Goal: Task Accomplishment & Management: Complete application form

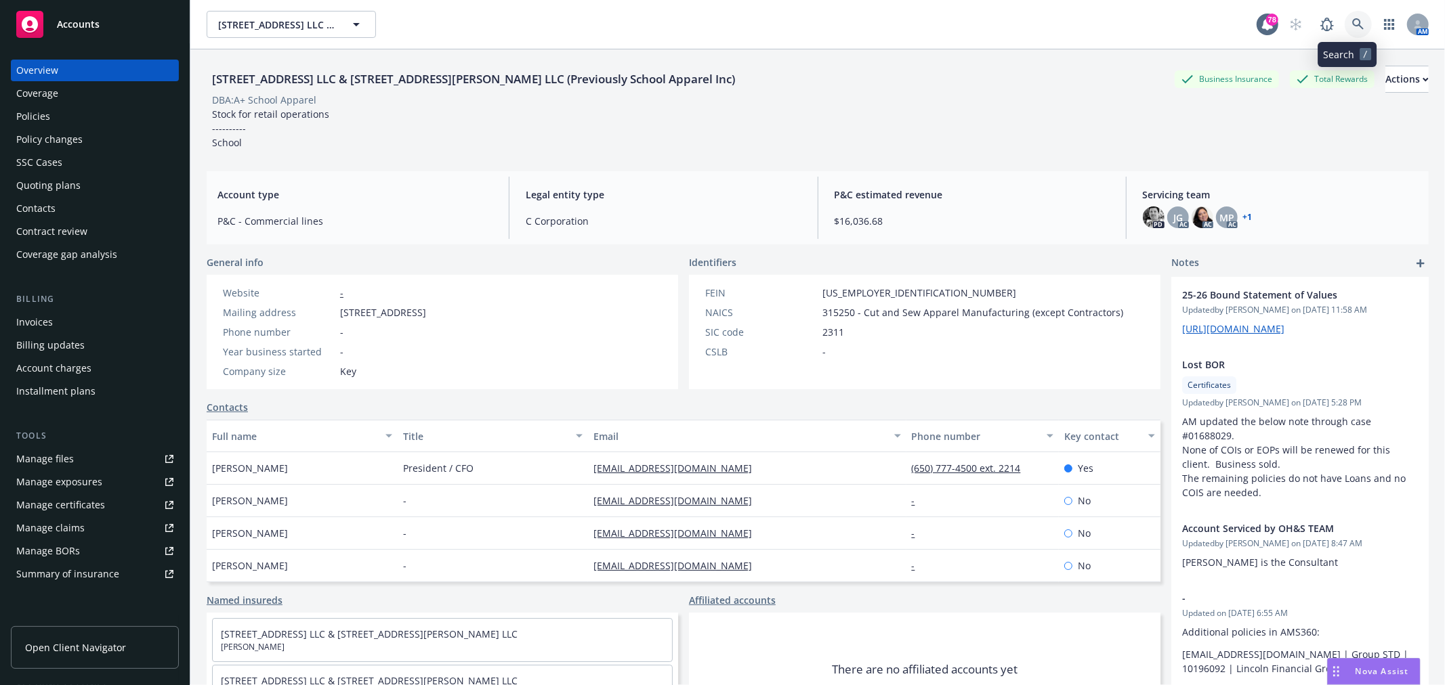
click at [1345, 15] on link at bounding box center [1358, 24] width 27 height 27
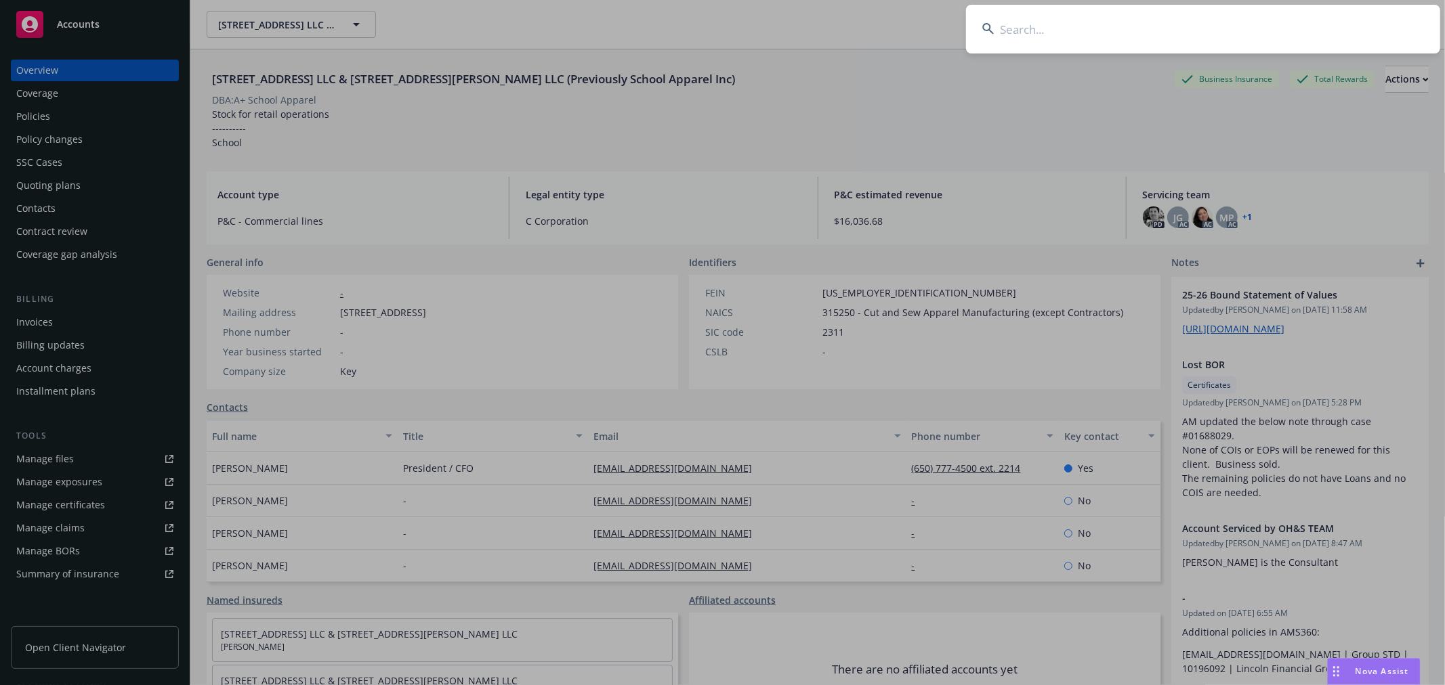
click at [1125, 28] on input at bounding box center [1203, 29] width 474 height 49
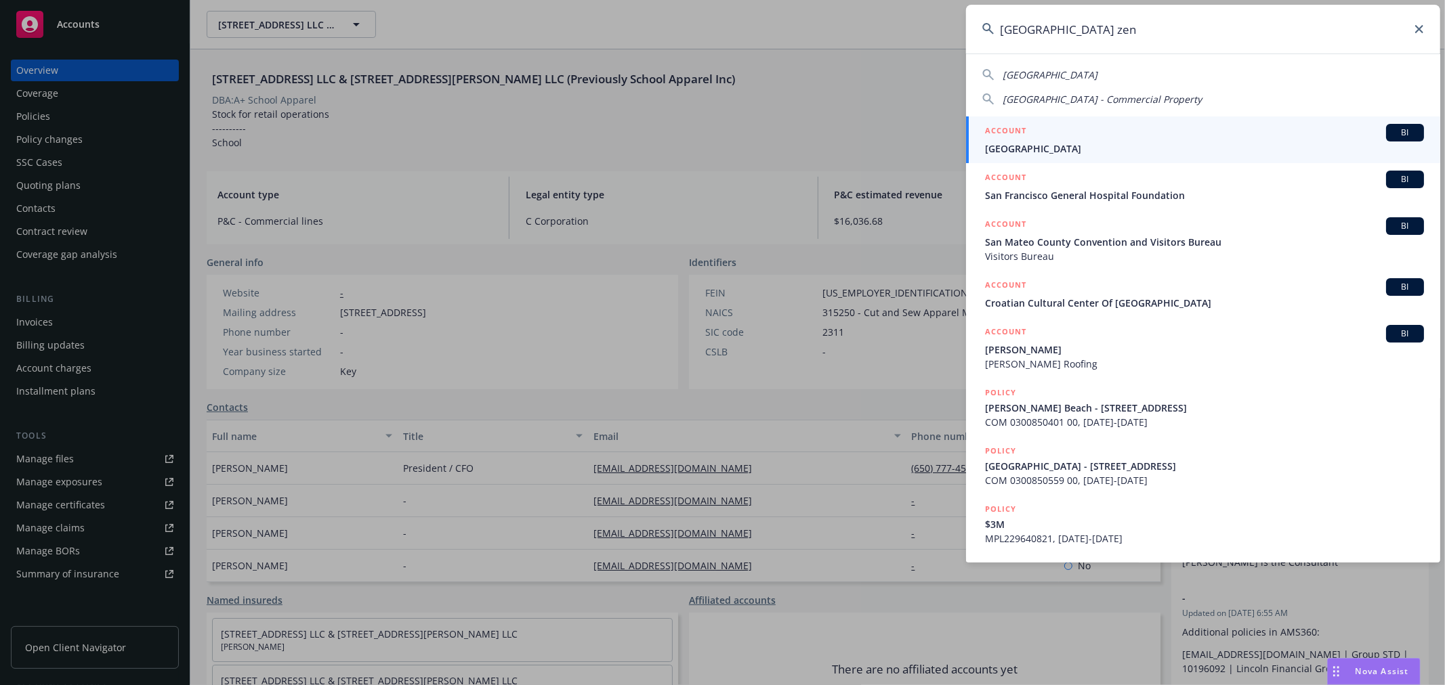
type input "[GEOGRAPHIC_DATA] zen"
click at [1097, 138] on div "ACCOUNT BI" at bounding box center [1204, 133] width 439 height 18
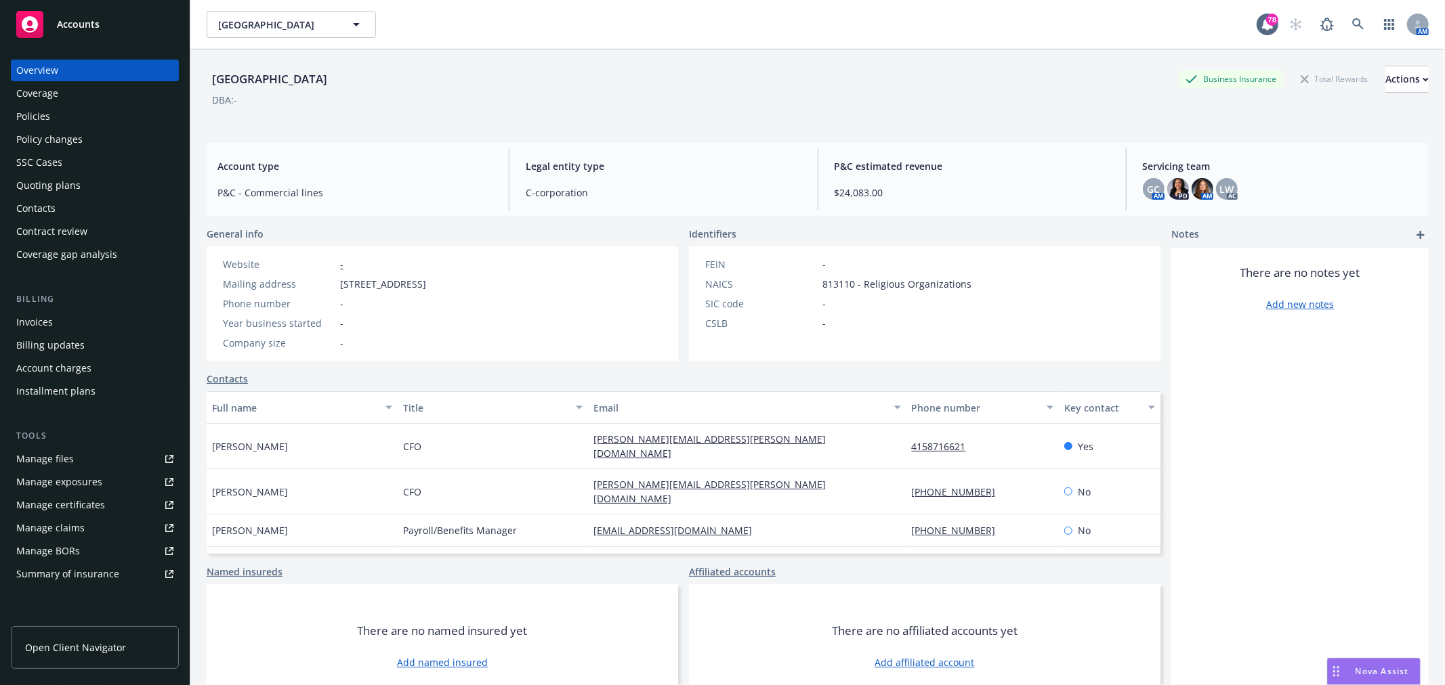
click at [69, 110] on div "Policies" at bounding box center [94, 117] width 157 height 22
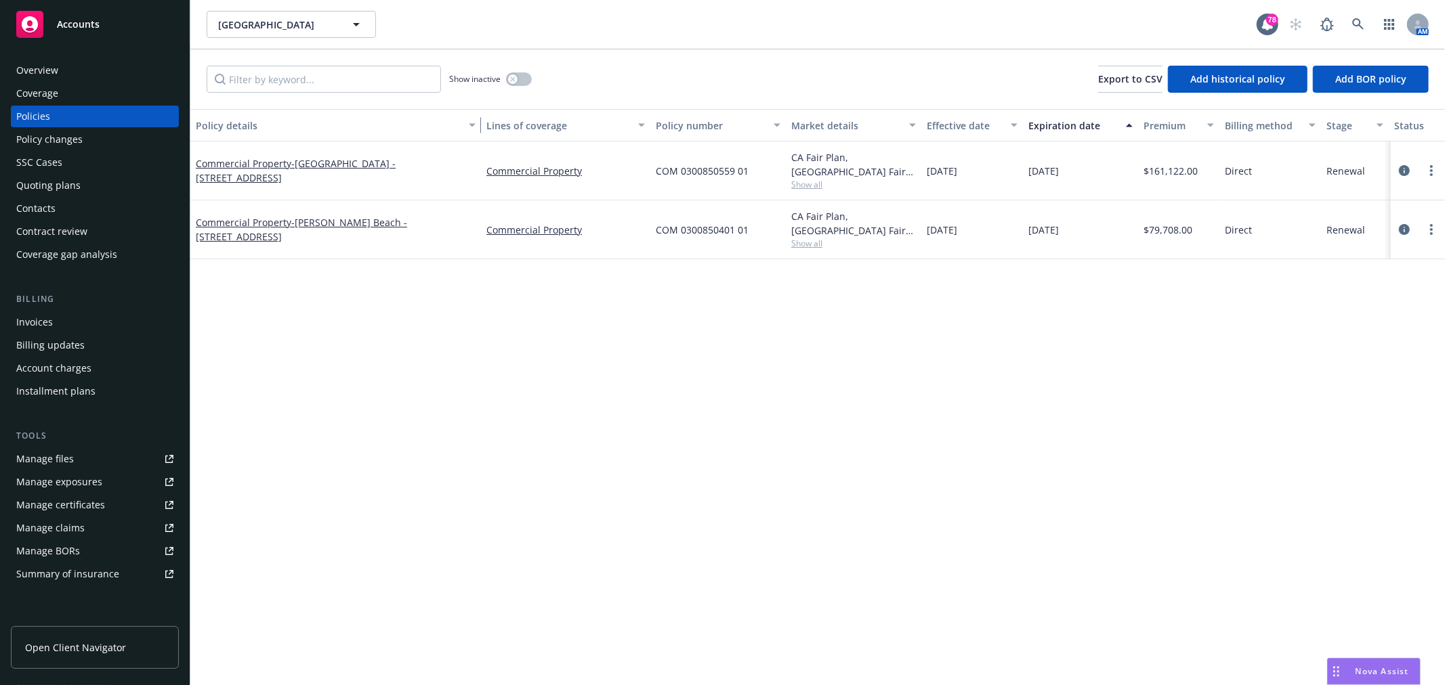
drag, startPoint x: 288, startPoint y: 125, endPoint x: 477, endPoint y: 126, distance: 189.0
click at [477, 126] on div "button" at bounding box center [474, 125] width 7 height 31
click at [333, 232] on span "- [PERSON_NAME][GEOGRAPHIC_DATA] - [STREET_ADDRESS]" at bounding box center [301, 229] width 211 height 27
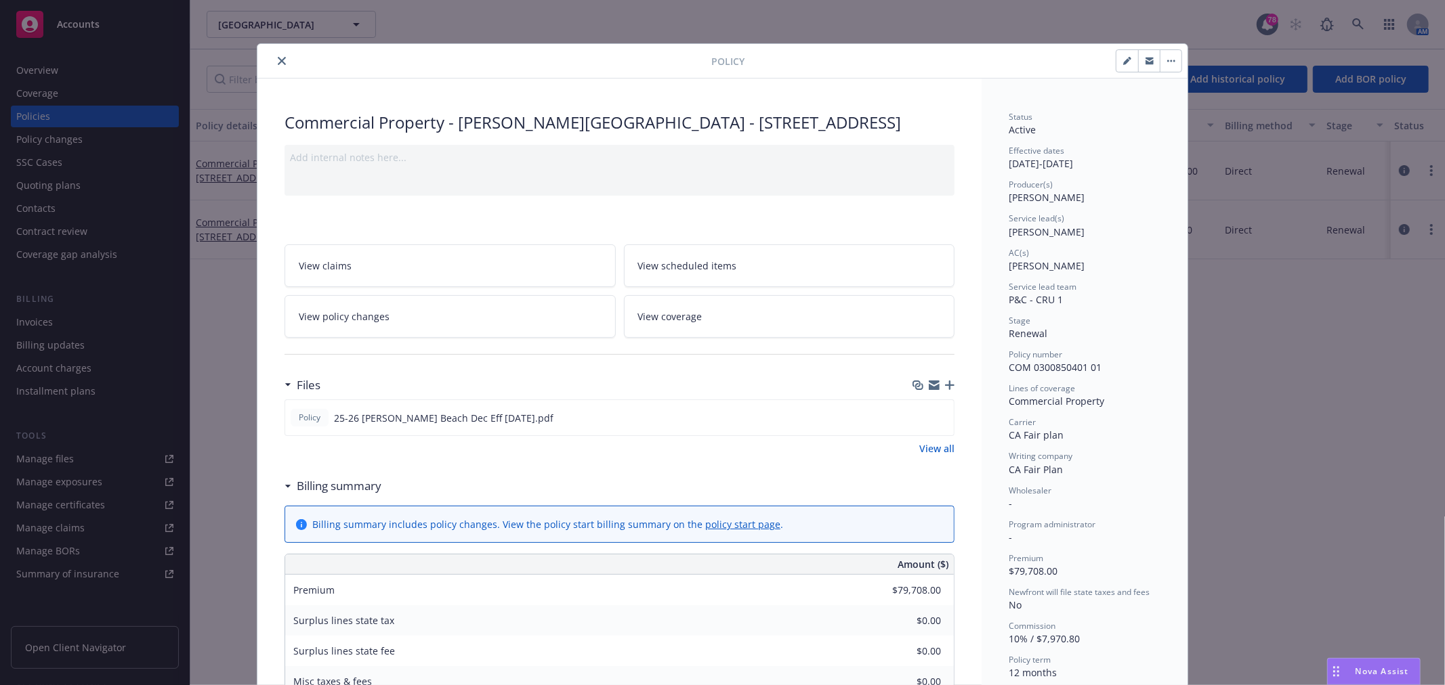
click at [438, 321] on link "View policy changes" at bounding box center [449, 316] width 331 height 43
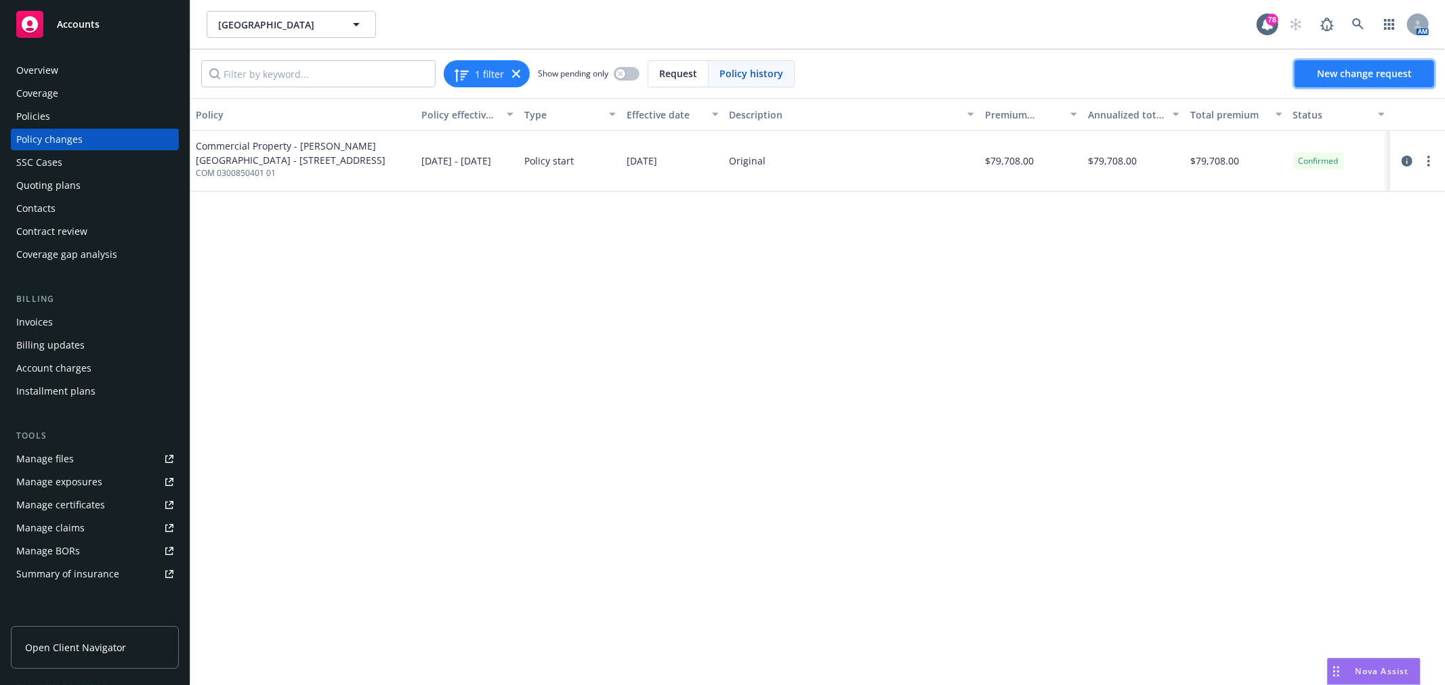
click at [1403, 82] on link "New change request" at bounding box center [1364, 73] width 140 height 27
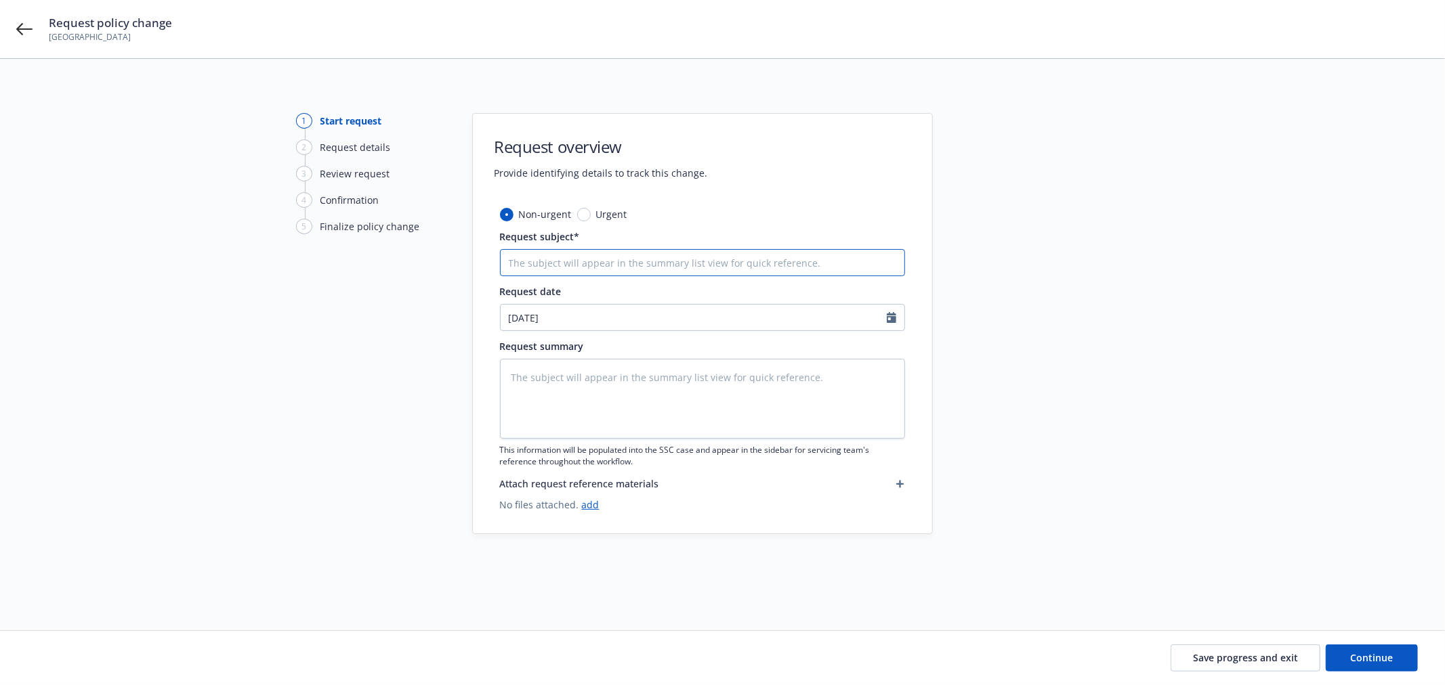
click at [641, 267] on input "Request subject*" at bounding box center [702, 262] width 405 height 27
type textarea "x"
type input "D"
type textarea "x"
type input "De"
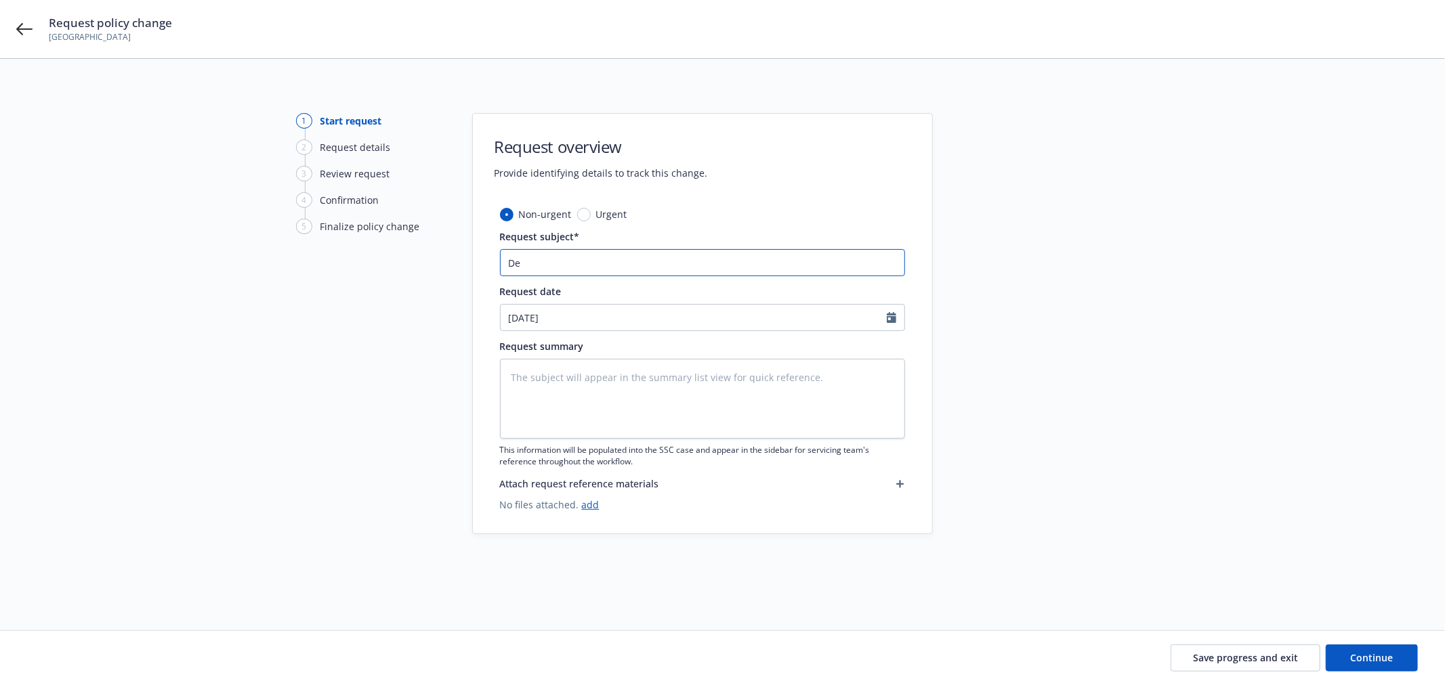
type textarea "x"
type input "Dec"
type textarea "x"
type input "Decr"
type textarea "x"
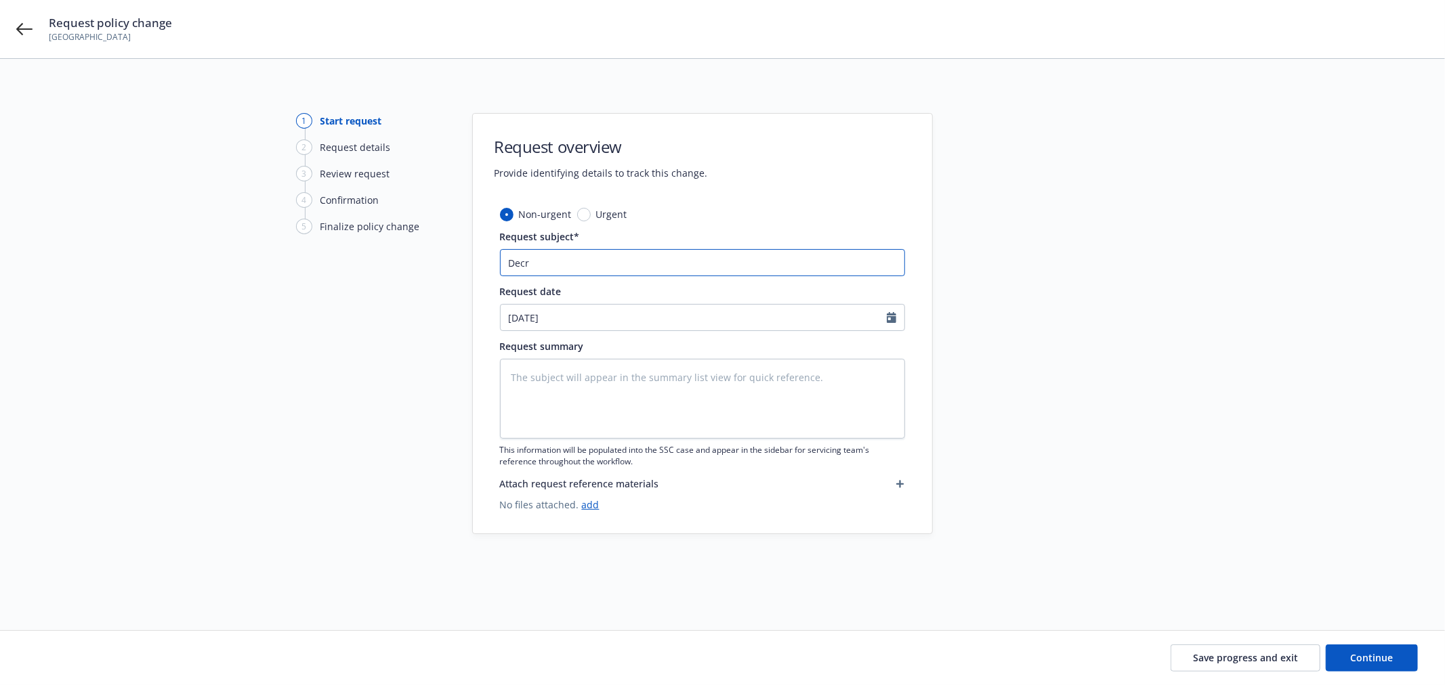
type input "Decre"
type textarea "x"
type input "Decrea"
type textarea "x"
type input "Decreas"
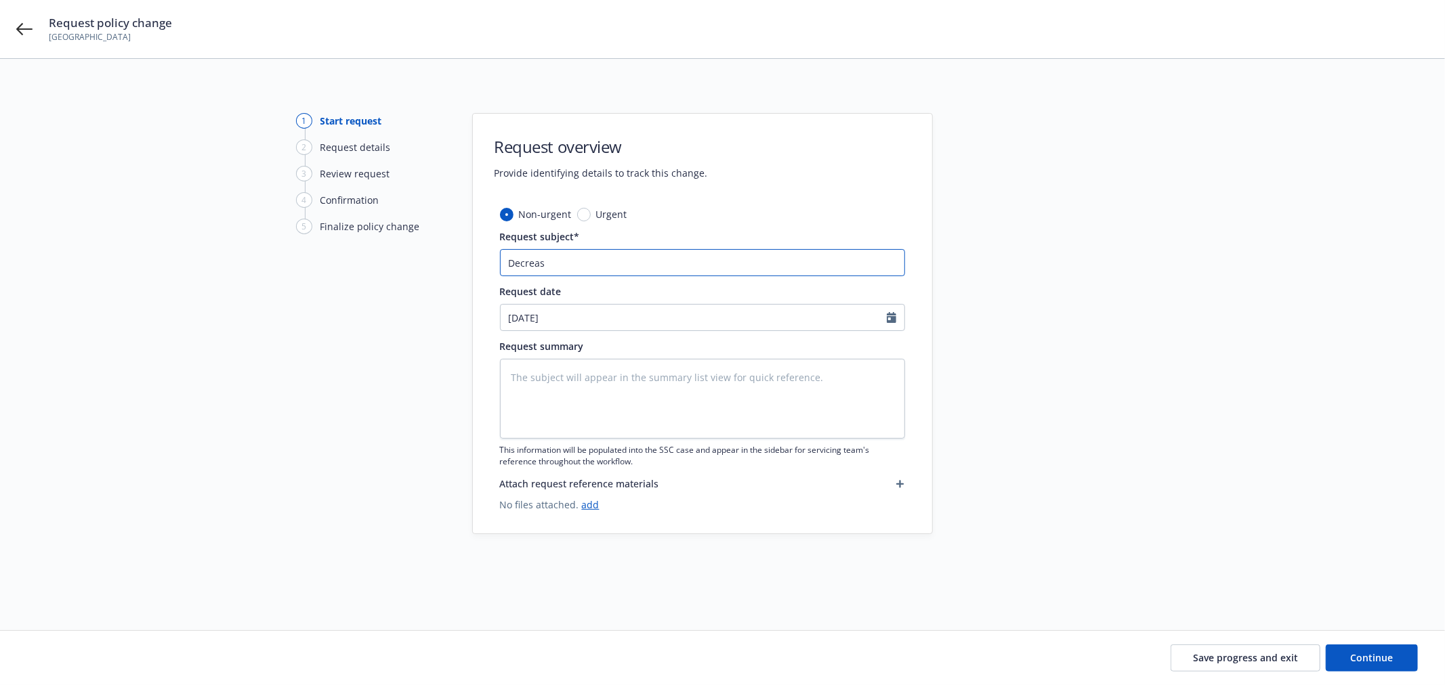
type textarea "x"
type input "Decrease"
type textarea "x"
type input "Decrease"
type textarea "x"
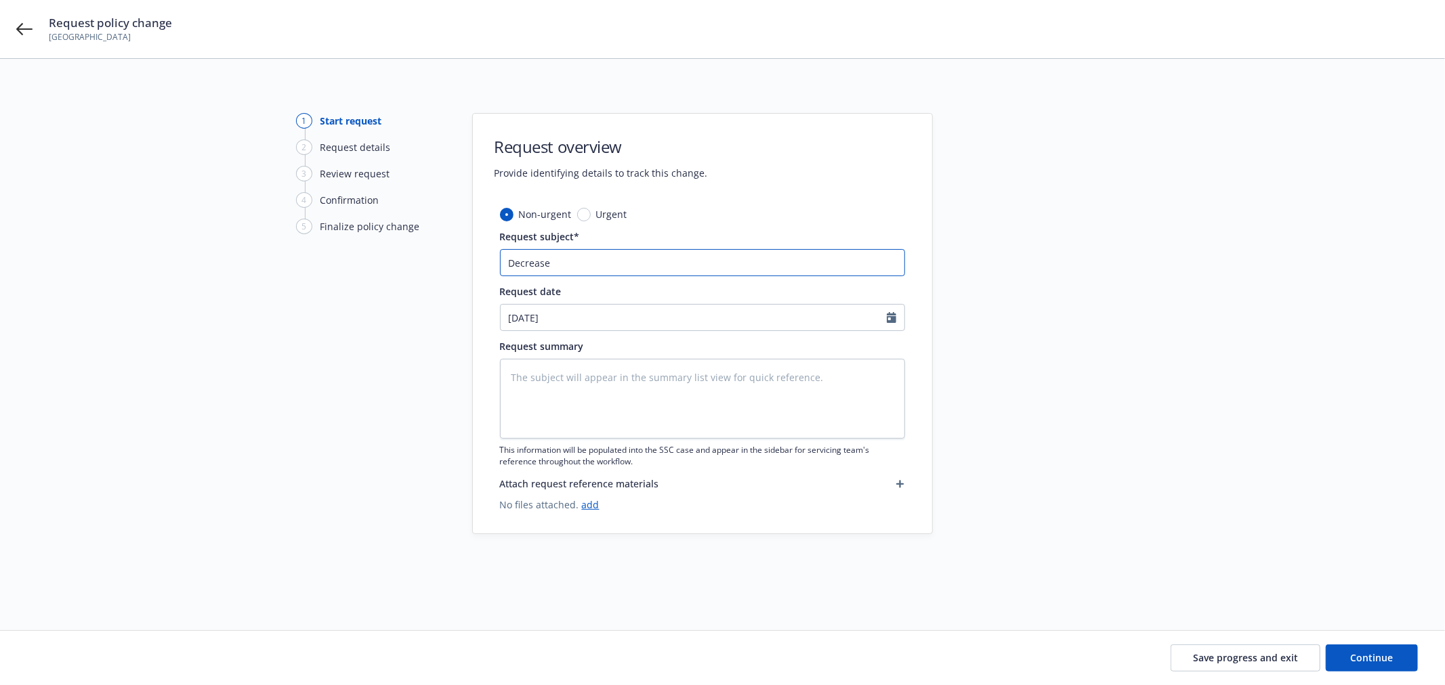
type input "Decrease P"
type textarea "x"
type input "Decrease Pr"
type textarea "x"
type input "Decrease Pro"
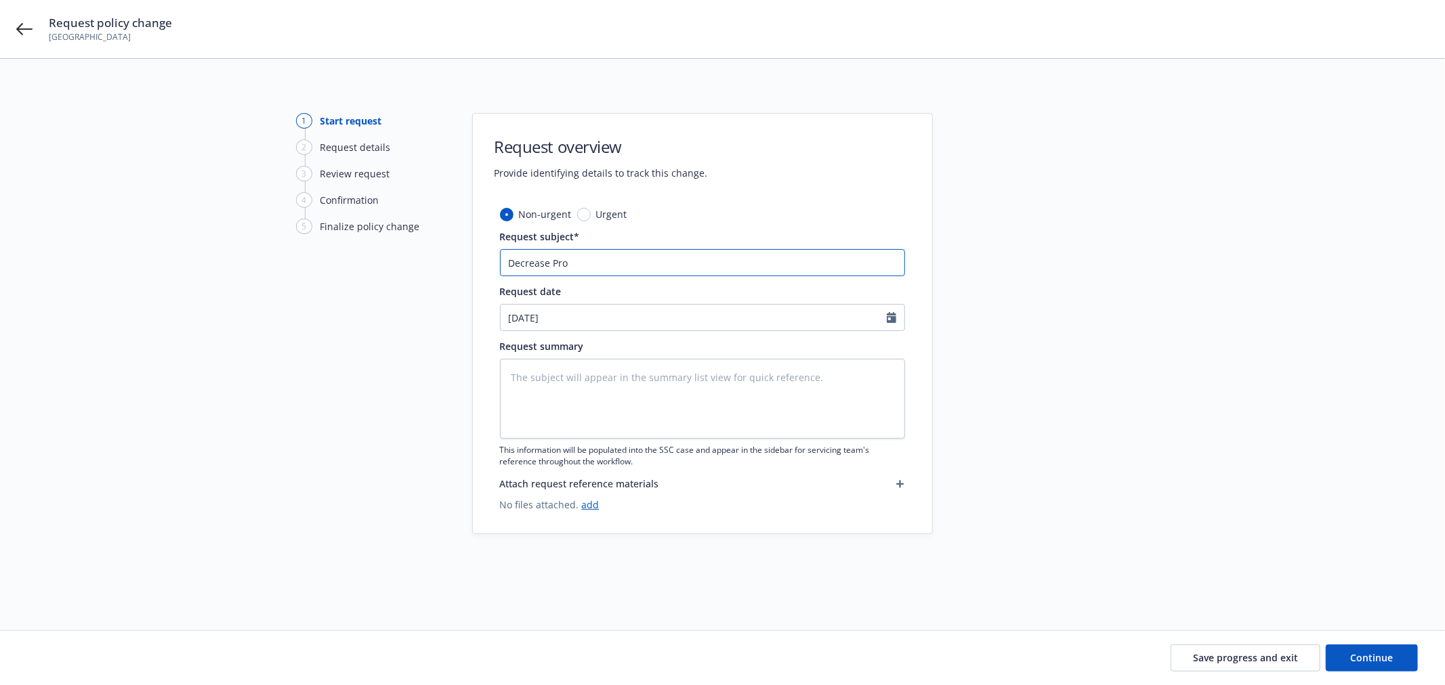
type textarea "x"
type input "Decrease Prop"
type textarea "x"
type input "Decrease Prope"
type textarea "x"
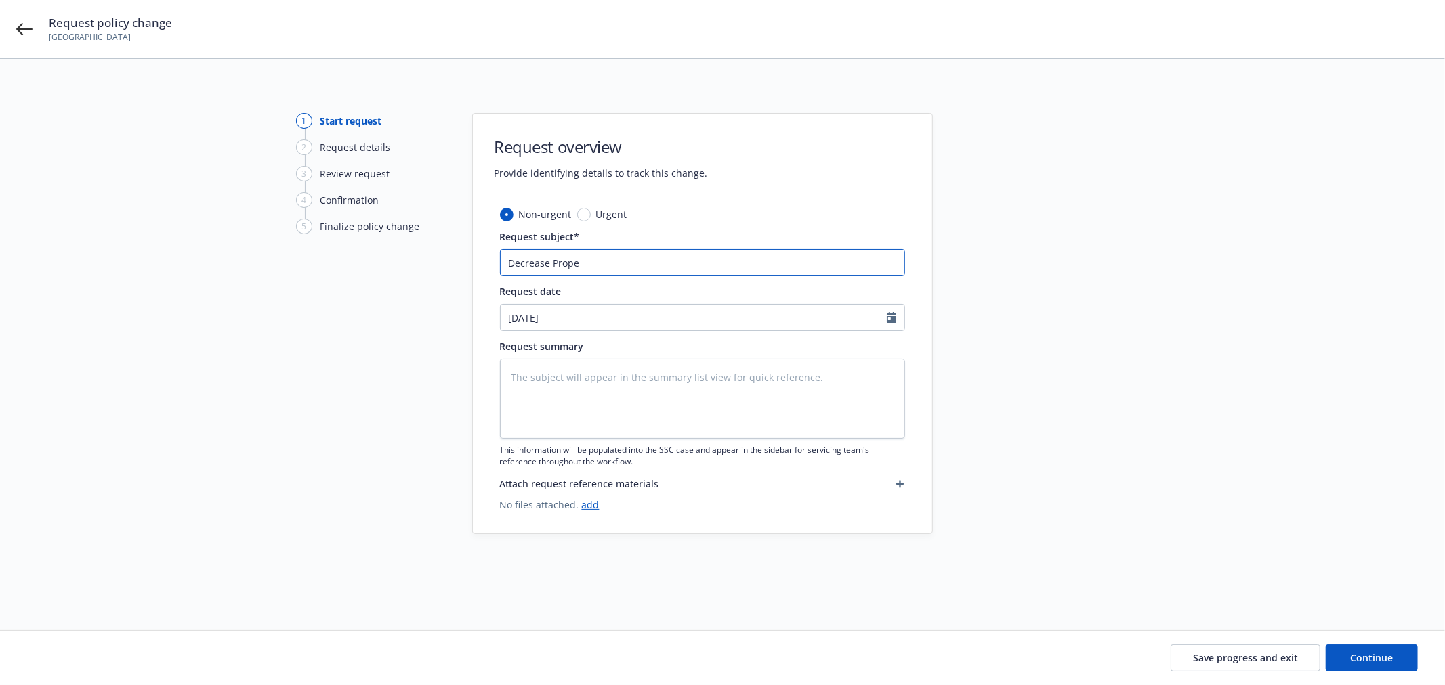
type input "Decrease Proper"
type textarea "x"
type input "Decrease Propert"
type textarea "x"
type input "Decrease Property"
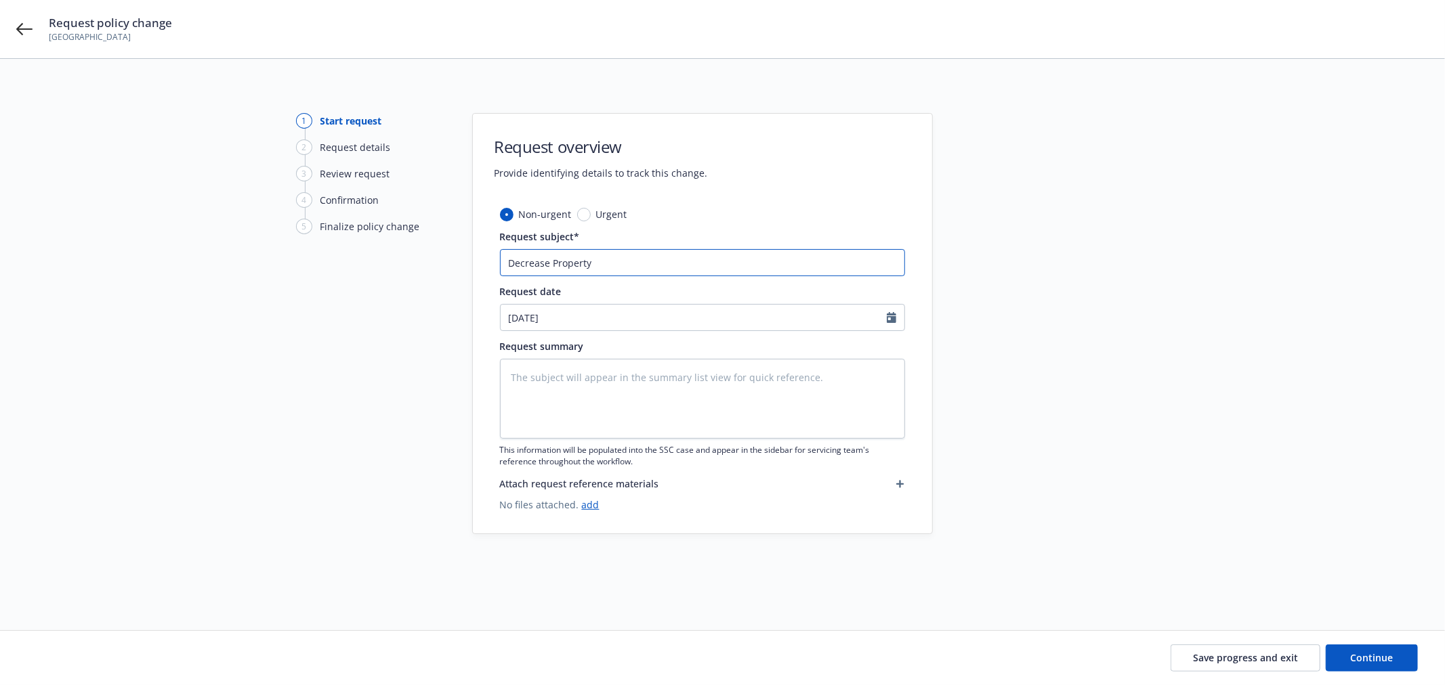
type textarea "x"
type input "Decrease Property"
type textarea "x"
type input "Decrease Property V"
type textarea "x"
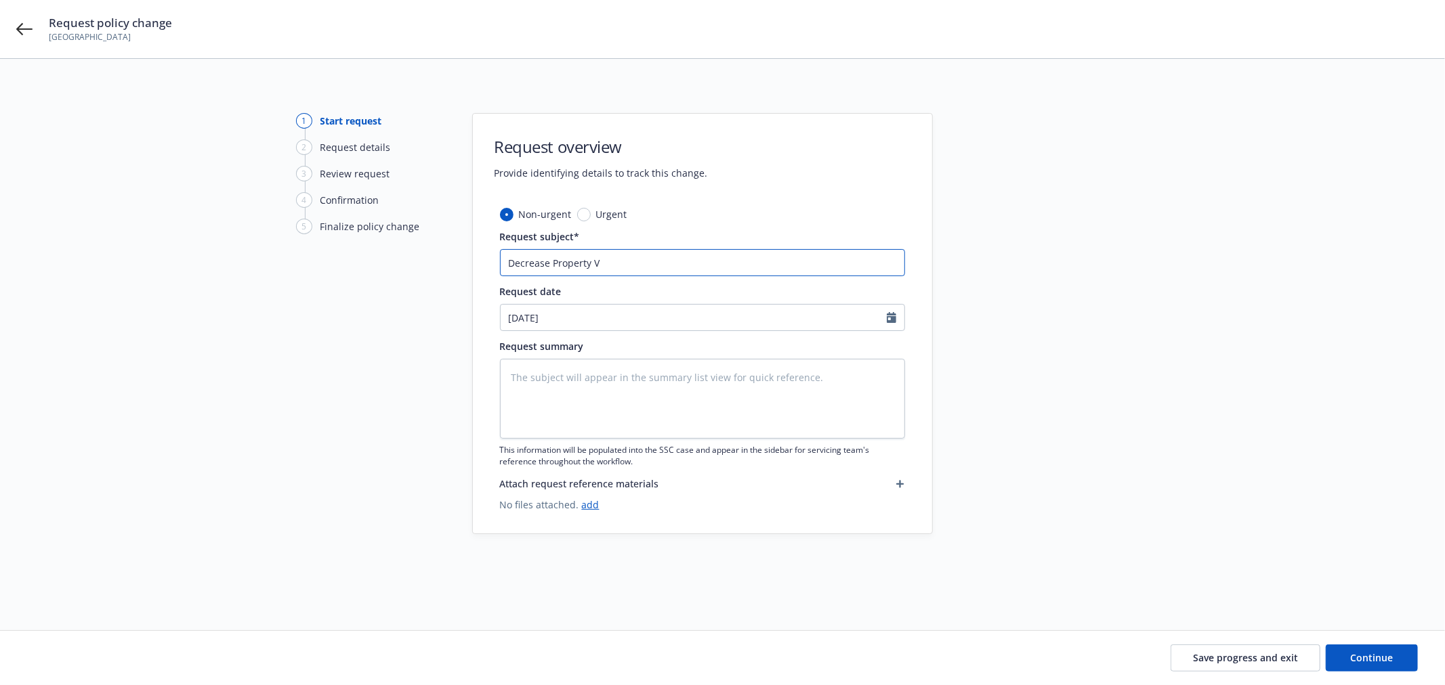
type input "Decrease Property Va"
type textarea "x"
type input "Decrease Property Val"
type textarea "x"
type input "Decrease Property Valu"
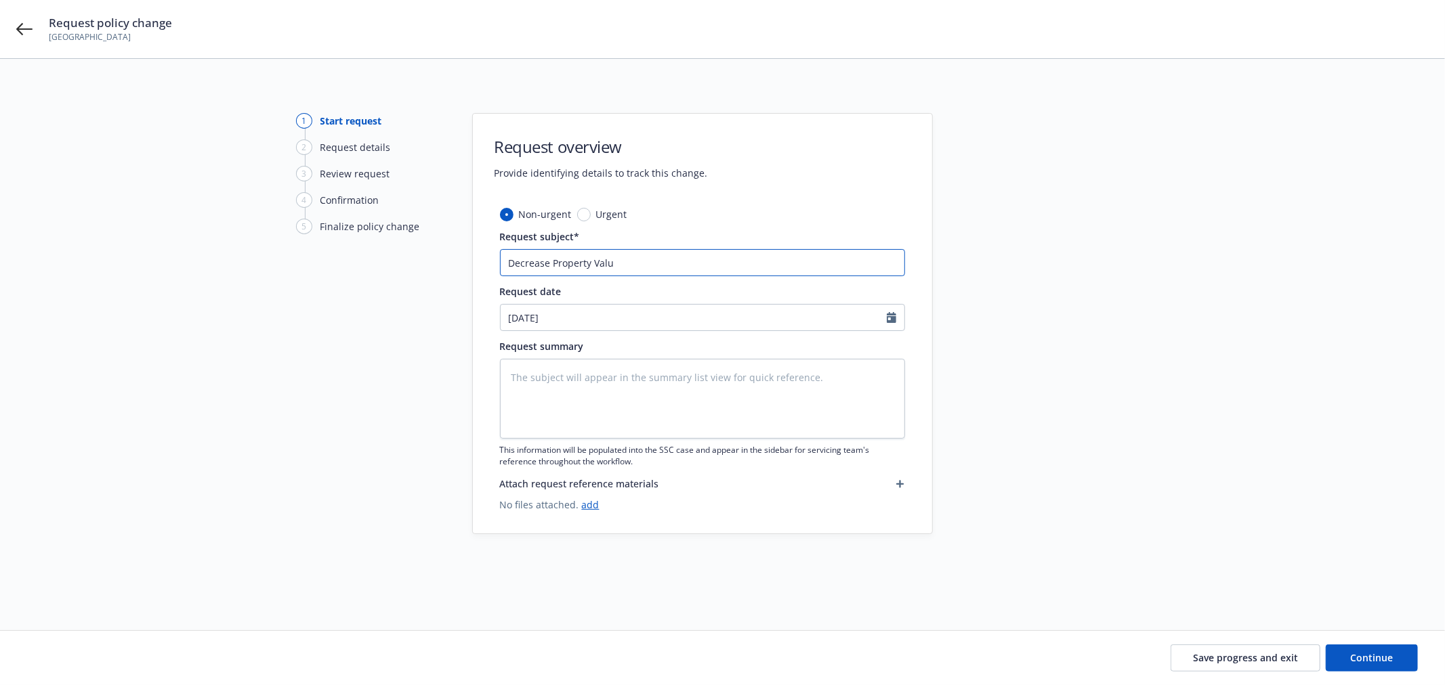
type textarea "x"
type input "Decrease Property Value"
type textarea "x"
type input "Decrease Property Values"
type textarea "x"
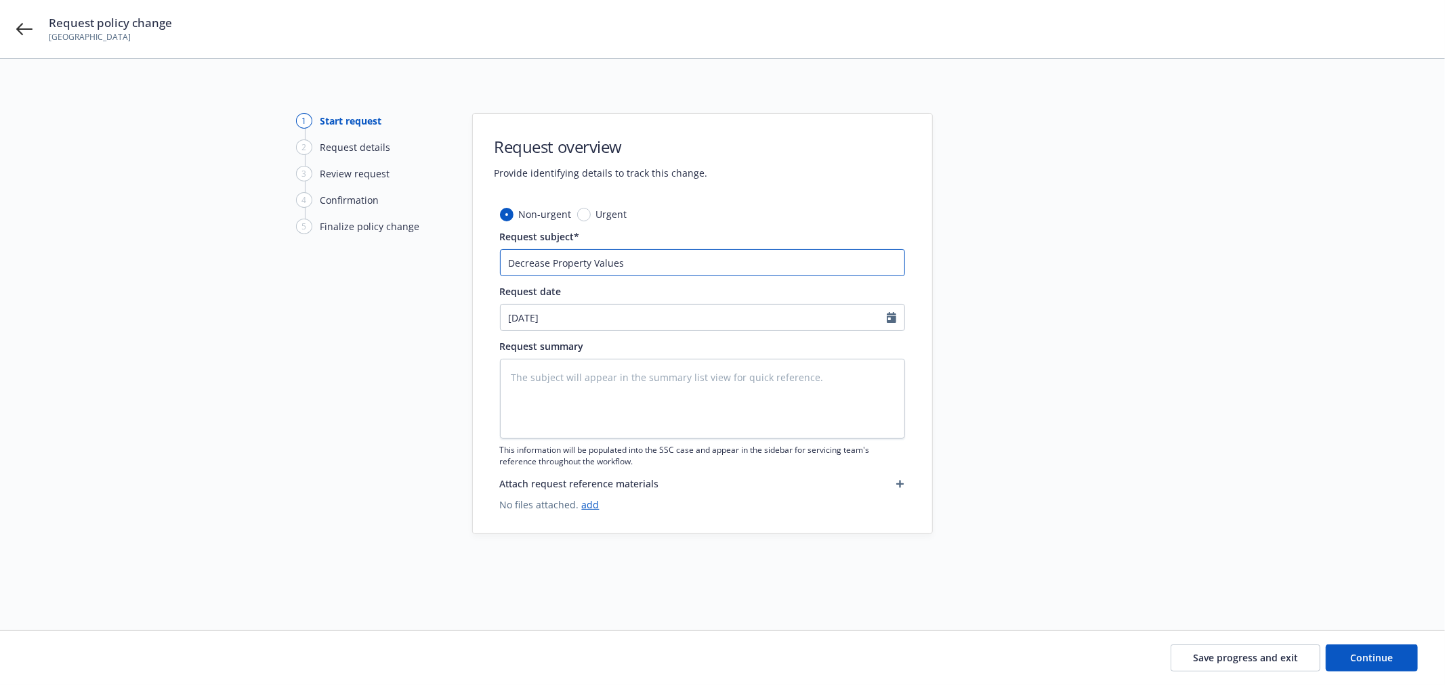
type input "EDecrease Property Values"
type textarea "x"
type input "EnDecrease Property Values"
type textarea "x"
type input "EndDecrease Property Values"
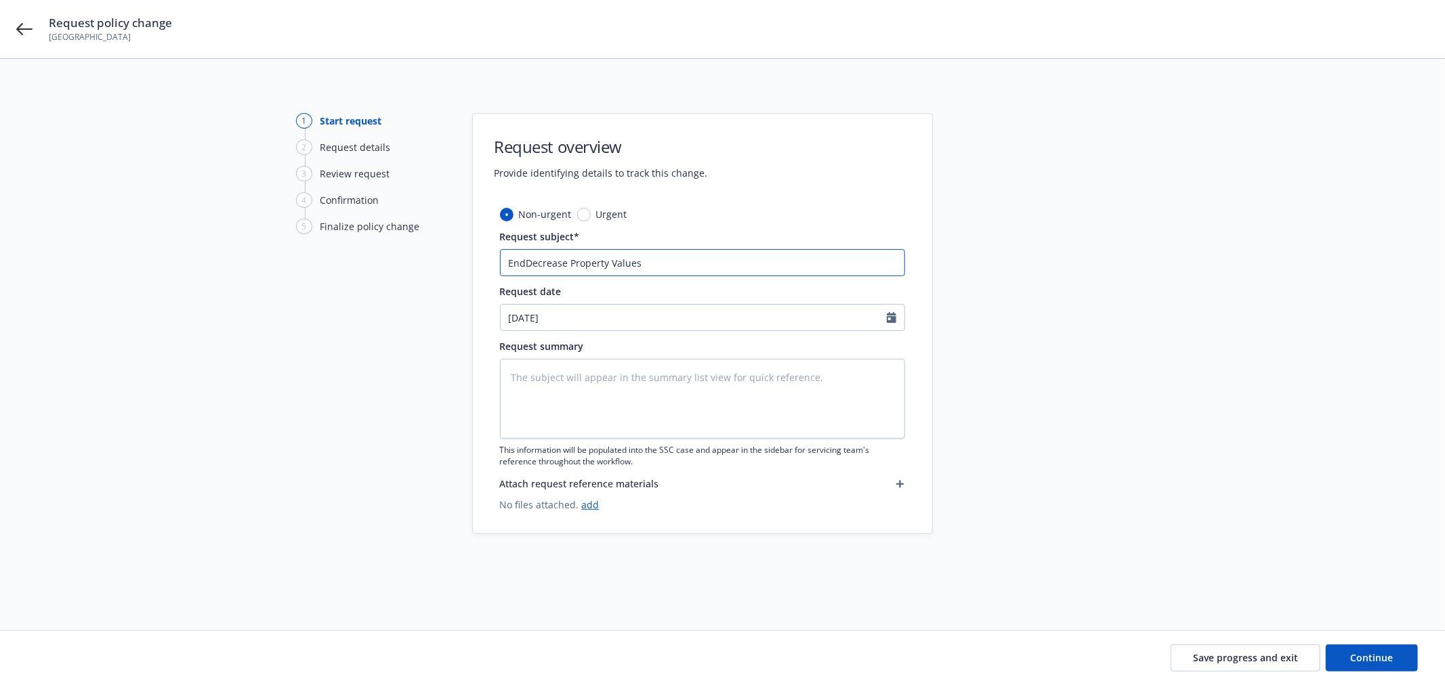
type textarea "x"
type input "End#Decrease Property Values"
type textarea "x"
type input "End#1Decrease Property Values"
type textarea "x"
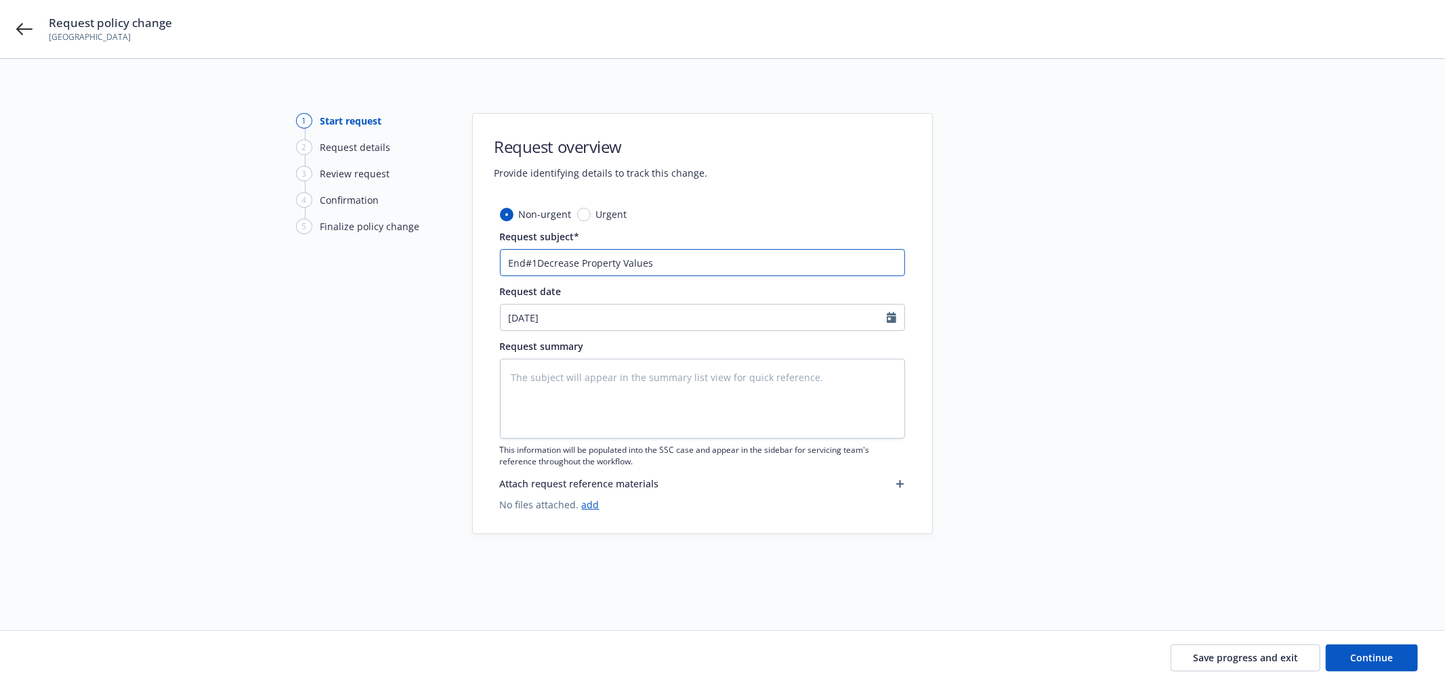
type input "End#1 Decrease Property Values"
type textarea "x"
type input "End#1 -Decrease Property Values"
type textarea "x"
type input "End#1 - Decrease Property Values"
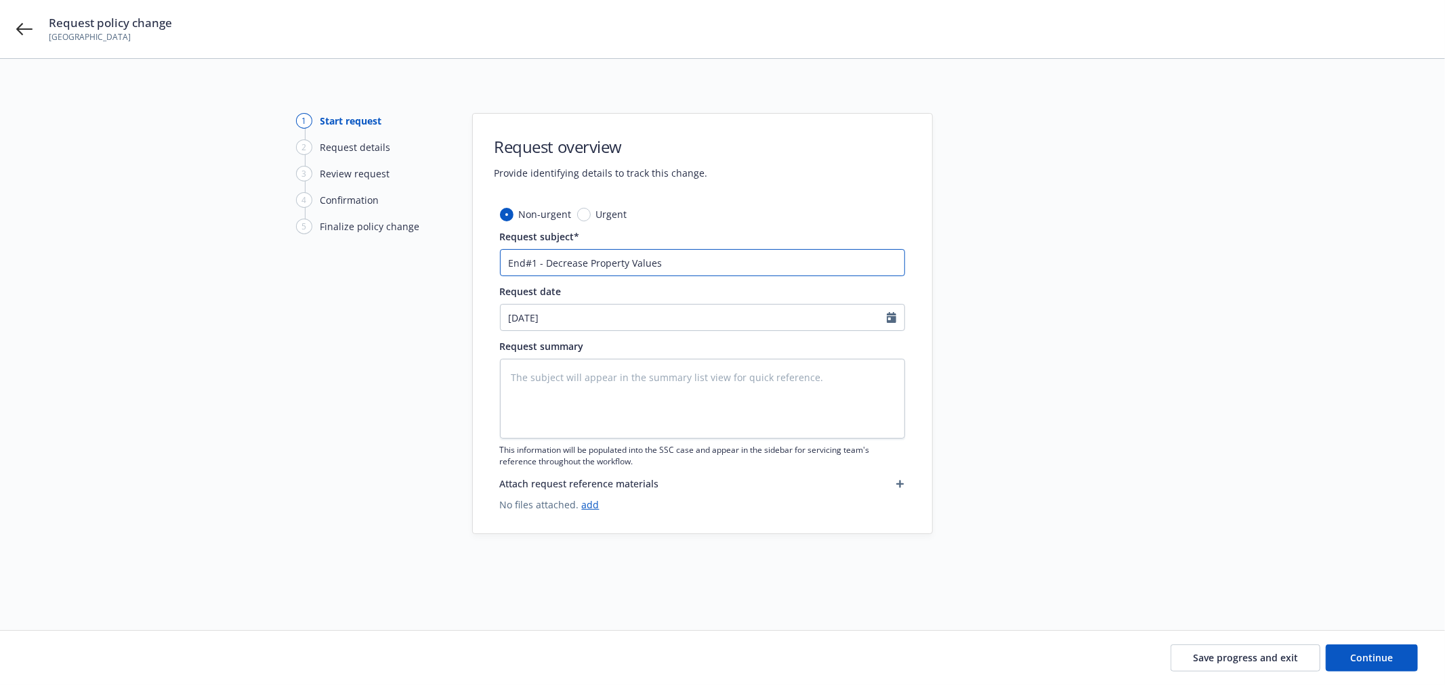
type textarea "x"
type input "End#1 - eDecrease Property Values"
type textarea "x"
type input "End#1 - efDecrease Property Values"
type textarea "x"
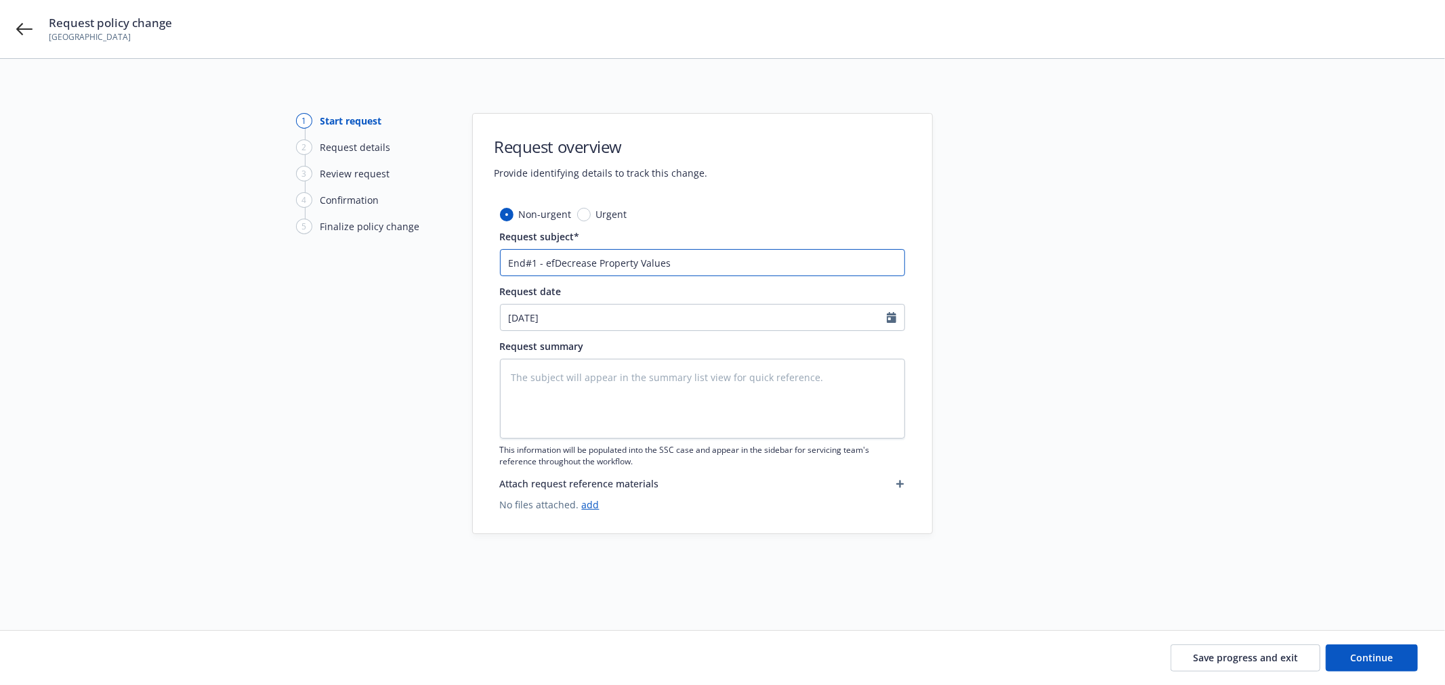
type input "End#1 - effDecrease Property Values"
type textarea "x"
type input "End#1 - eff Decrease Property Values"
type textarea "x"
type input "End#1 - eff 8Decrease Property Values"
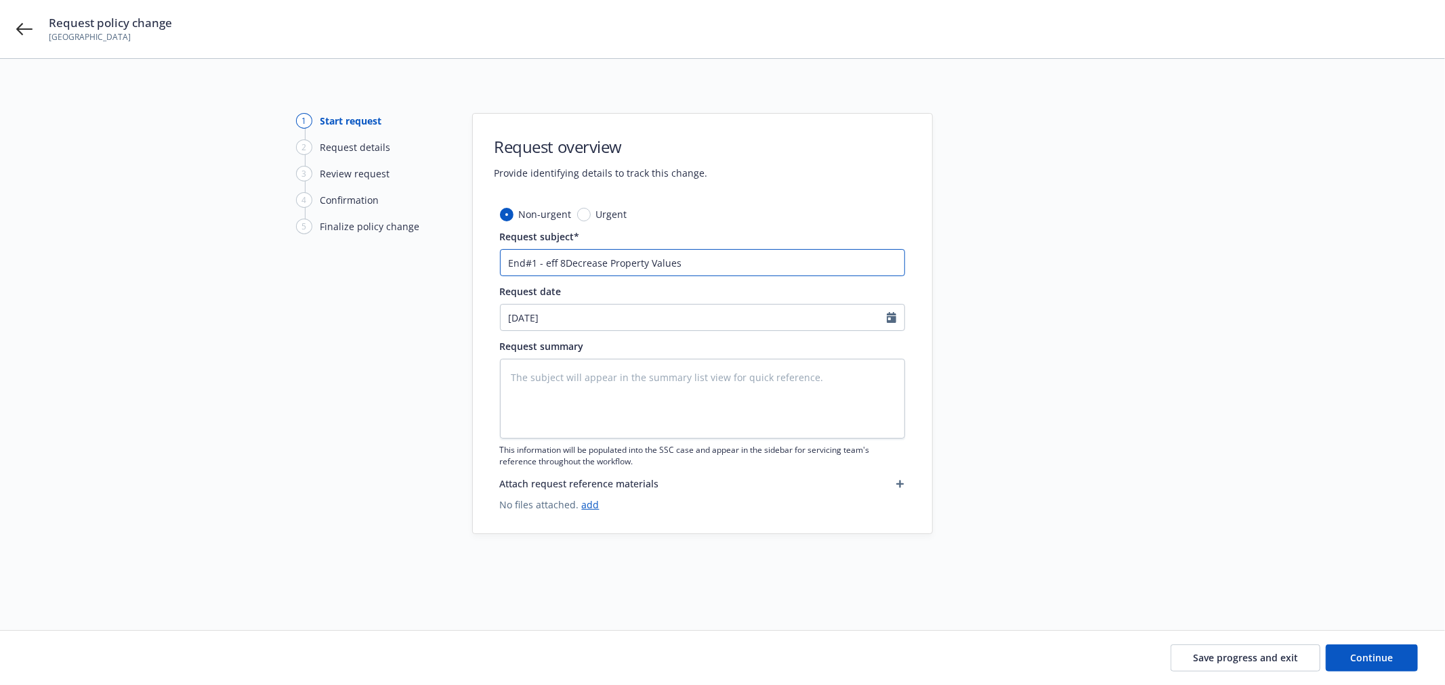
type textarea "x"
type input "End#1 - eff 8/Decrease Property Values"
type textarea "x"
type input "End#1 - eff 8/2Decrease Property Values"
type textarea "x"
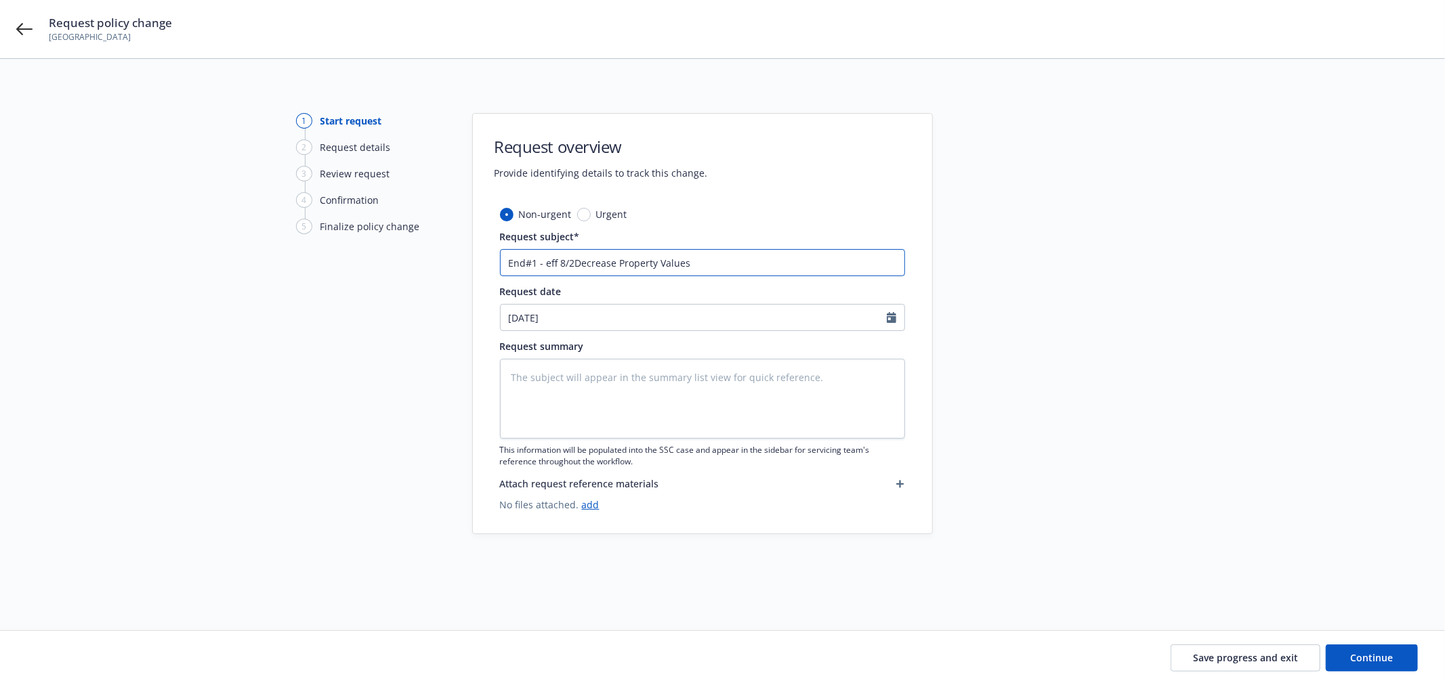
type input "End#1 - eff 8/24Decrease Property Values"
type textarea "x"
type input "End#1 - eff 8/24/Decrease Property Values"
type textarea "x"
type input "End#1 - eff 8/24/2Decrease Property Values"
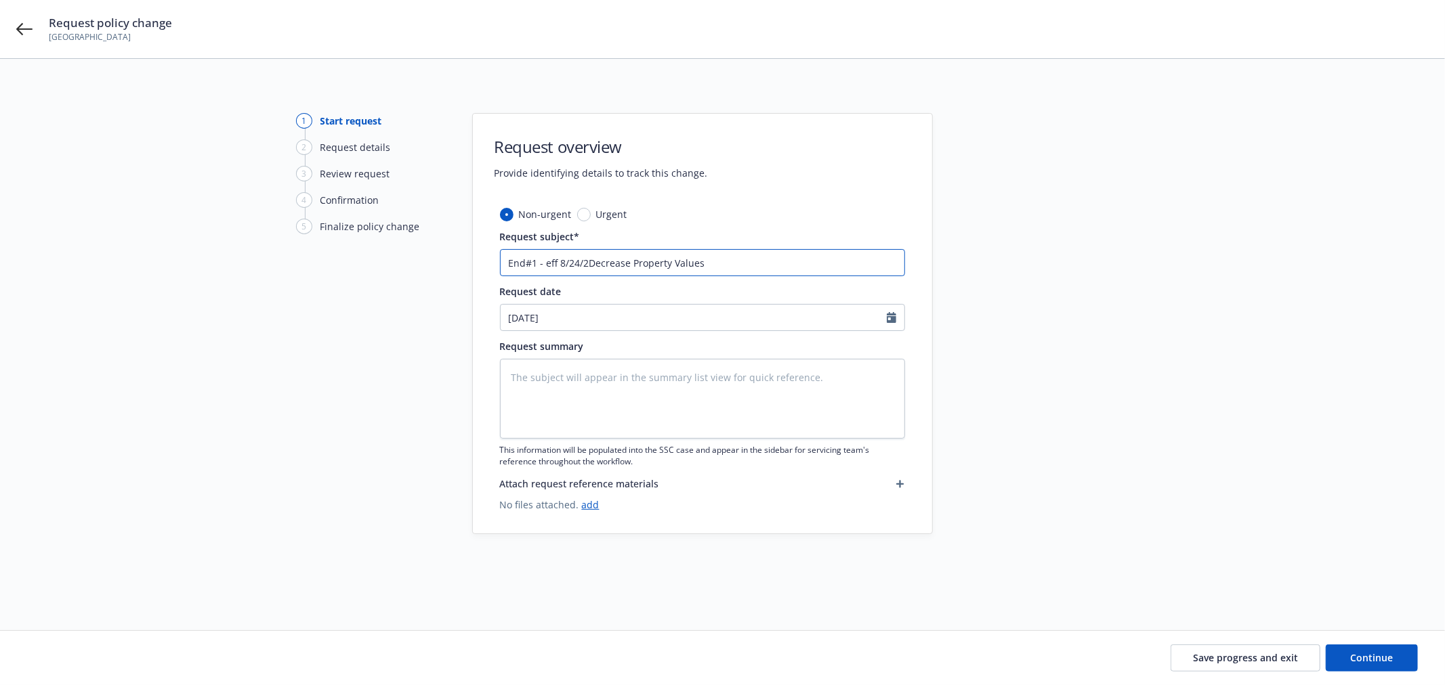
type textarea "x"
type input "End#1 - eff 8/24/25Decrease Property Values"
type textarea "x"
type input "End#1 - eff [DATE] Decrease Property Values"
type textarea "x"
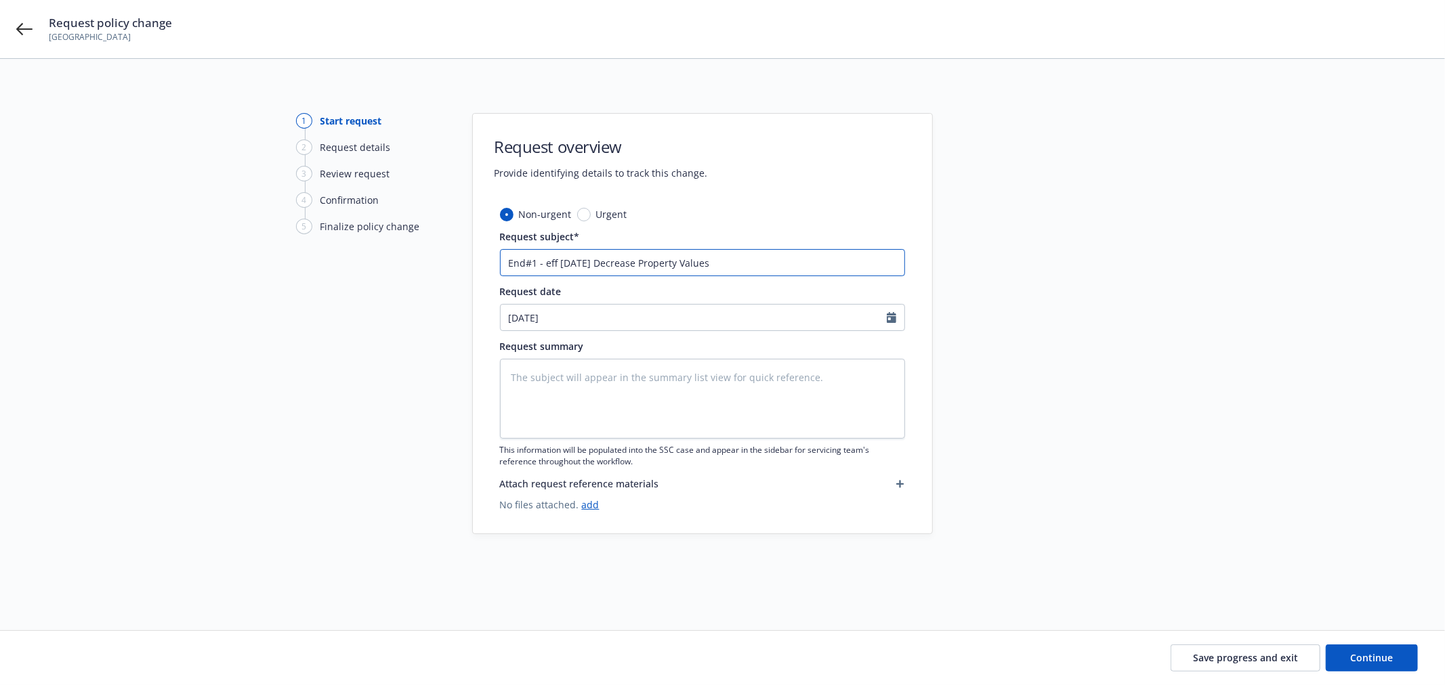
type input "End#1 - eff [DATE] -Decrease Property Values"
type textarea "x"
type input "End#1 - eff [DATE] - Decrease Property Values"
click at [545, 261] on input "End#1 - eff [DATE] - Decrease Property Values" at bounding box center [702, 262] width 405 height 27
drag, startPoint x: 545, startPoint y: 261, endPoint x: 485, endPoint y: 268, distance: 60.1
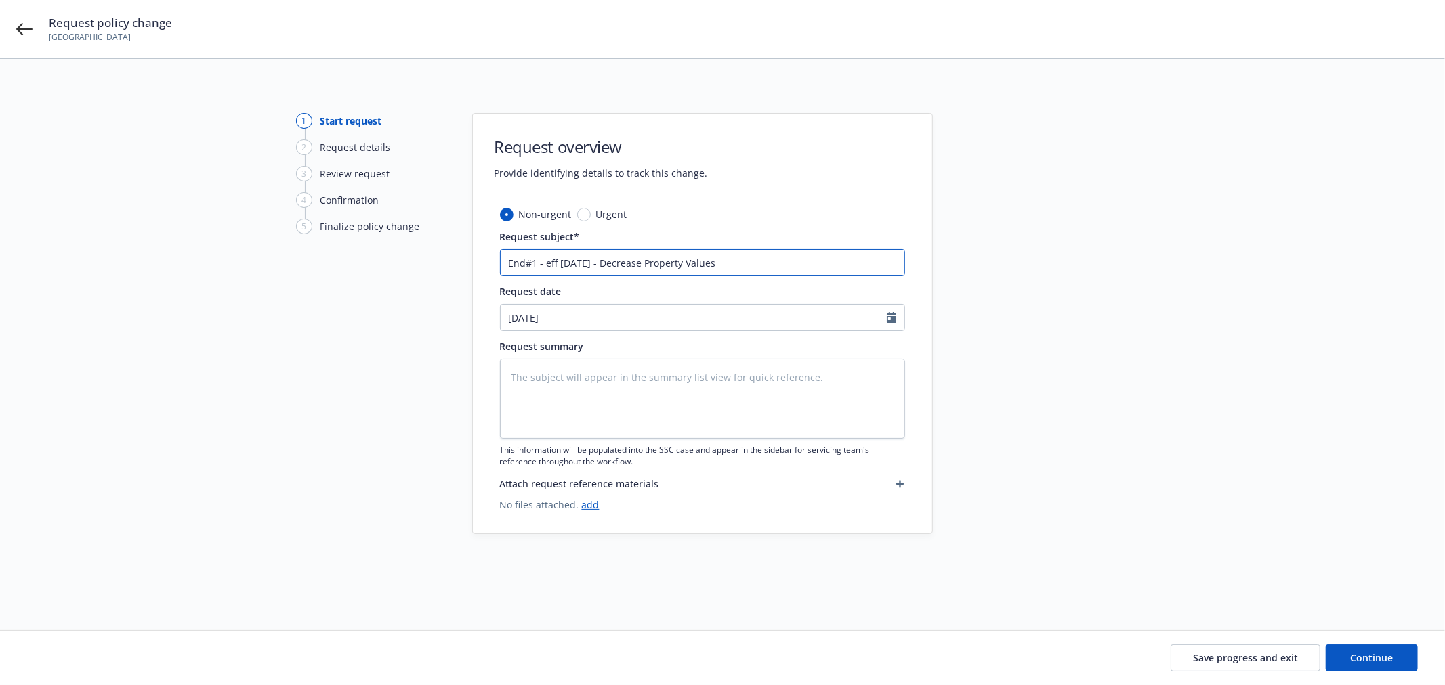
click at [485, 268] on div "Non-urgent Urgent Request subject* End#1 - eff [DATE] - Decrease Property Value…" at bounding box center [702, 370] width 459 height 326
type textarea "x"
type input "eff [DATE] - Decrease Property Values"
type textarea "x"
type input "ff [DATE] - Decrease Property Values"
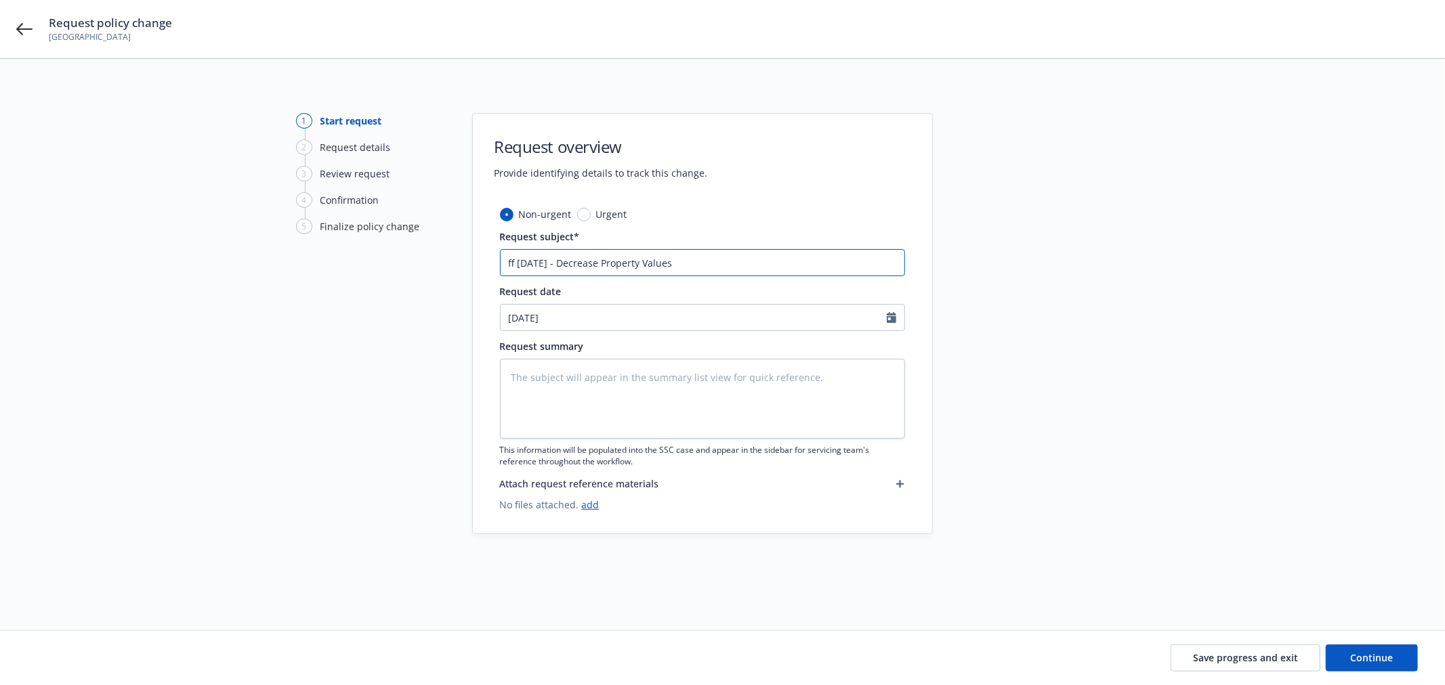
type textarea "x"
click at [690, 259] on input "Eff [DATE] - Decrease Property Values" at bounding box center [702, 262] width 405 height 27
type input "Eff [DATE] - Decrease Property Values"
click at [591, 373] on textarea at bounding box center [702, 399] width 405 height 80
click at [635, 392] on textarea at bounding box center [702, 399] width 405 height 80
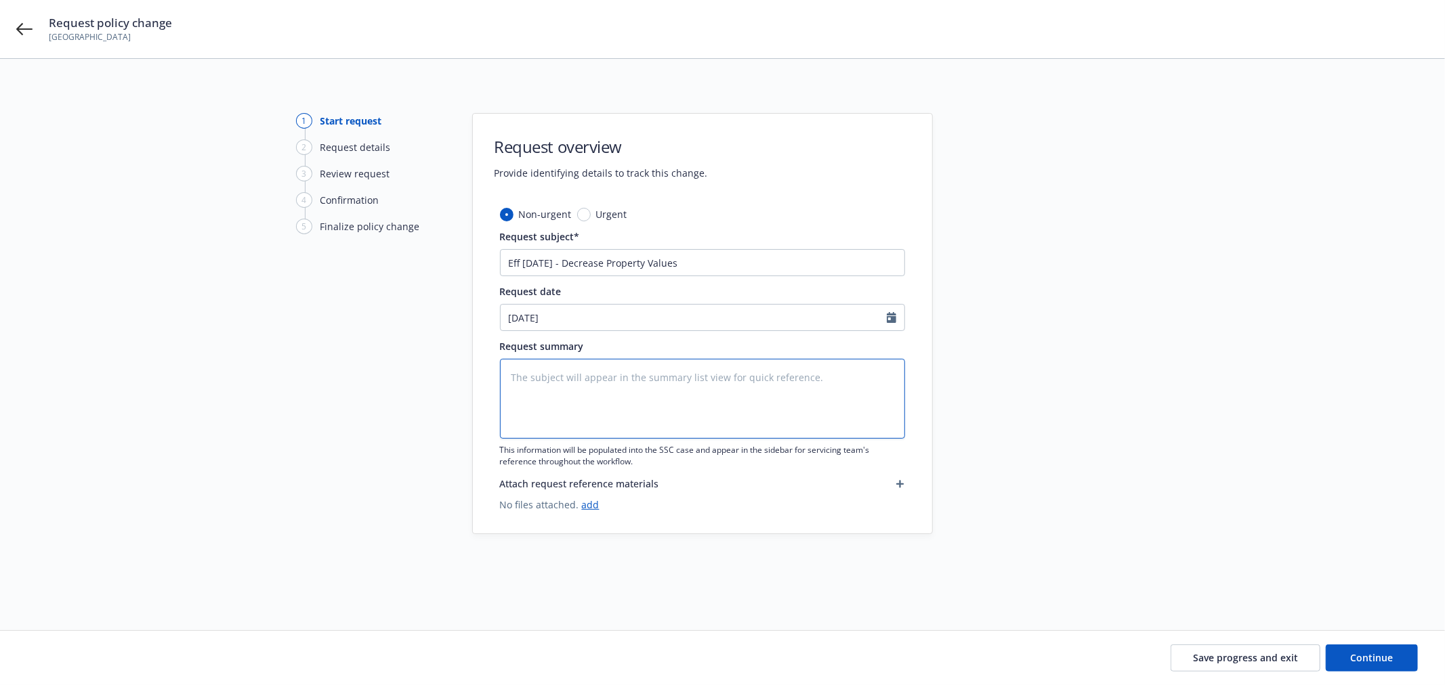
paste textarea "CHANGE Building Coverage Limit From 495000 TO 247500 CHANGE Building Coverage L…"
type textarea "x"
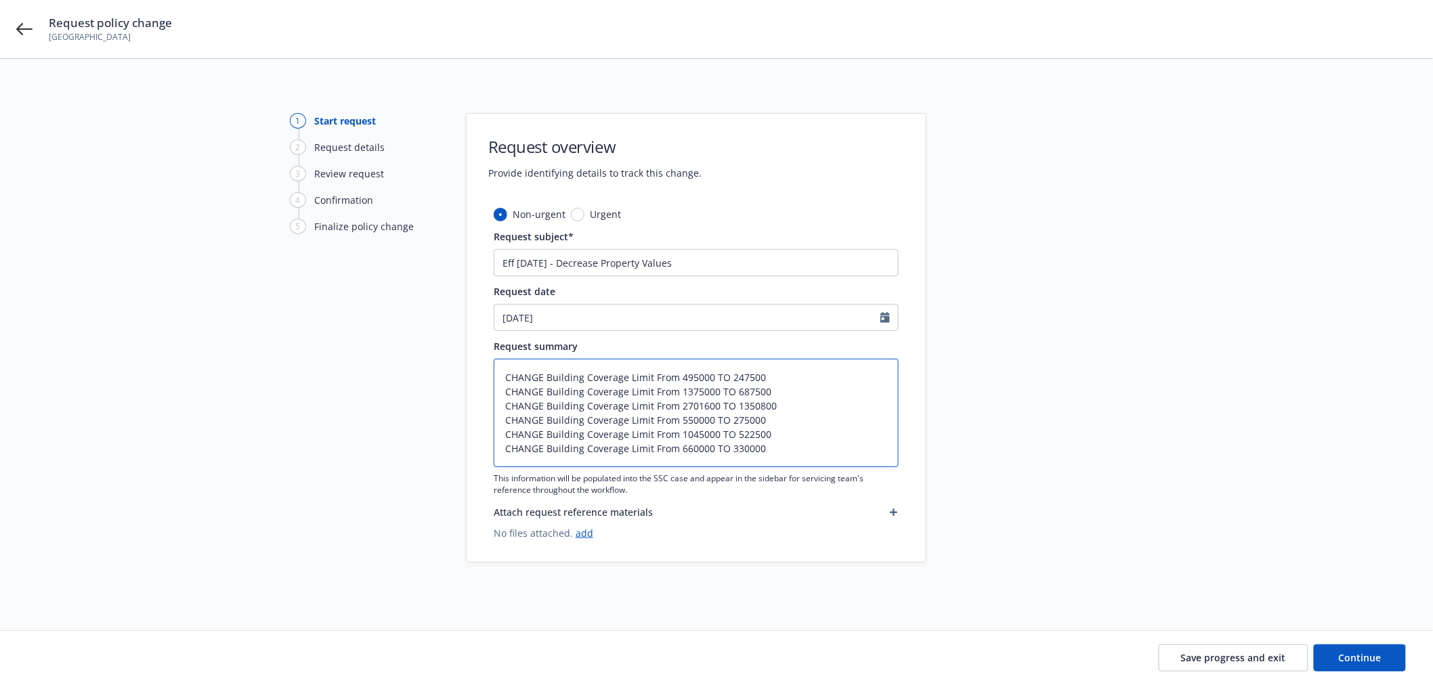
type textarea "CHANGE Building Coverage Limit From 495000 TO 247500 CHANGE Building Coverage L…"
click at [774, 452] on textarea "CHANGE Building Coverage Limit From 495000 TO 247500 CHANGE Building Coverage L…" at bounding box center [696, 413] width 405 height 108
type textarea "x"
type textarea "CHANGE Building Coverage Limit From 495000 TO 247500 CHANGE Building Coverage L…"
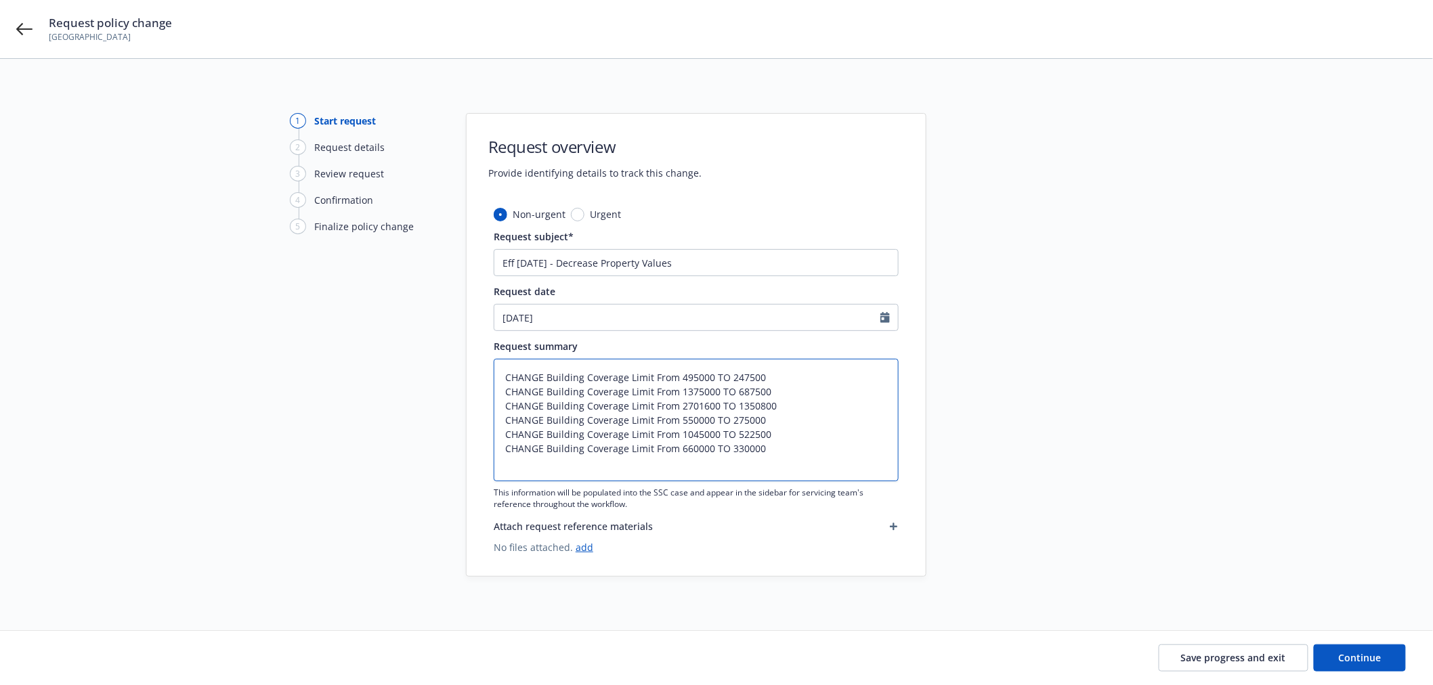
paste textarea "CHANGE Building Coverage Limit From 1595000 TO 1201833"
type textarea "x"
type textarea "CHANGE Building Coverage Limit From 495000 TO 247500 CHANGE Building Coverage L…"
click at [786, 464] on textarea "CHANGE Building Coverage Limit From 495000 TO 247500 CHANGE Building Coverage L…" at bounding box center [696, 420] width 405 height 123
type textarea "x"
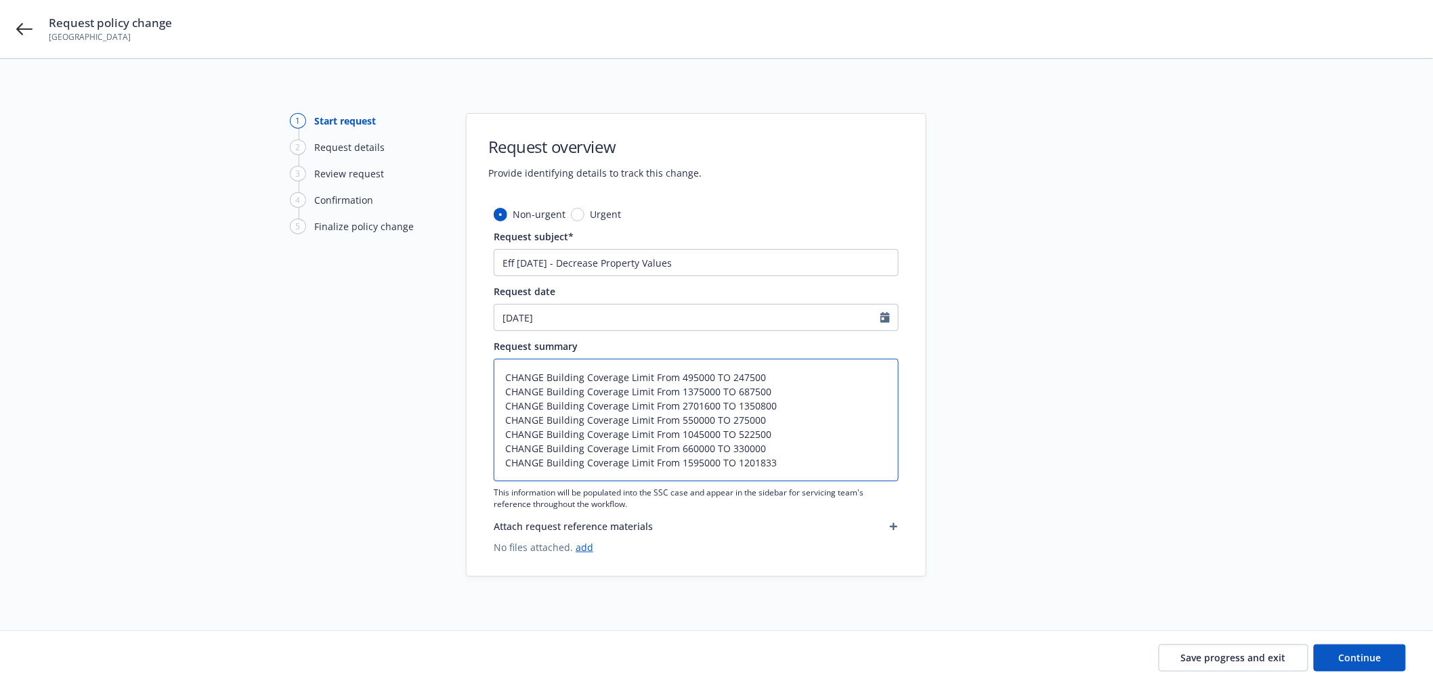
type textarea "CHANGE Building Coverage Limit From 495000 TO 247500 CHANGE Building Coverage L…"
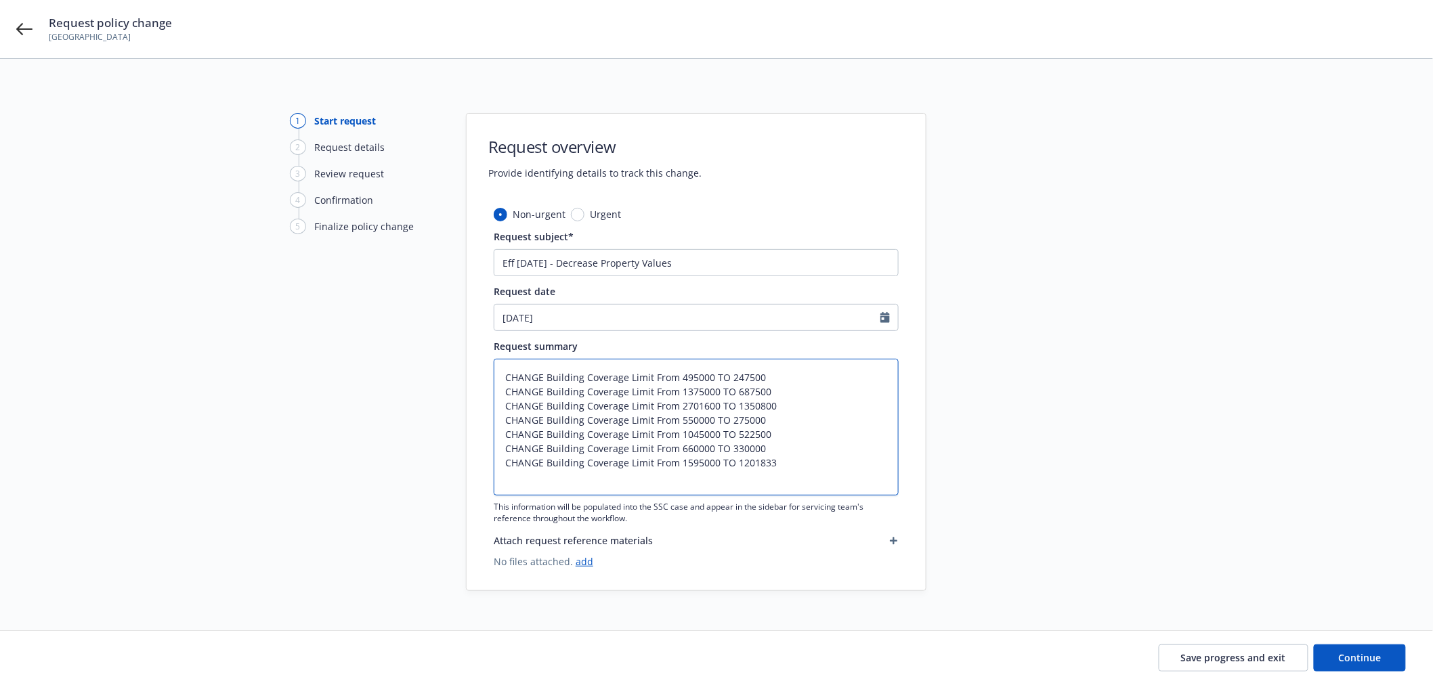
paste textarea "CHANGE Building Coverage Limit From 632500 TO 476862"
type textarea "x"
type textarea "CHANGE Building Coverage Limit From 495000 TO 247500 CHANGE Building Coverage L…"
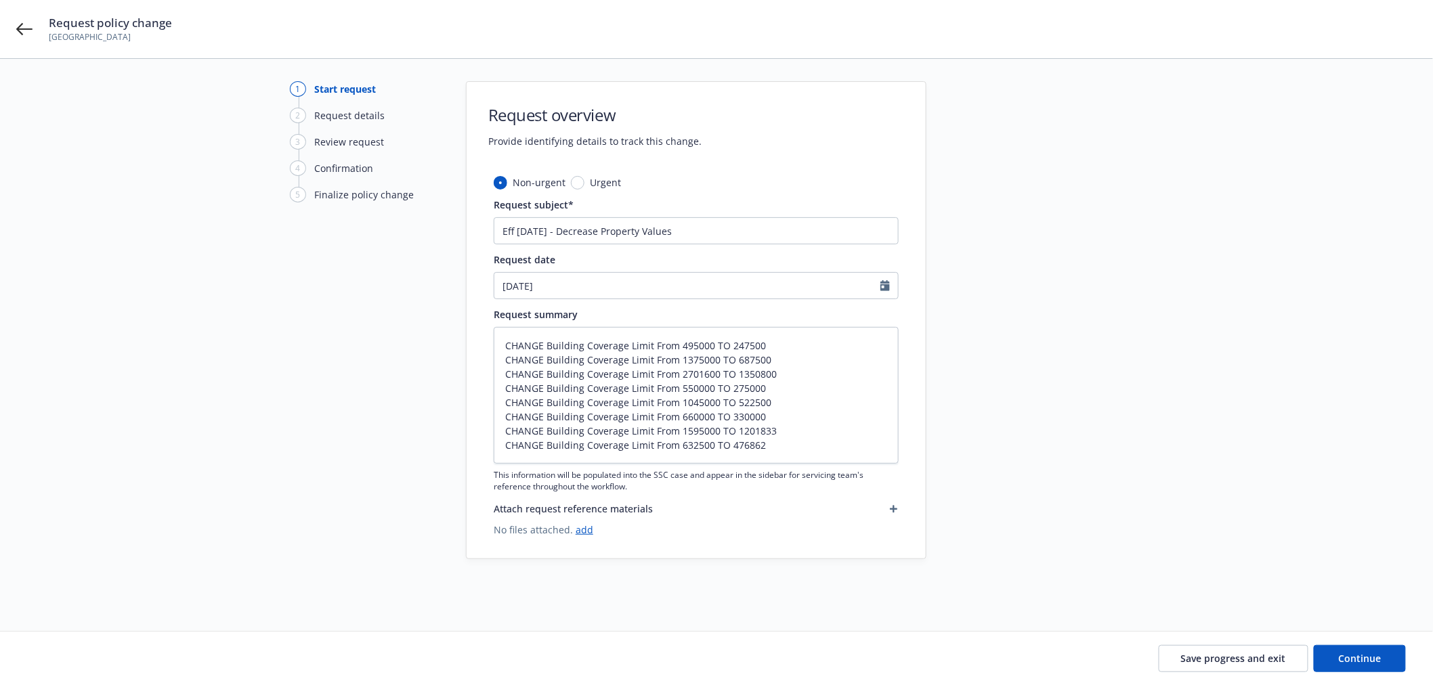
scroll to position [47, 0]
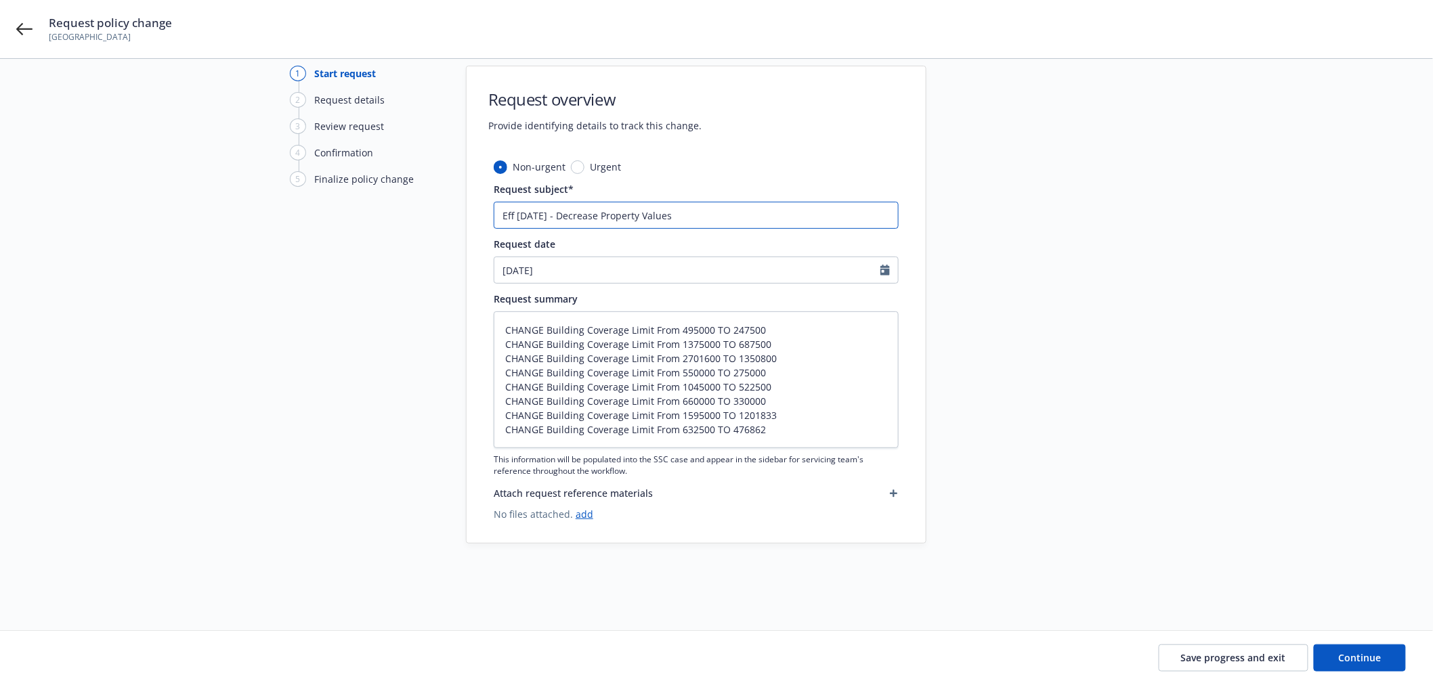
drag, startPoint x: 644, startPoint y: 215, endPoint x: 604, endPoint y: 213, distance: 40.7
click at [604, 213] on input "Eff [DATE] - Decrease Property Values" at bounding box center [696, 215] width 405 height 27
type textarea "x"
type input "Eff [DATE] - Decrease BuValues"
type textarea "x"
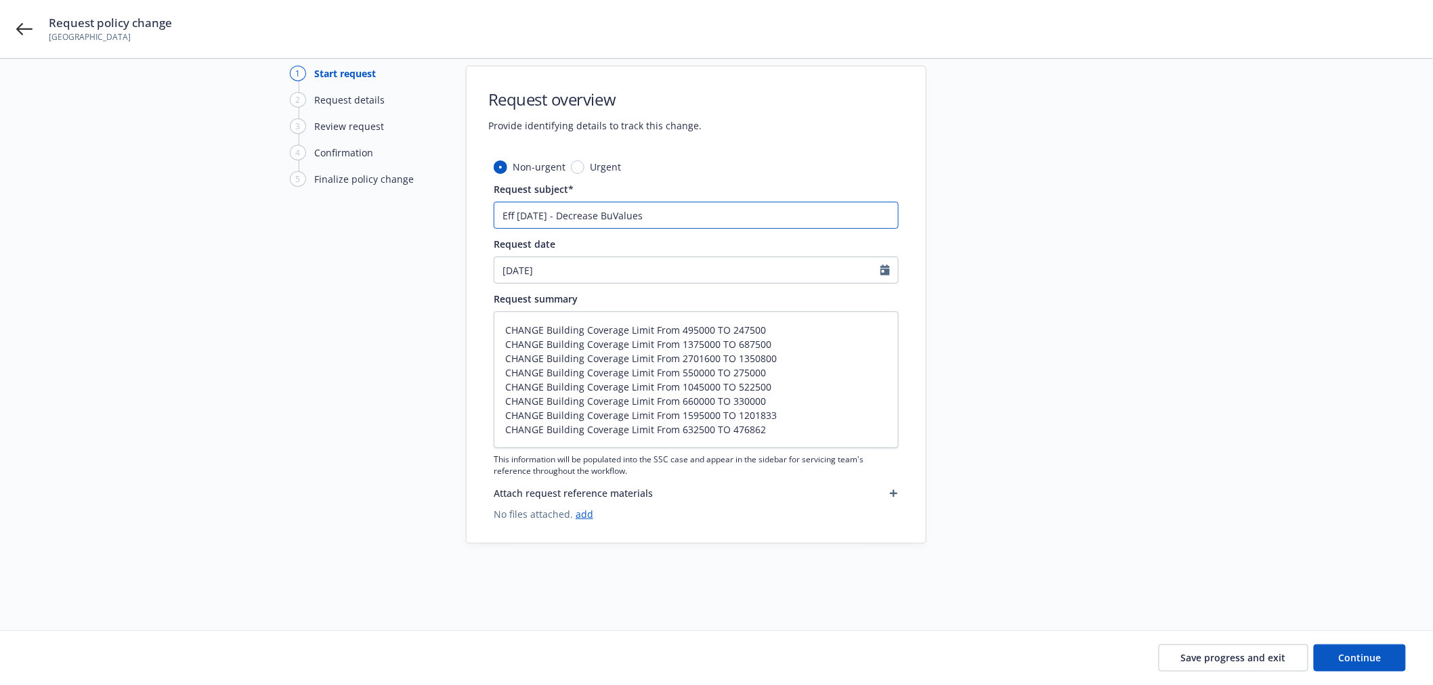
type input "Eff [DATE] - Decrease BuiValues"
type textarea "x"
type input "Eff [DATE] - Decrease BuildValues"
type textarea "x"
type input "Eff [DATE] - Decrease BuildiValues"
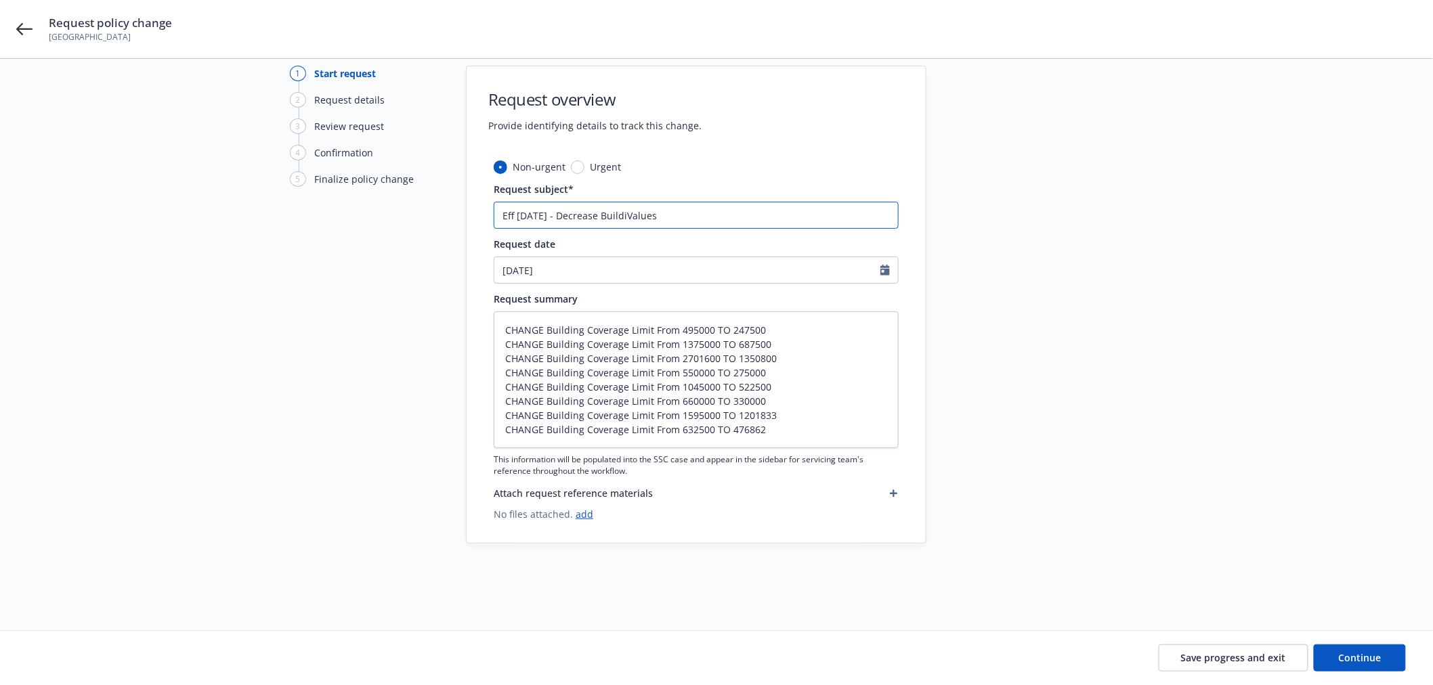
type textarea "x"
type input "Eff [DATE] - Decrease BuildinValues"
type textarea "x"
type input "Eff [DATE] - Decrease BuildingValues"
type textarea "x"
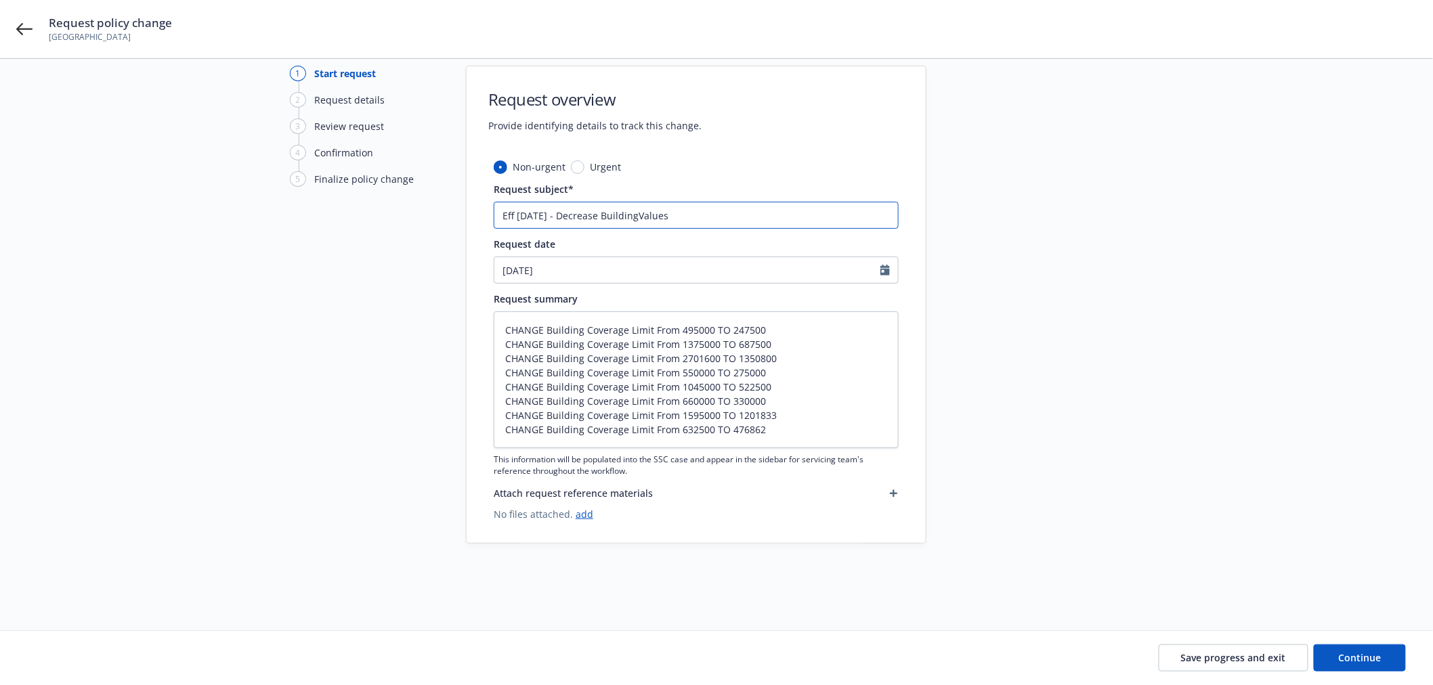
type input "Eff [DATE] - Decrease Building Values"
type textarea "x"
type input "Eff [DATE] - Decrease Building LValues"
type textarea "x"
type input "Eff [DATE] - Decrease Building LiValues"
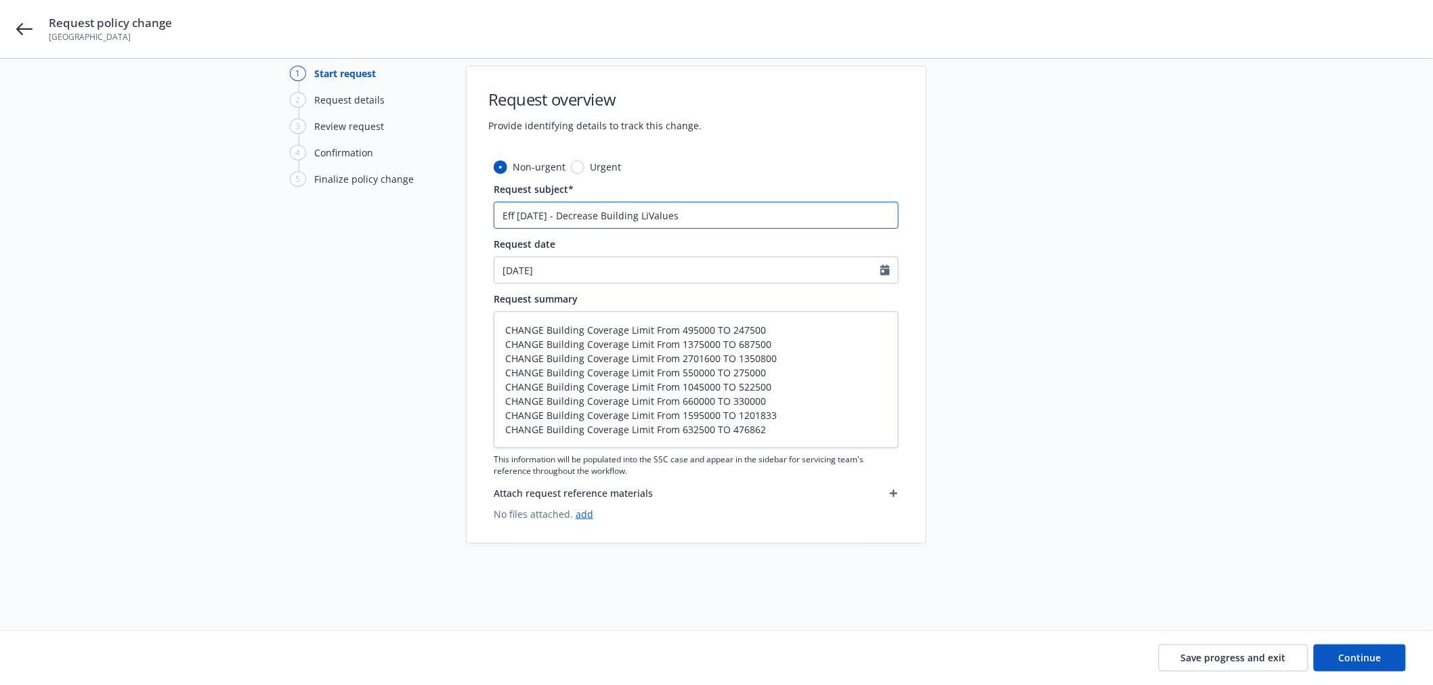
type textarea "x"
type input "Eff [DATE] - Decrease Building LimValues"
type textarea "x"
type input "Eff [DATE] - Decrease Building LimiValues"
type textarea "x"
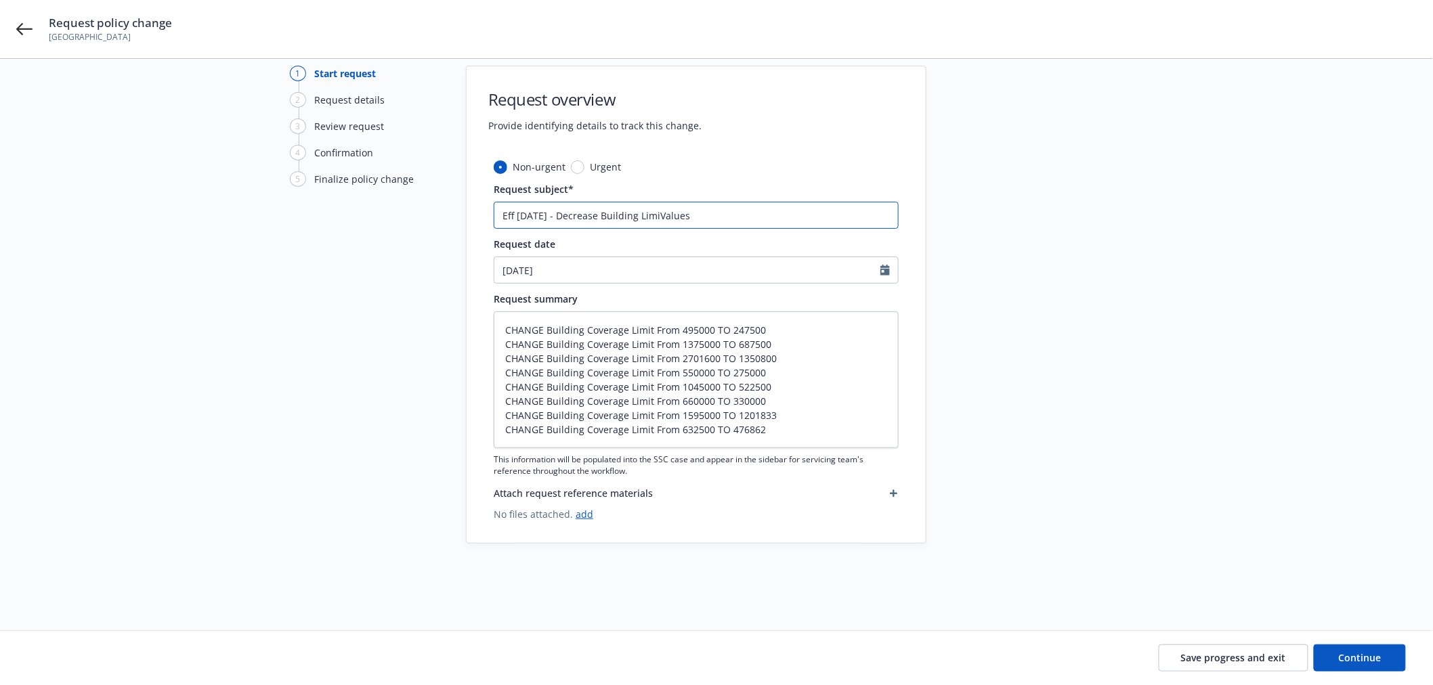
type input "Eff [DATE] - Decrease Building LimitValues"
type textarea "x"
drag, startPoint x: 718, startPoint y: 215, endPoint x: 448, endPoint y: 217, distance: 270.3
click at [448, 217] on div "1 Start request 2 Request details 3 Review request 4 Confirmation 5 Finalize po…" at bounding box center [716, 305] width 1401 height 478
type input "Eff [DATE] - Decrease Building Limit Values"
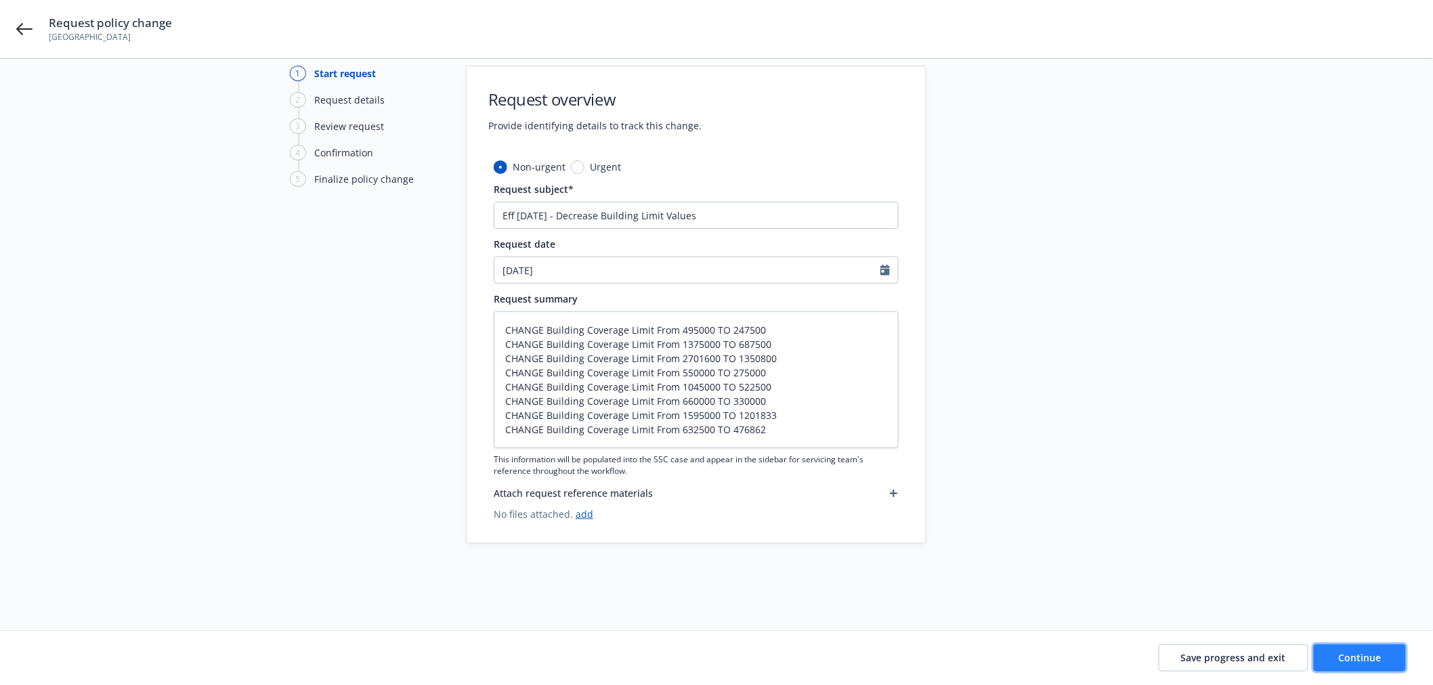
click at [1387, 658] on button "Continue" at bounding box center [1360, 658] width 92 height 27
type textarea "x"
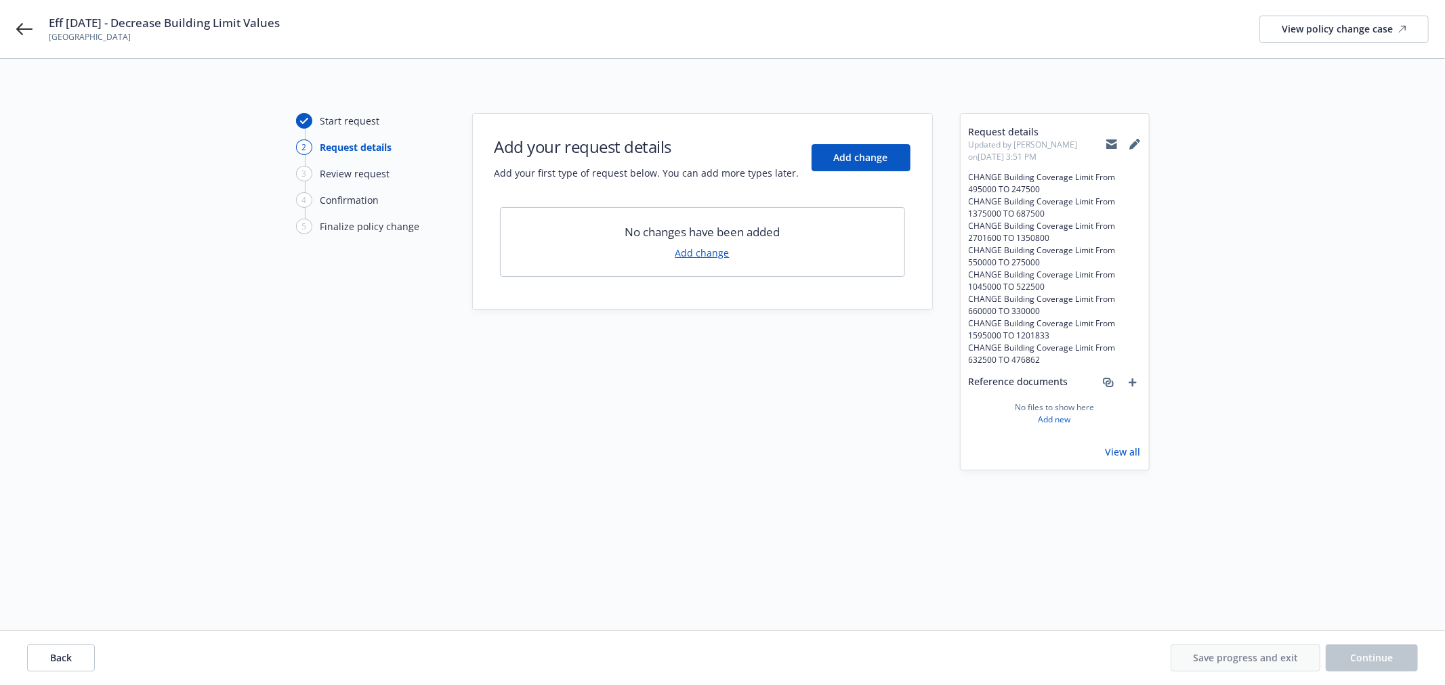
click at [706, 251] on link "Add change" at bounding box center [702, 253] width 54 height 14
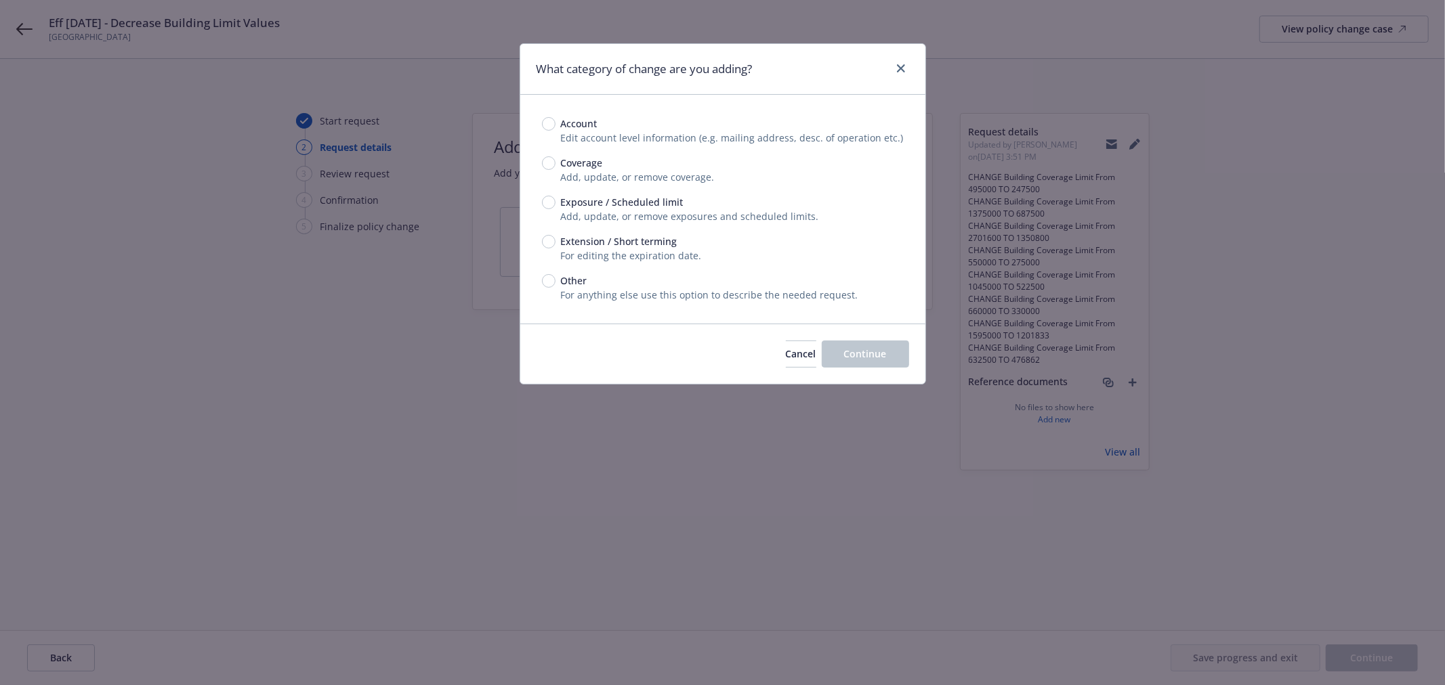
click at [592, 163] on span "Coverage" at bounding box center [582, 163] width 42 height 14
click at [555, 163] on input "Coverage" at bounding box center [549, 163] width 14 height 14
radio input "true"
click at [855, 350] on span "Continue" at bounding box center [865, 353] width 43 height 13
type textarea "x"
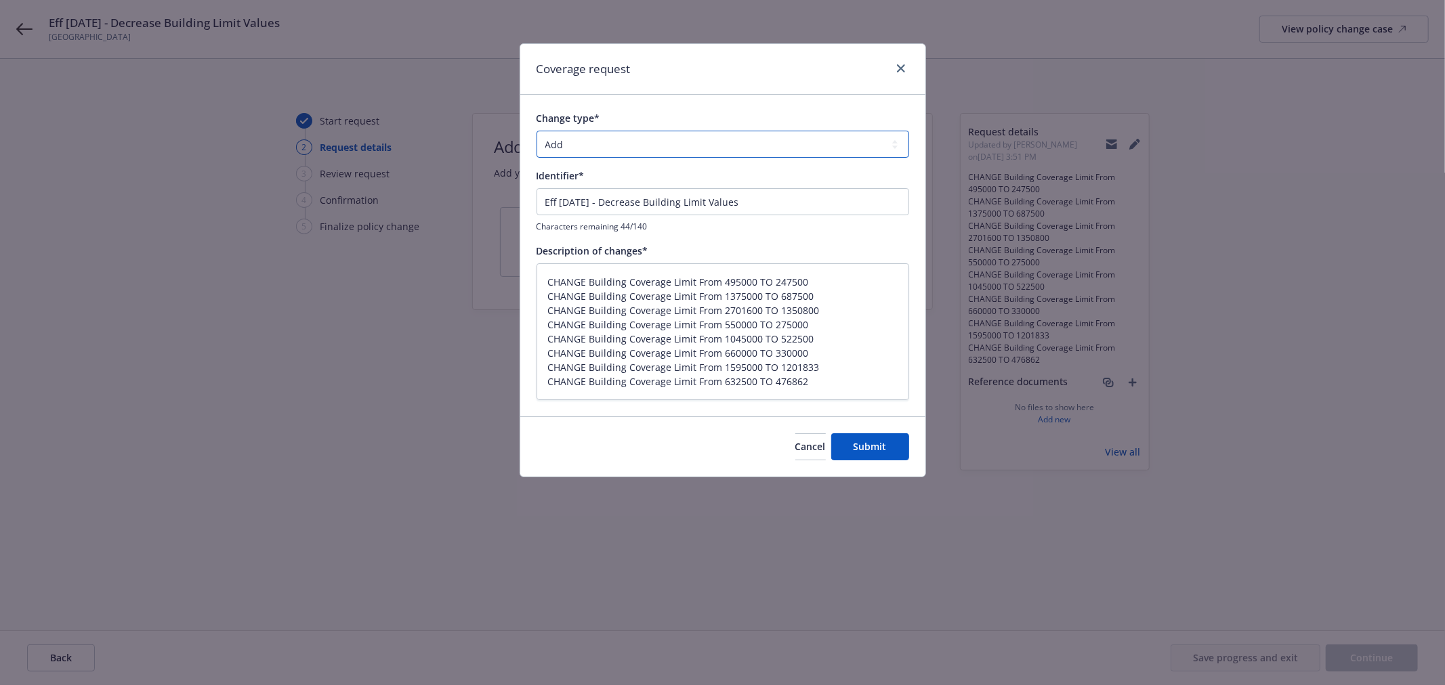
click at [704, 152] on select "Add Audit Change Remove" at bounding box center [722, 144] width 373 height 27
select select "CHANGE"
click at [536, 131] on select "Add Audit Change Remove" at bounding box center [722, 144] width 373 height 27
click at [872, 440] on span "Submit" at bounding box center [869, 446] width 33 height 13
type textarea "x"
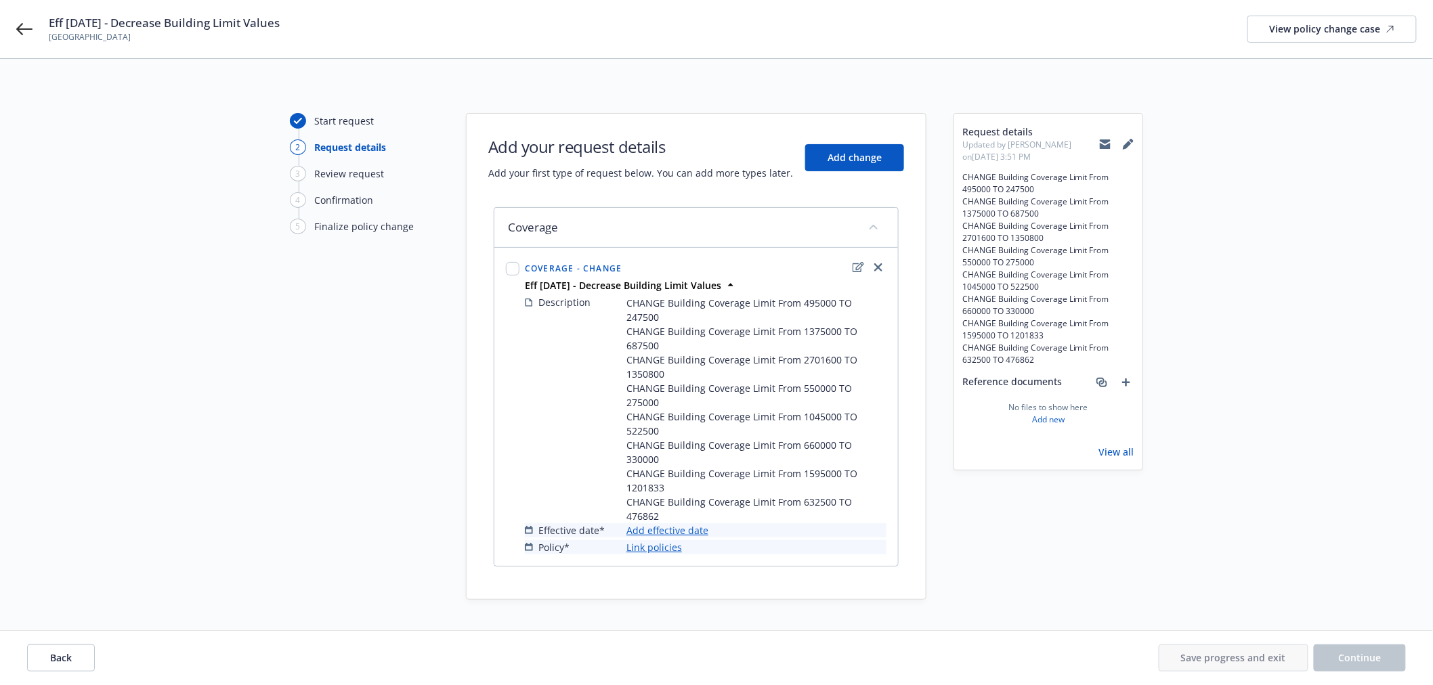
click at [681, 524] on link "Add effective date" at bounding box center [668, 531] width 82 height 14
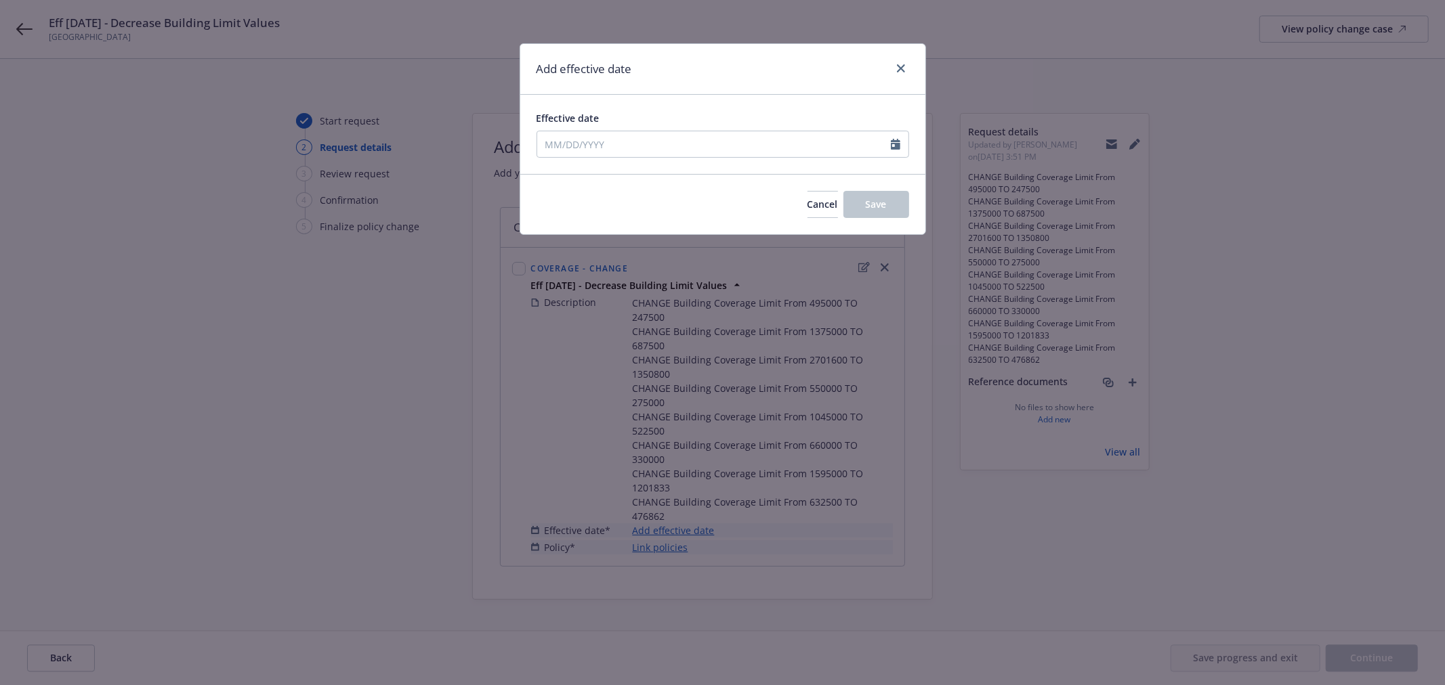
click at [579, 129] on div "Effective date" at bounding box center [722, 134] width 373 height 47
click at [578, 143] on input "Effective date" at bounding box center [714, 144] width 354 height 26
select select "8"
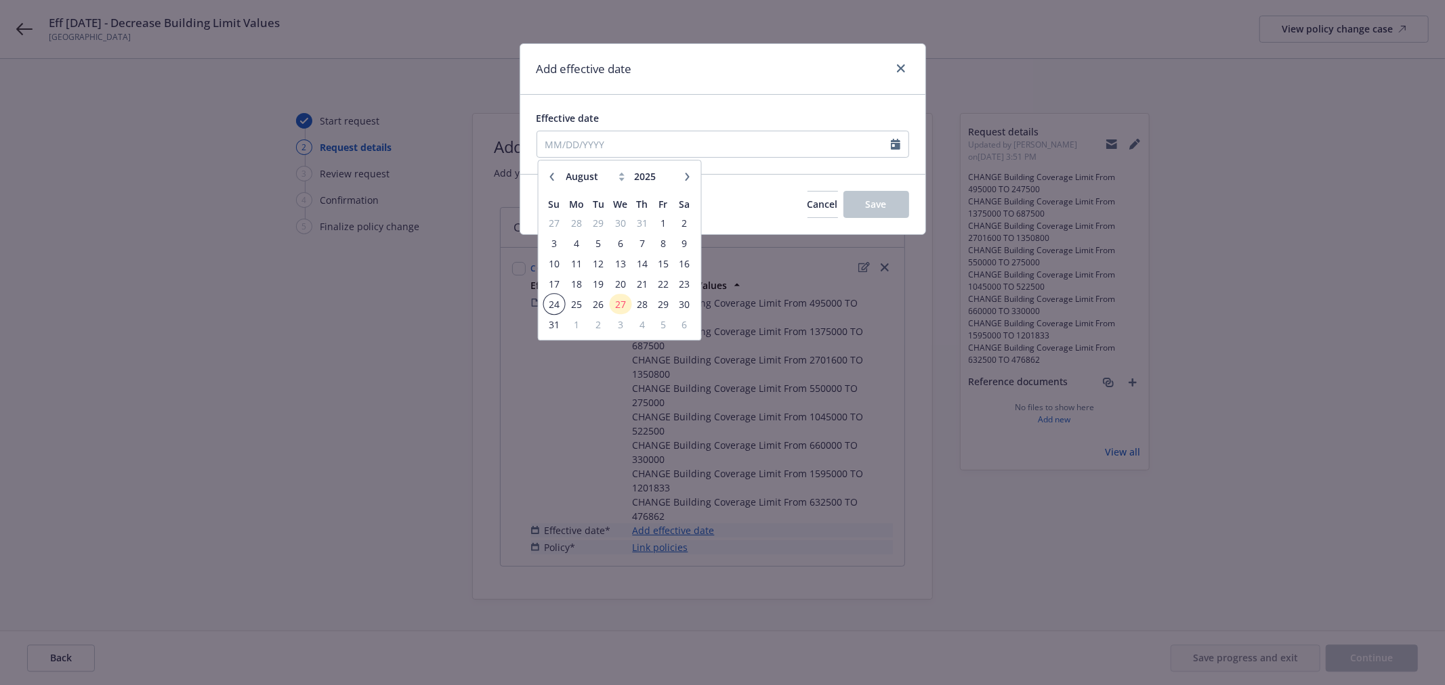
click at [552, 301] on span "24" at bounding box center [554, 304] width 18 height 17
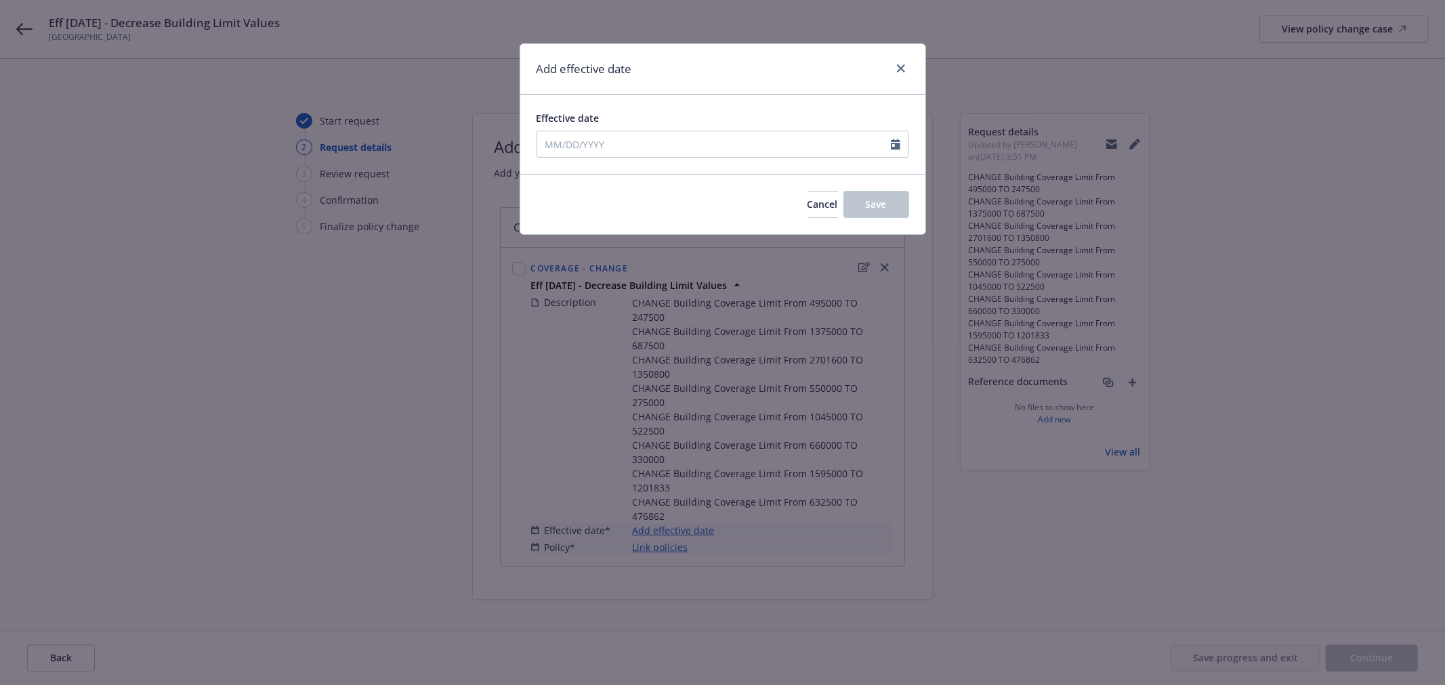
type input "[DATE]"
click at [888, 205] on button "Save" at bounding box center [876, 204] width 66 height 27
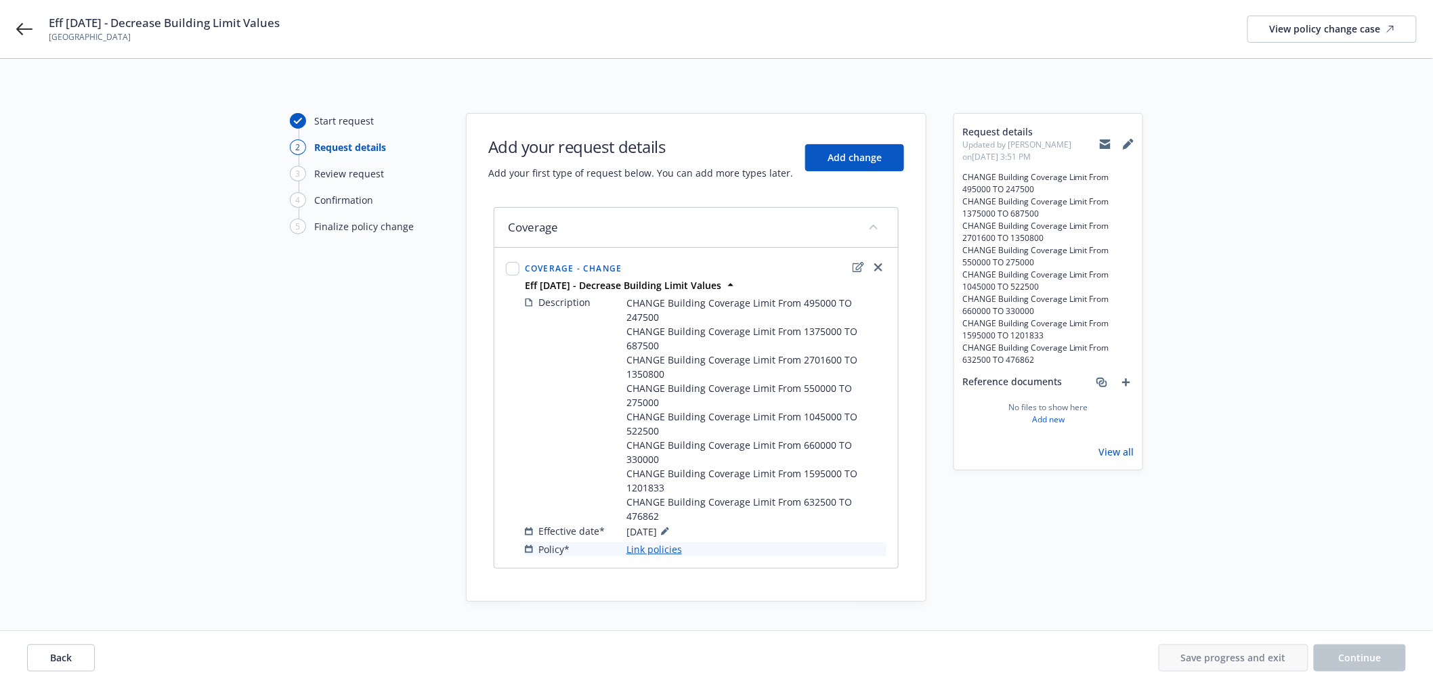
click at [660, 543] on link "Link policies" at bounding box center [655, 550] width 56 height 14
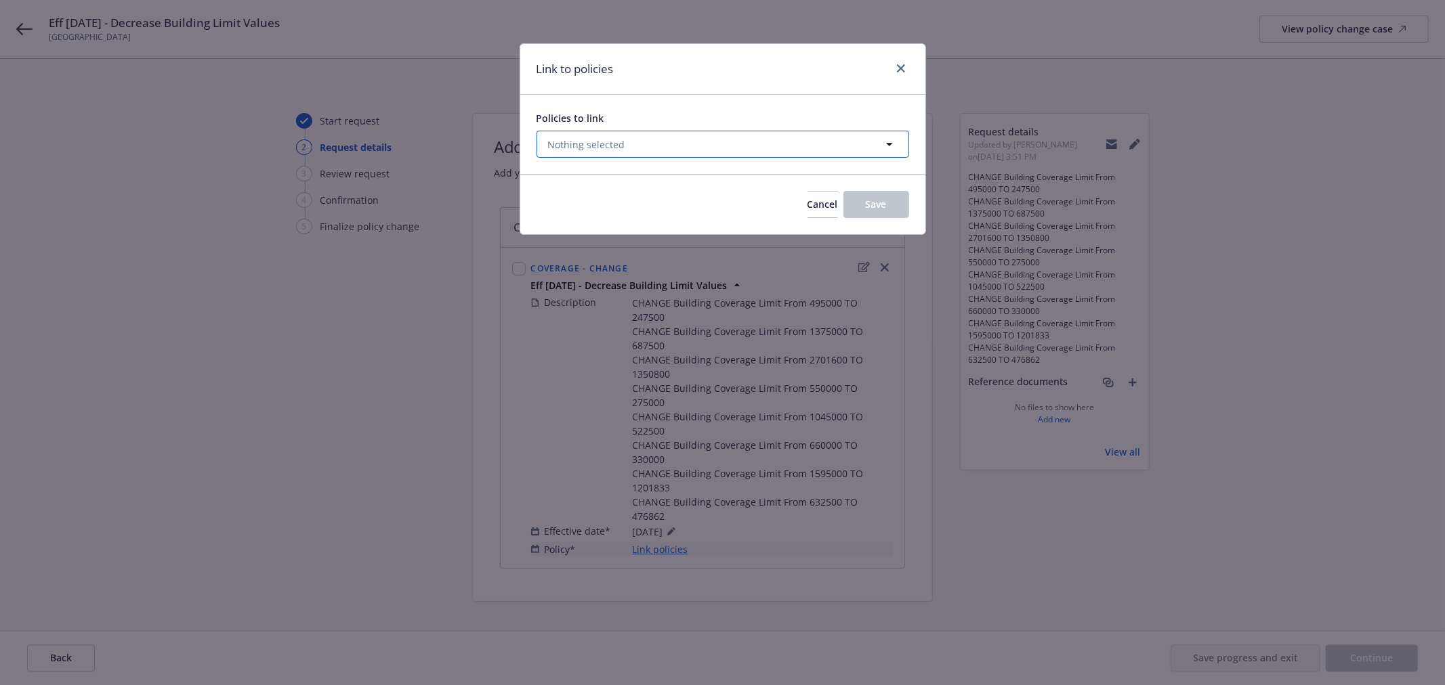
click at [618, 151] on span "Nothing selected" at bounding box center [586, 145] width 77 height 14
select select "ACTIVE"
click at [650, 138] on button "Nothing selected" at bounding box center [722, 144] width 373 height 27
select select "ACTIVE"
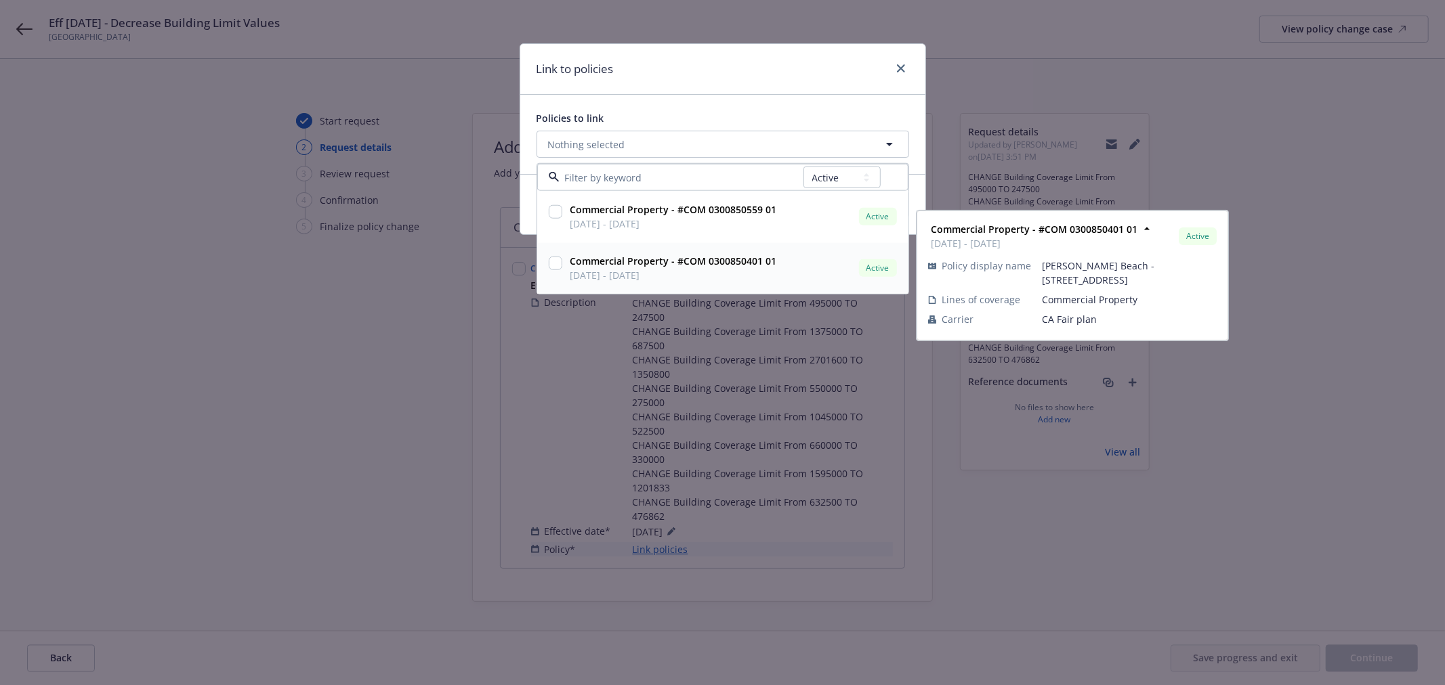
click at [552, 262] on input "checkbox" at bounding box center [556, 264] width 14 height 14
checkbox input "true"
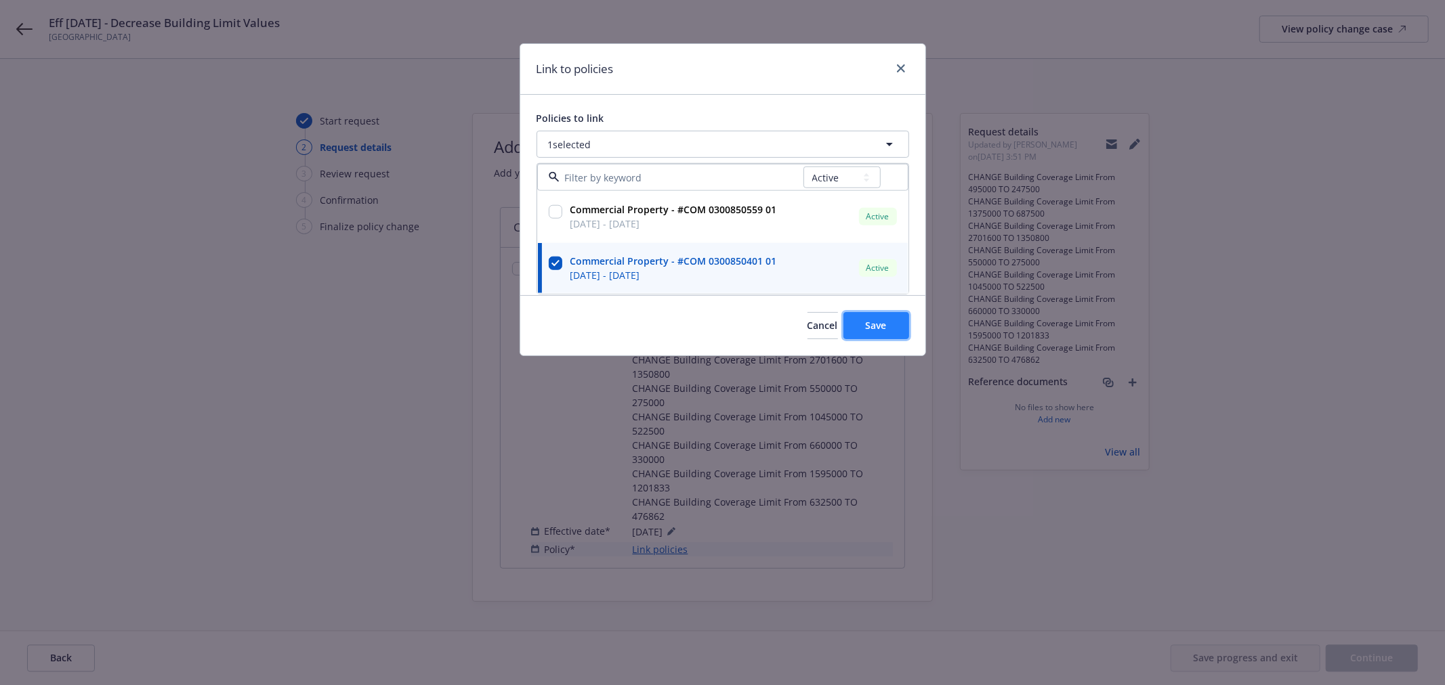
click at [894, 326] on button "Save" at bounding box center [876, 325] width 66 height 27
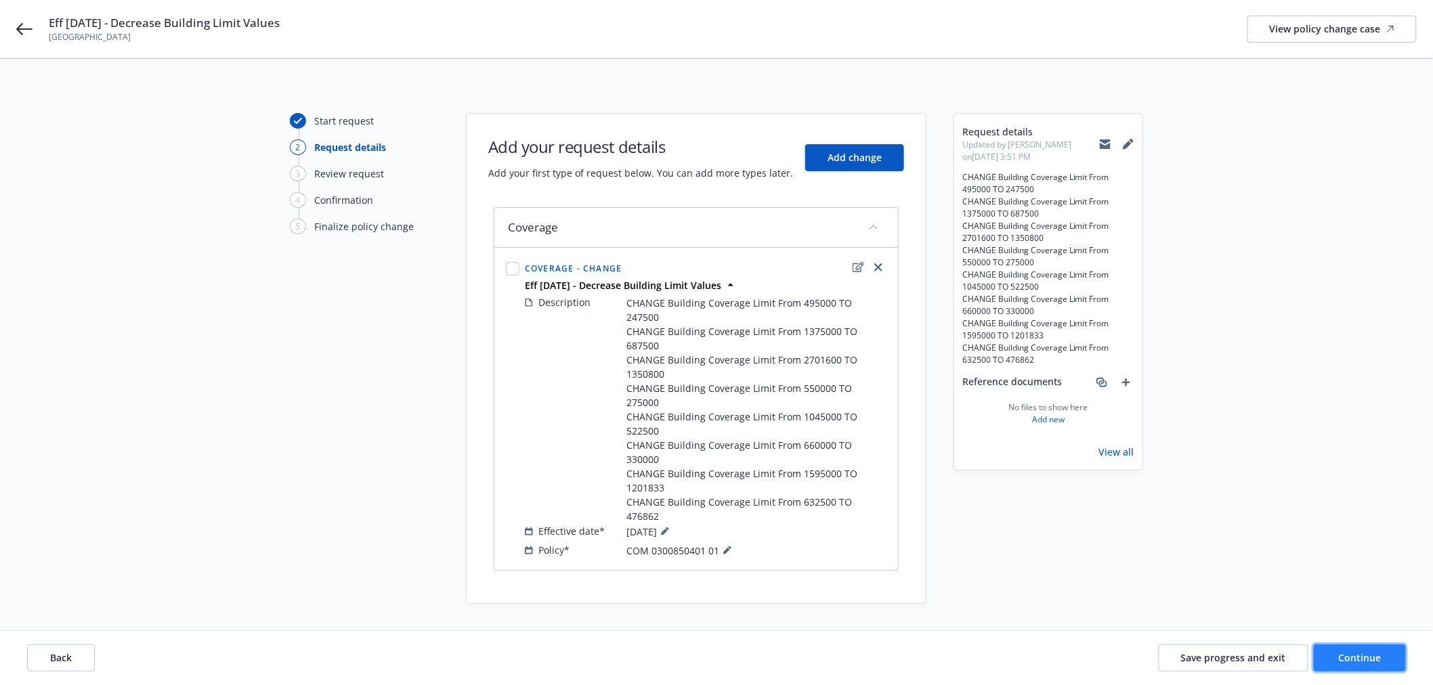
click at [1351, 660] on span "Continue" at bounding box center [1360, 658] width 43 height 13
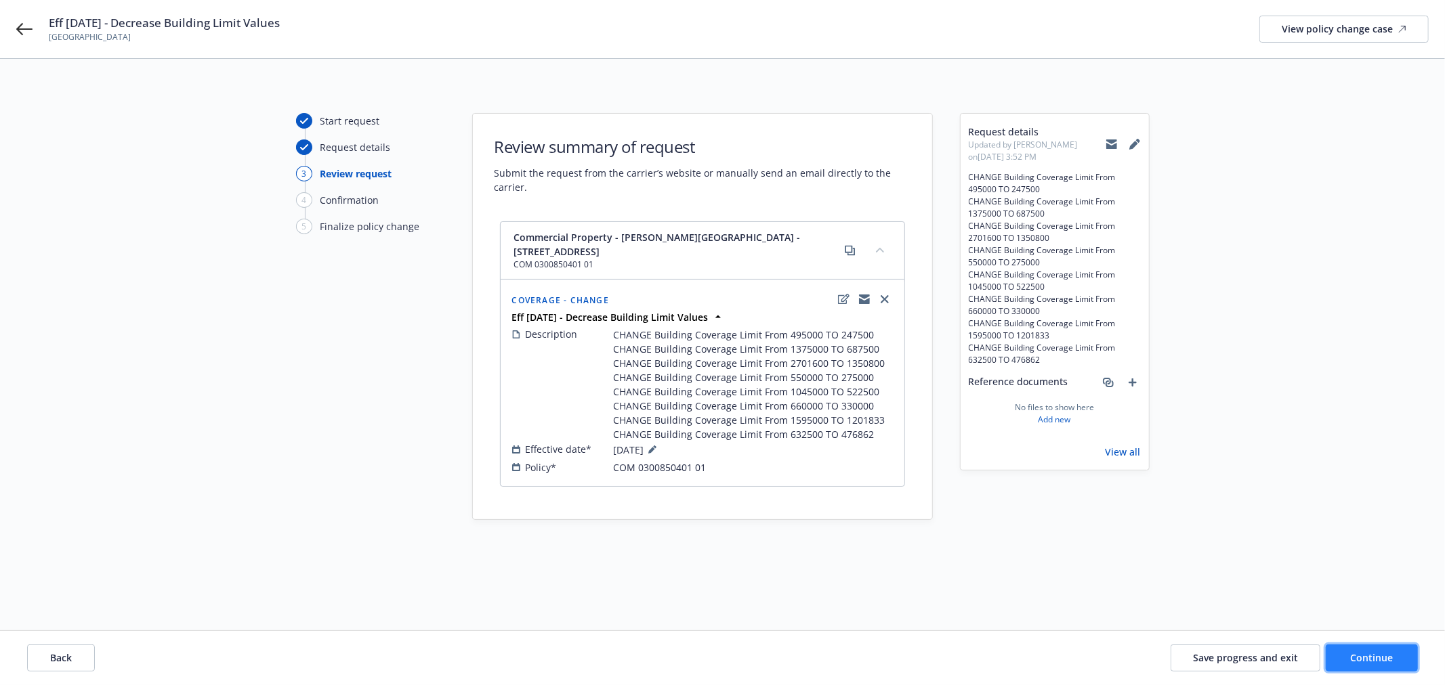
click at [1391, 664] on span "Continue" at bounding box center [1372, 658] width 43 height 13
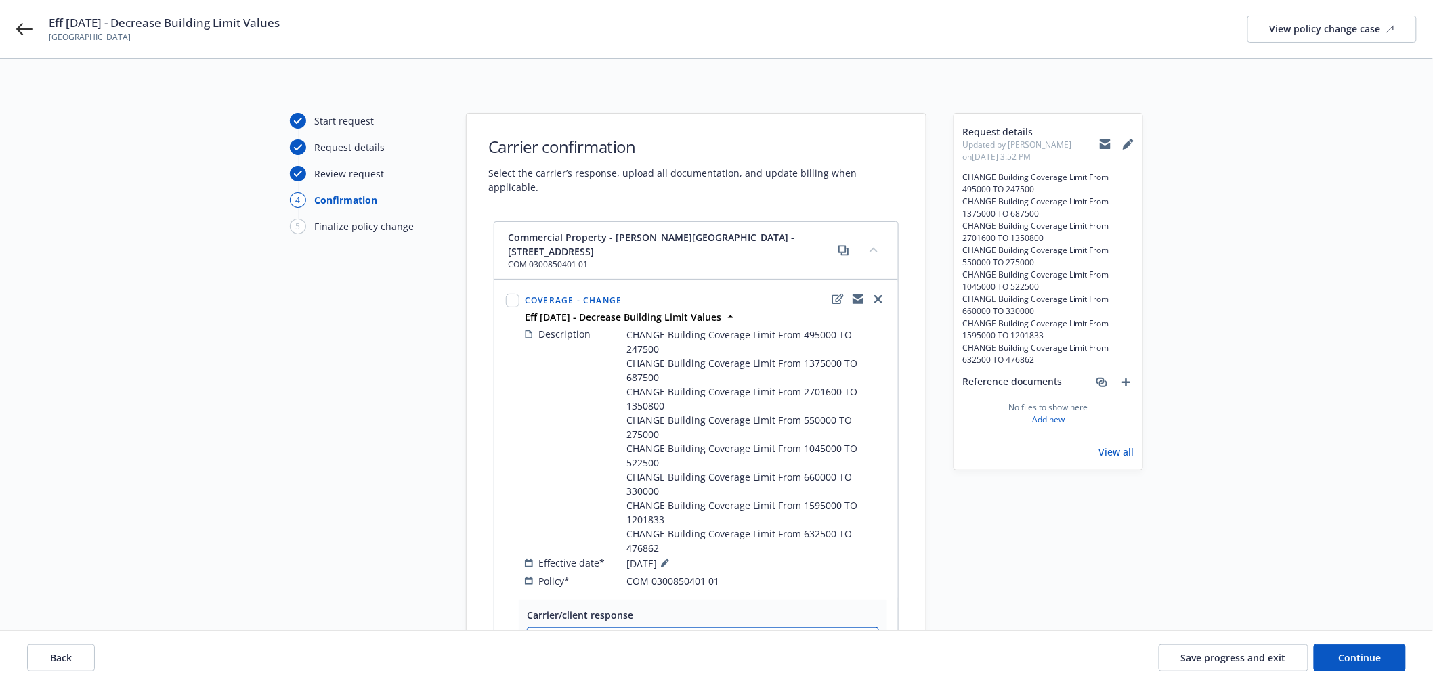
click at [648, 628] on select "Select a carrier response Accepted Accepted with revision No endorsement needed…" at bounding box center [703, 641] width 352 height 27
click at [646, 628] on select "Select a carrier response Accepted Accepted with revision No endorsement needed…" at bounding box center [703, 641] width 352 height 27
click at [290, 496] on div "Start request Request details Review request 4 Confirmation 5 Finalize policy c…" at bounding box center [364, 503] width 149 height 781
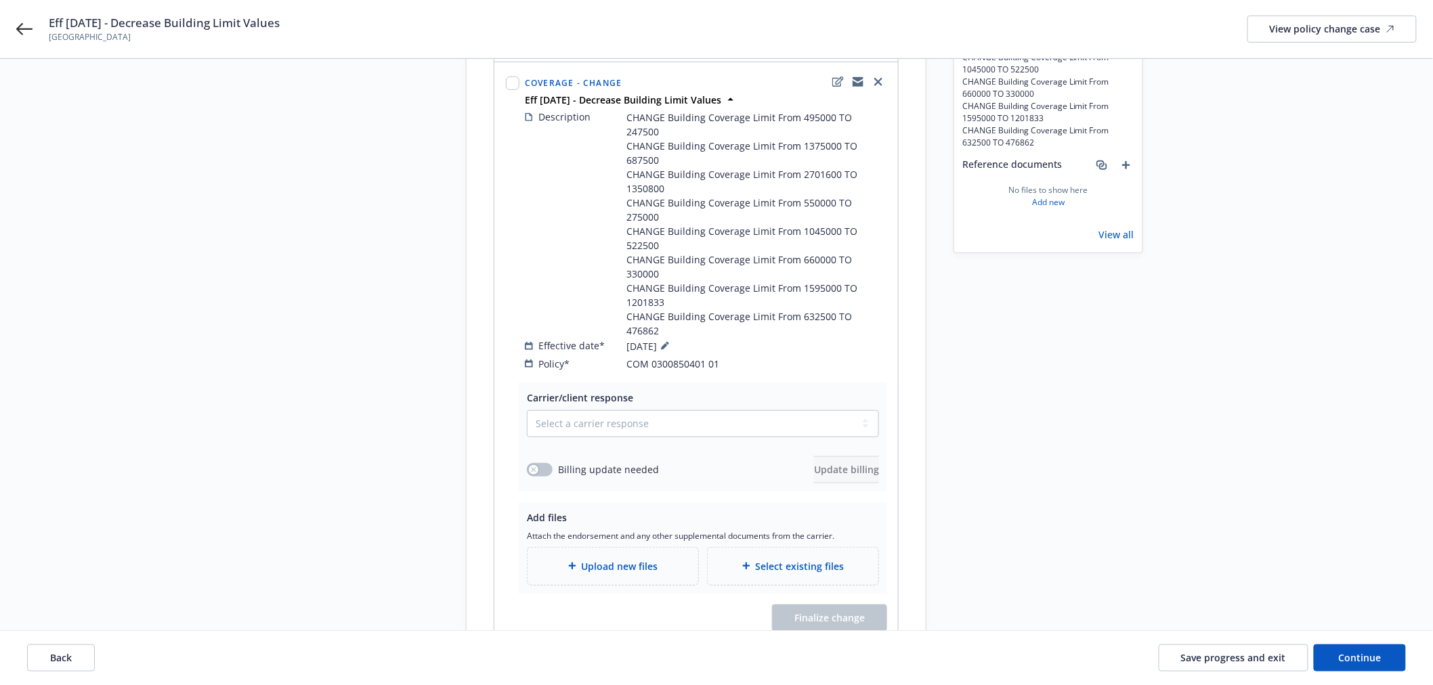
scroll to position [191, 0]
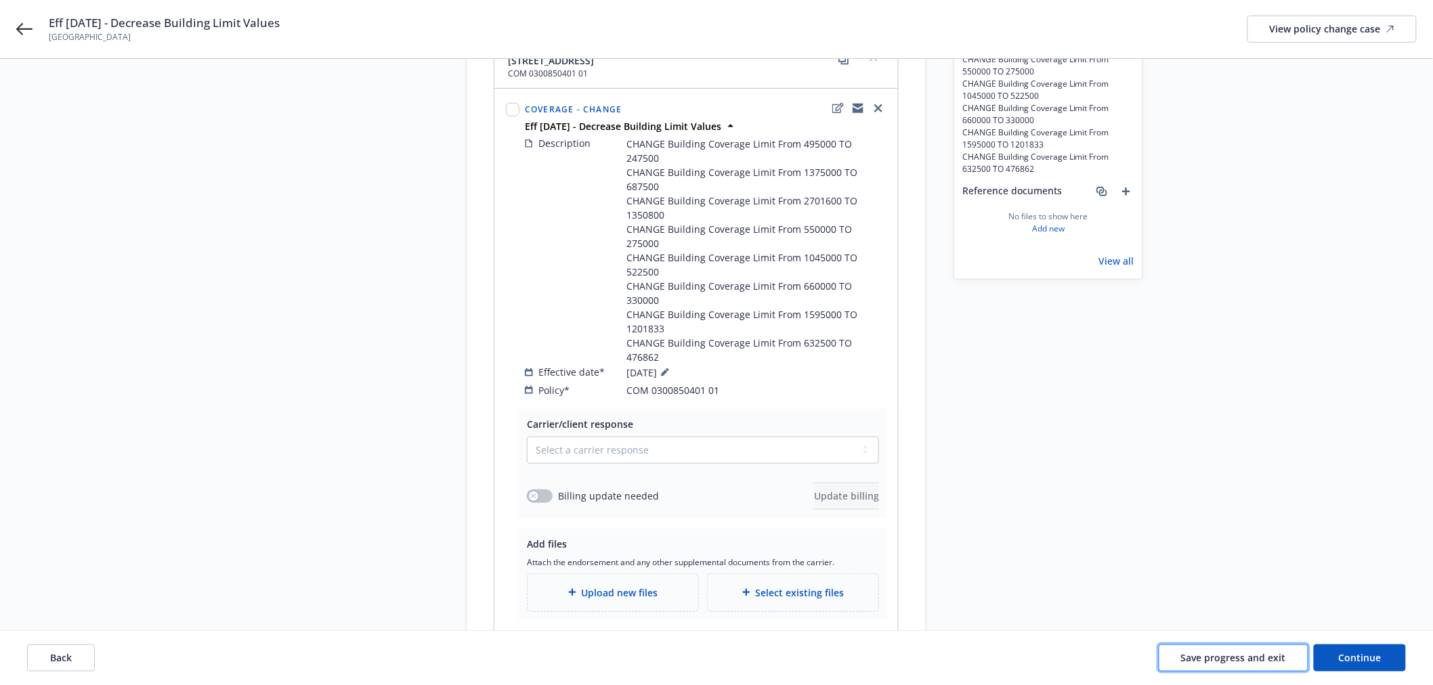
click at [1235, 660] on span "Save progress and exit" at bounding box center [1233, 658] width 105 height 13
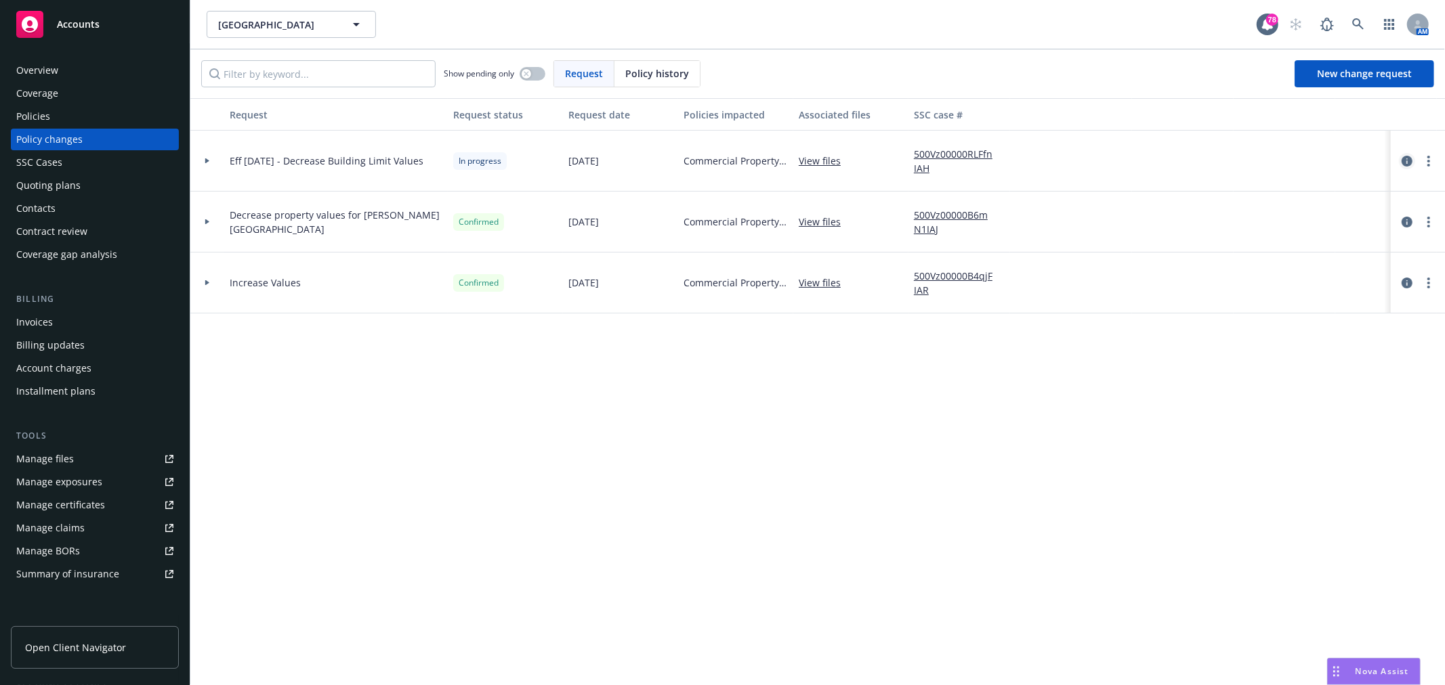
click at [1401, 161] on icon "circleInformation" at bounding box center [1406, 161] width 11 height 11
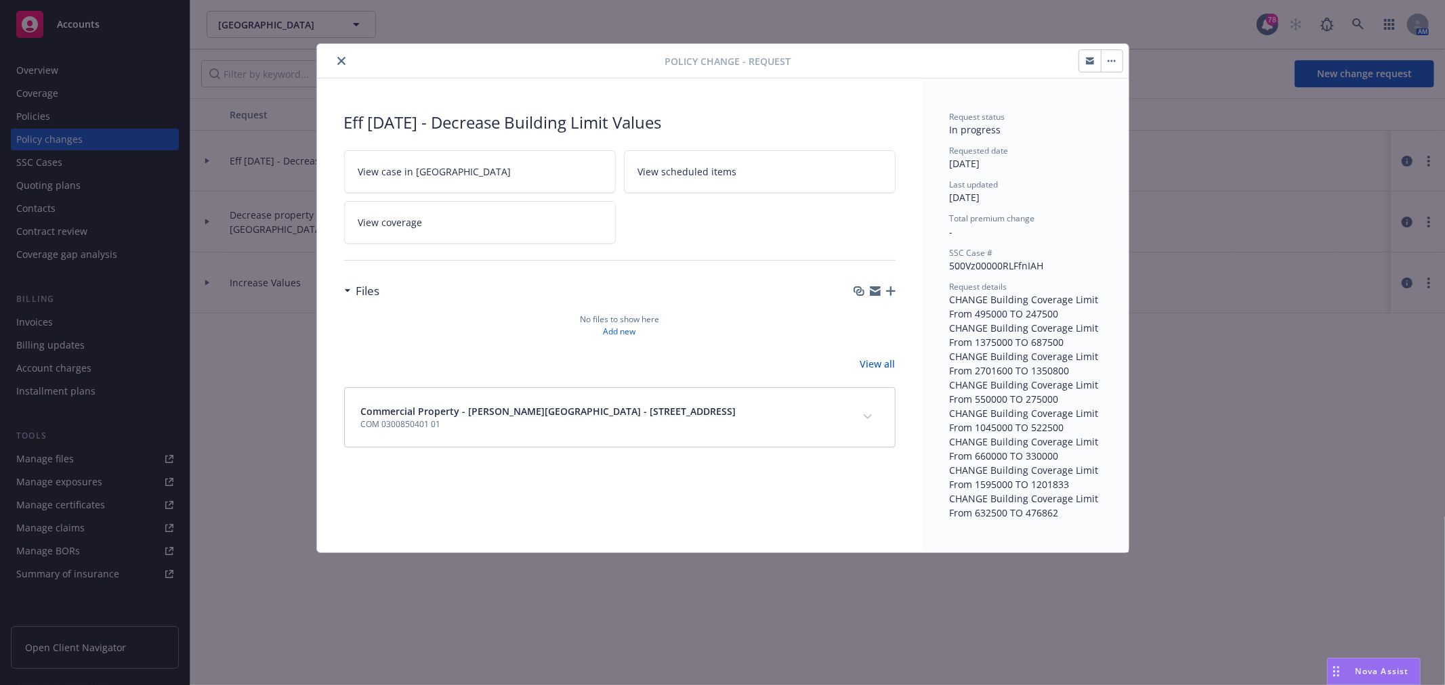
click at [891, 292] on icon "button" at bounding box center [890, 291] width 9 height 9
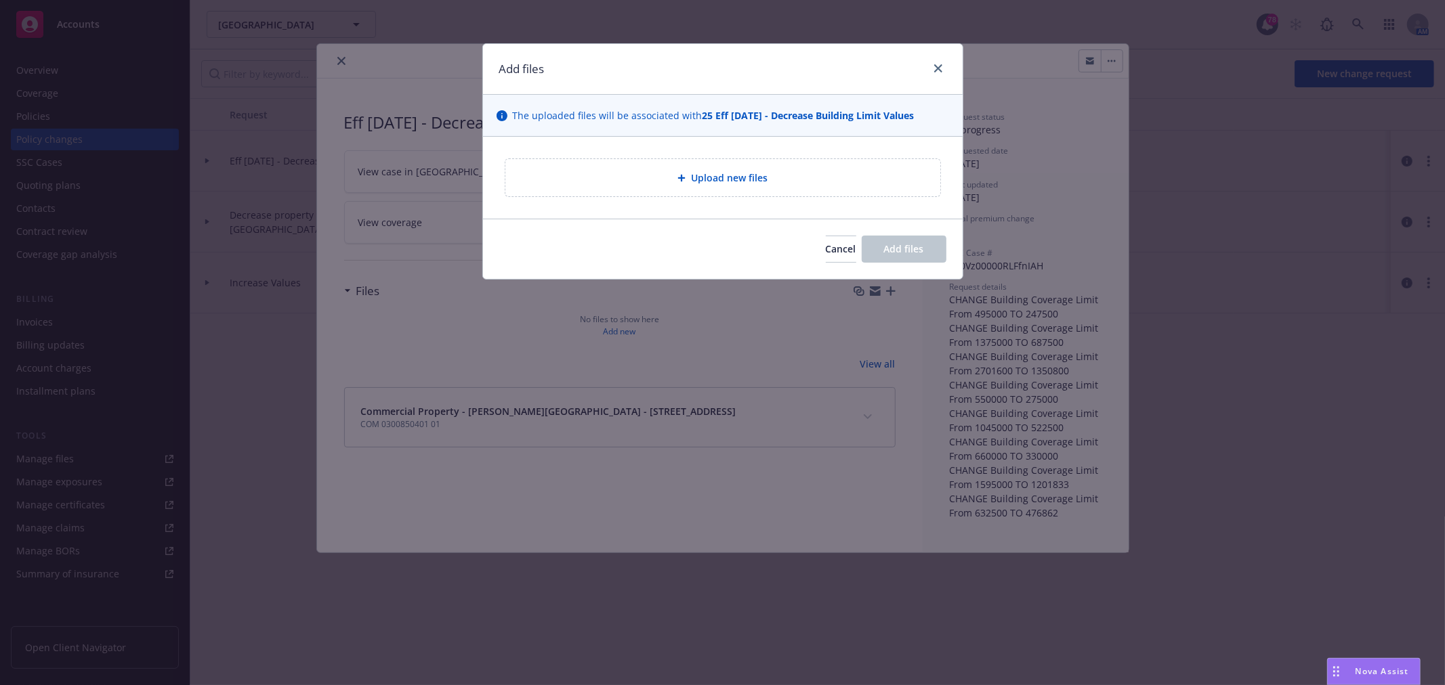
click at [714, 180] on span "Upload new files" at bounding box center [729, 178] width 77 height 14
type textarea "x"
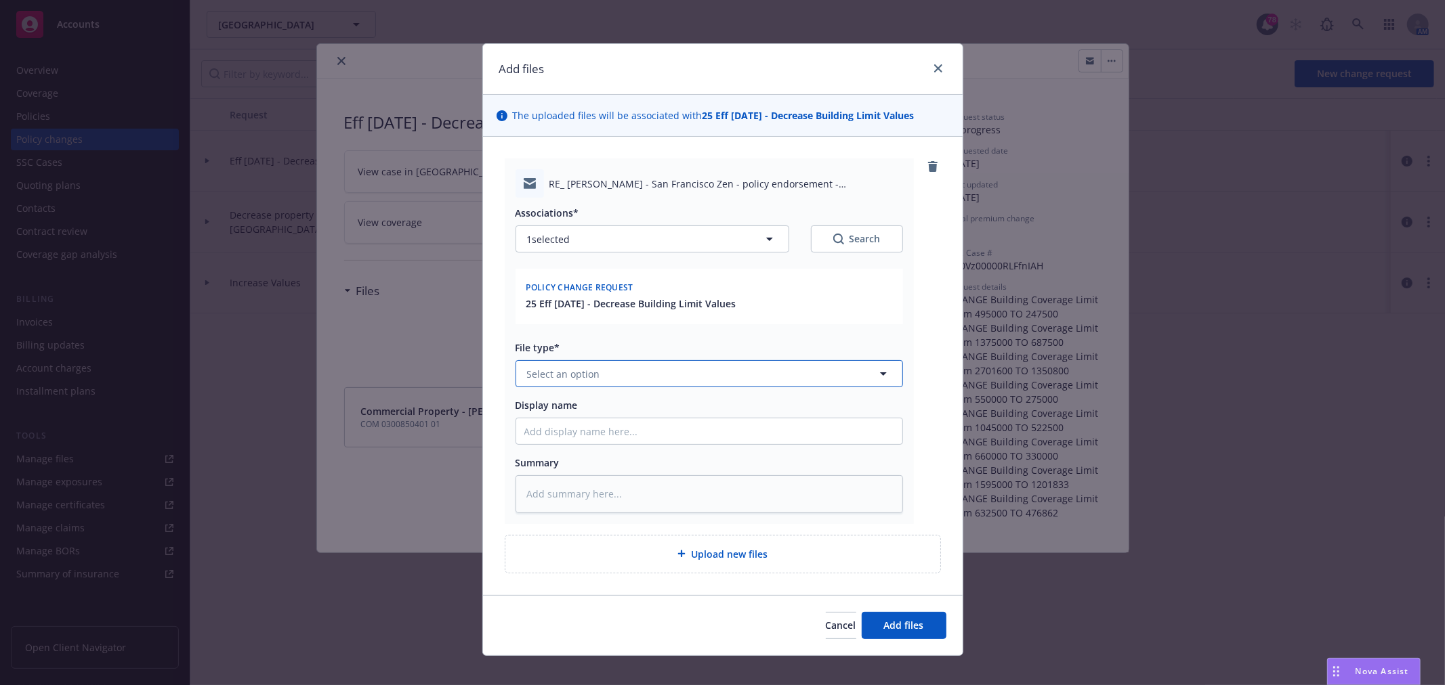
click at [630, 371] on button "Select an option" at bounding box center [708, 373] width 387 height 27
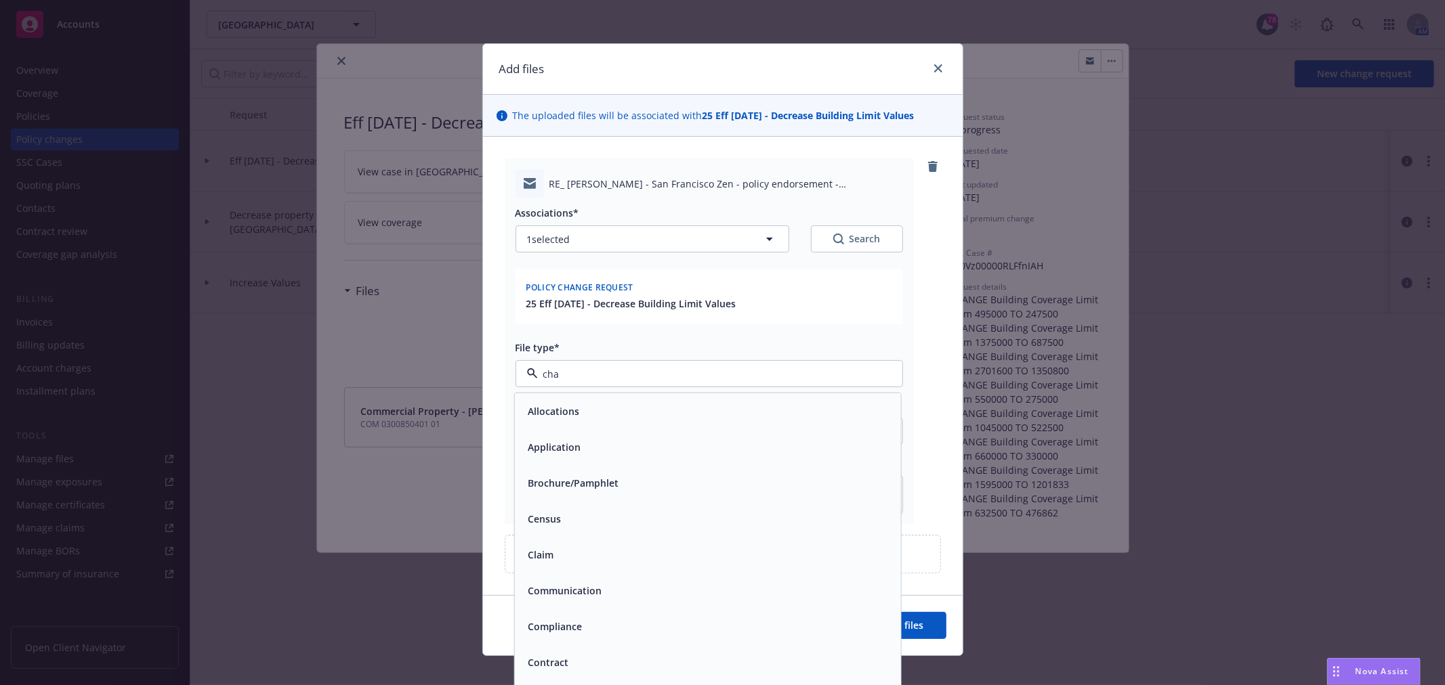
type input "chan"
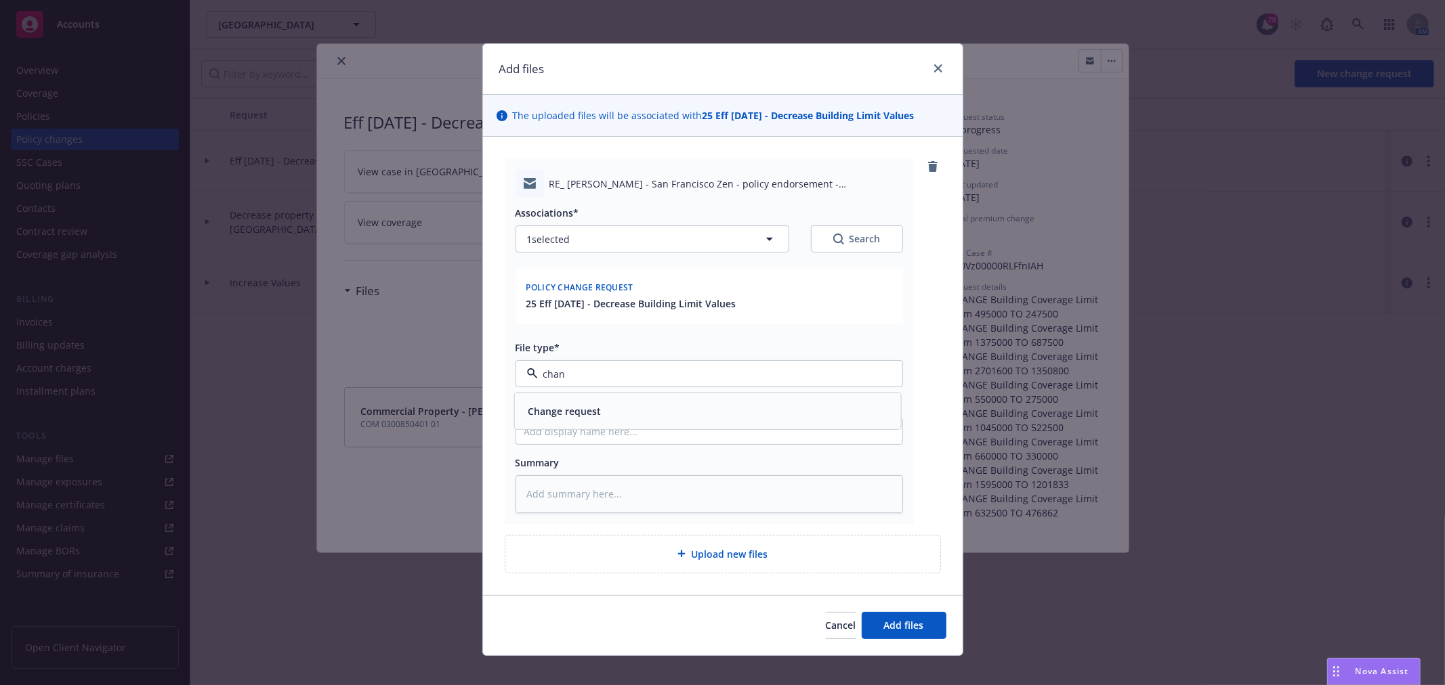
click at [584, 405] on span "Change request" at bounding box center [564, 411] width 73 height 14
click at [604, 427] on input "Display name" at bounding box center [709, 432] width 386 height 26
type textarea "x"
type input "Em"
type textarea "x"
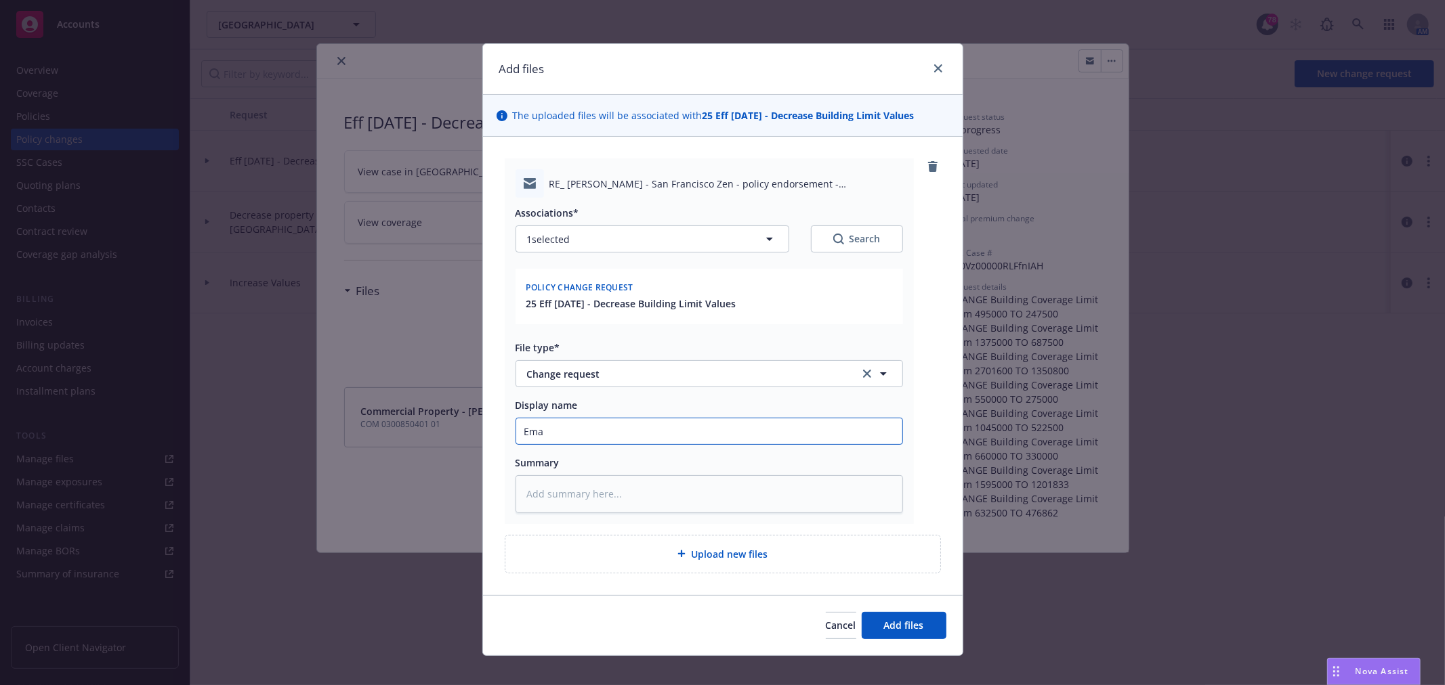
type input "Emai"
type textarea "x"
type input "Email"
type textarea "x"
type input "Email"
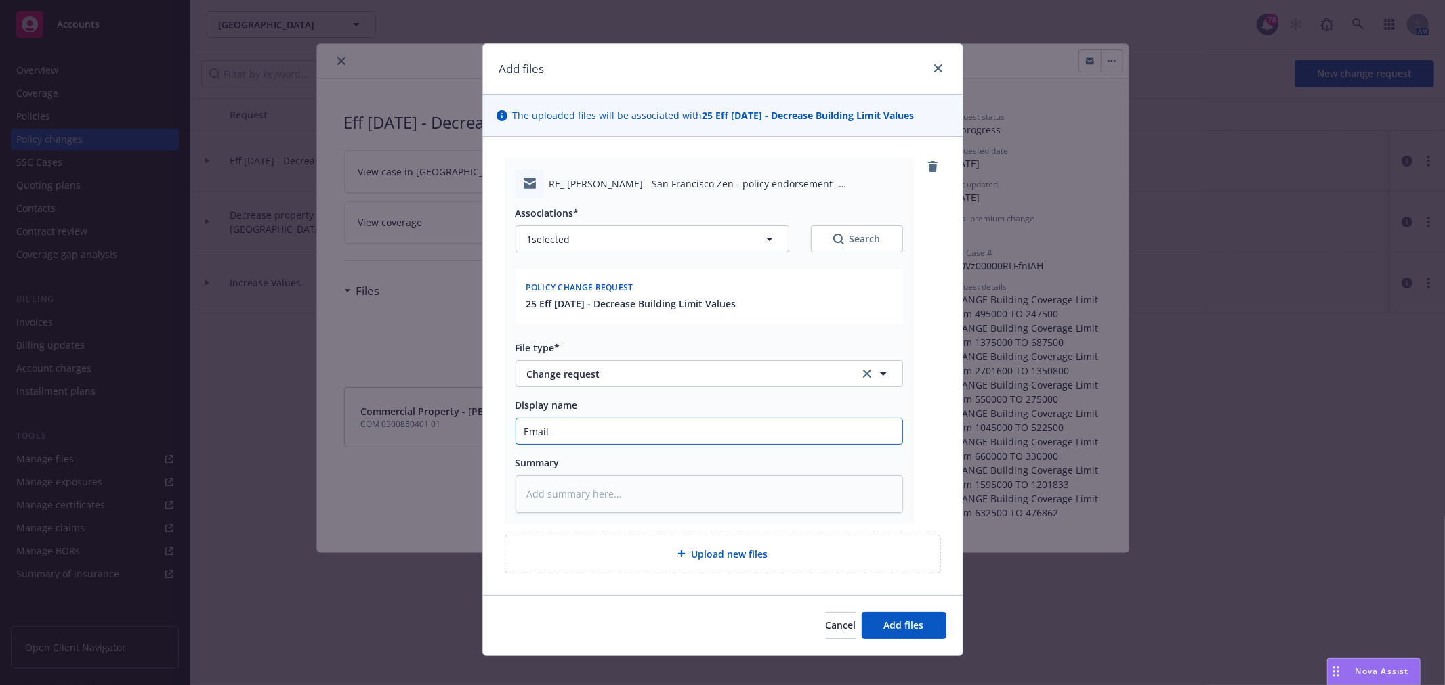
type textarea "x"
type input "Emai"
type textarea "x"
type input "Ema"
type textarea "x"
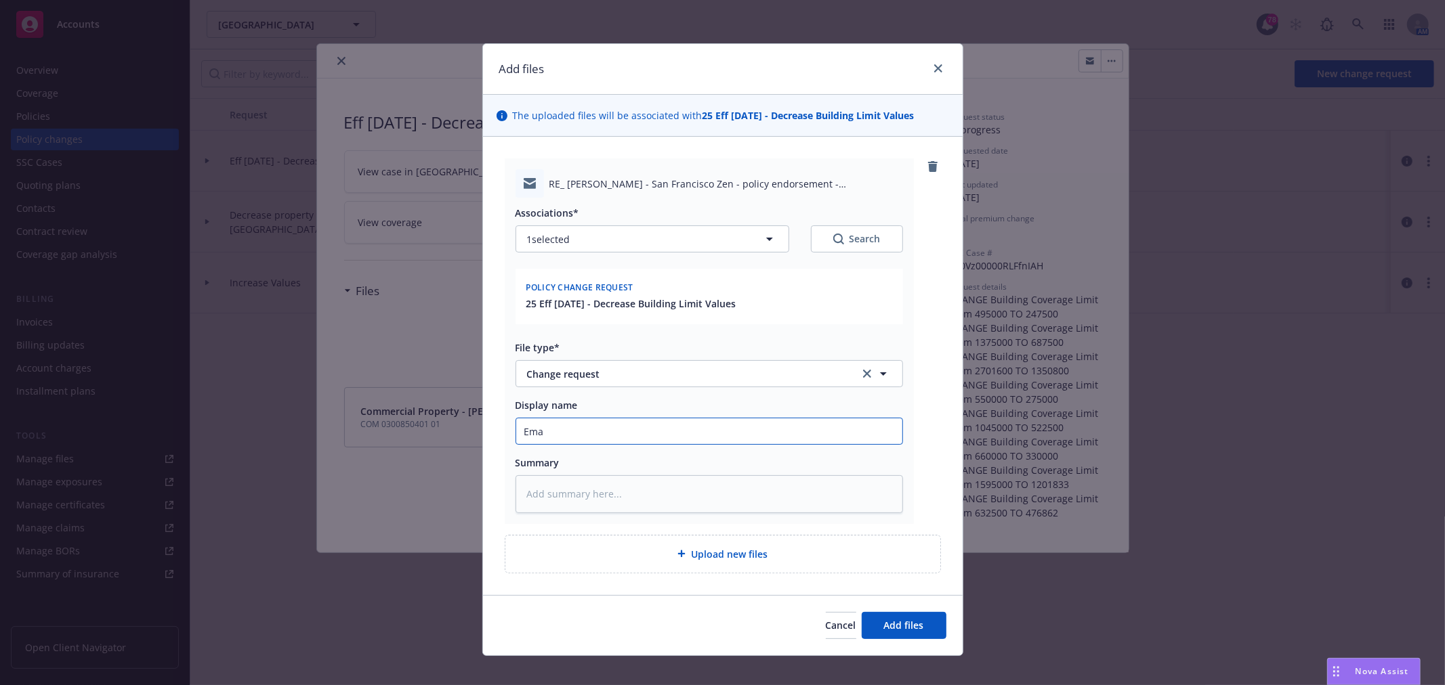
type input "Em"
type textarea "x"
type input "E"
type textarea "x"
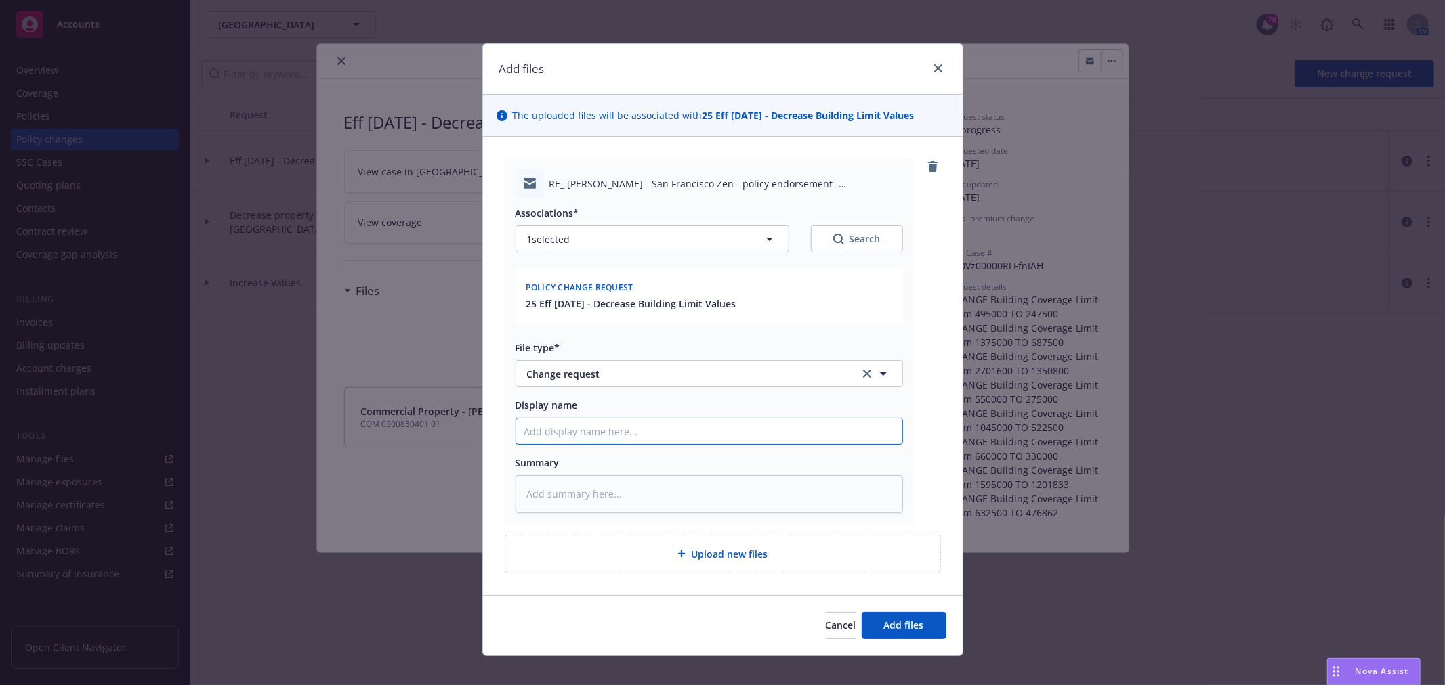
type input "T"
type textarea "x"
type input "To"
type textarea "x"
type input "To"
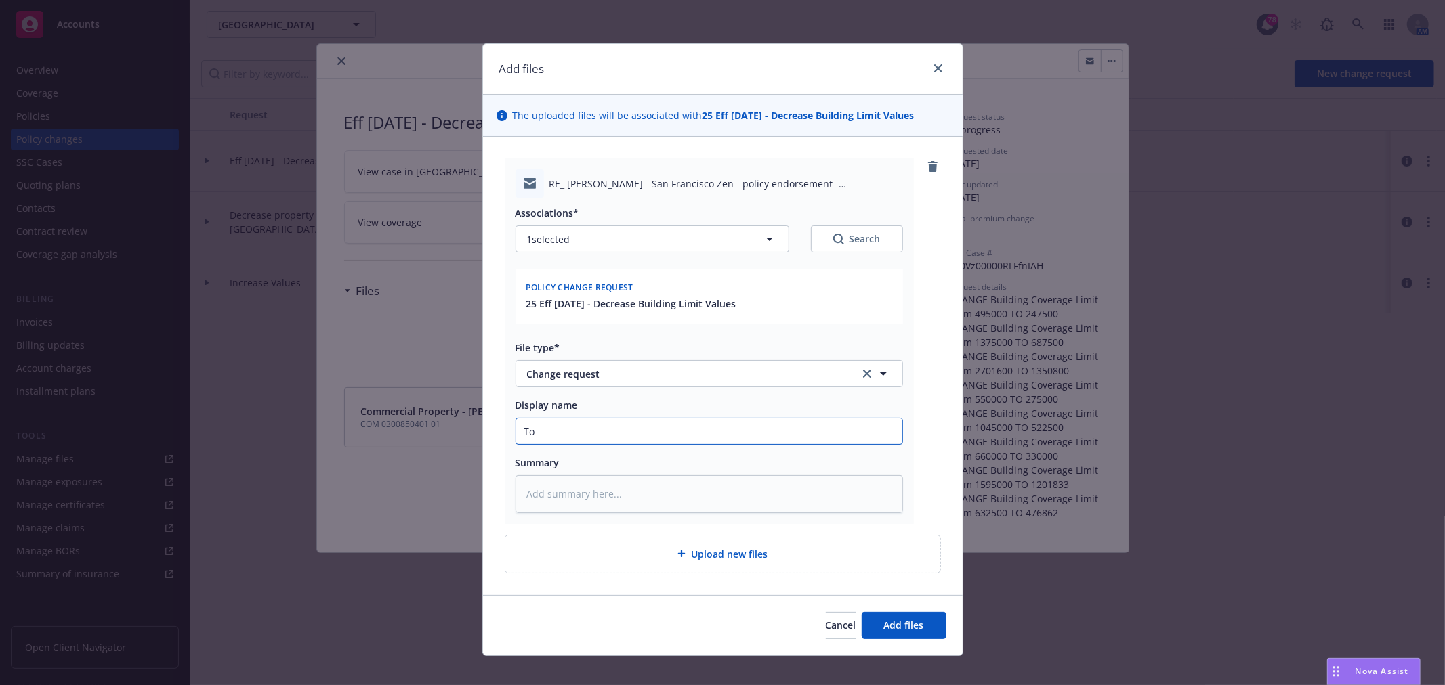
type textarea "x"
type input "To I"
type textarea "x"
type input "To Iv"
type textarea "x"
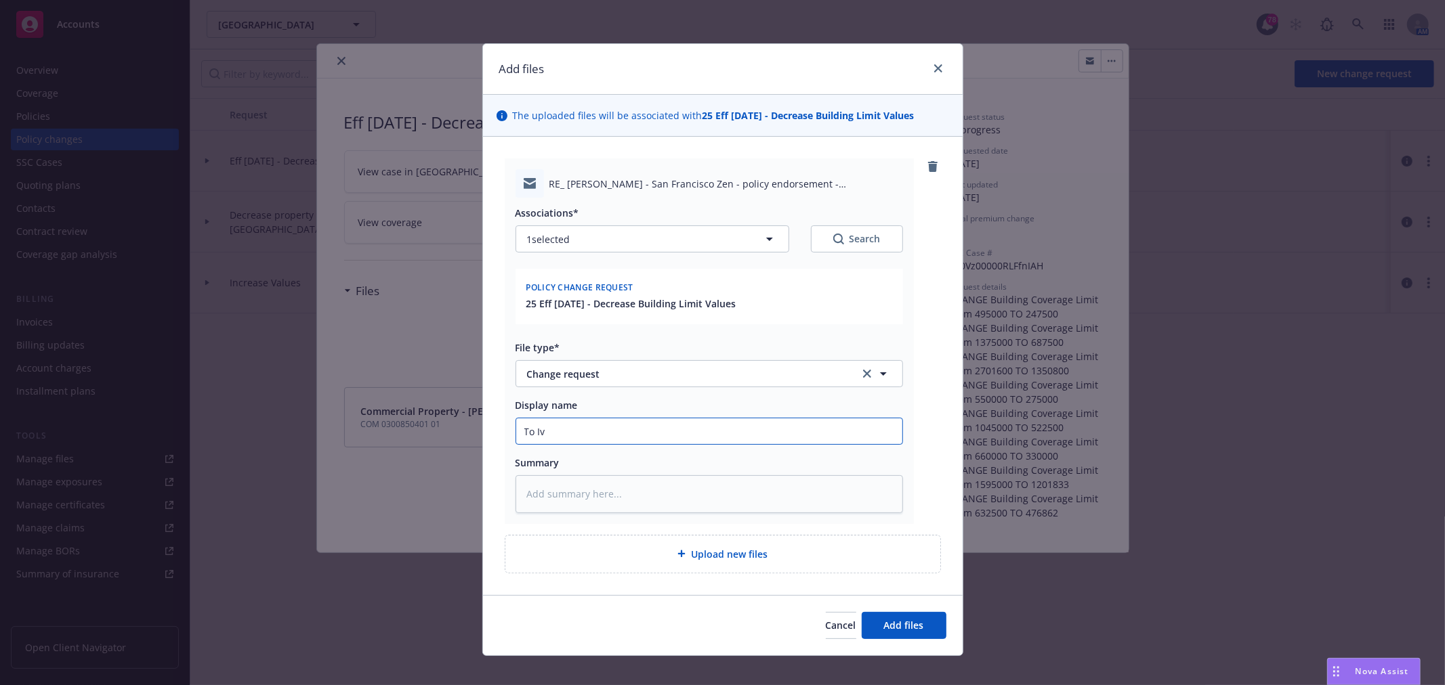
type input "To [PERSON_NAME]"
type textarea "x"
type input "To Ivor"
type textarea "x"
type input "To Ivore"
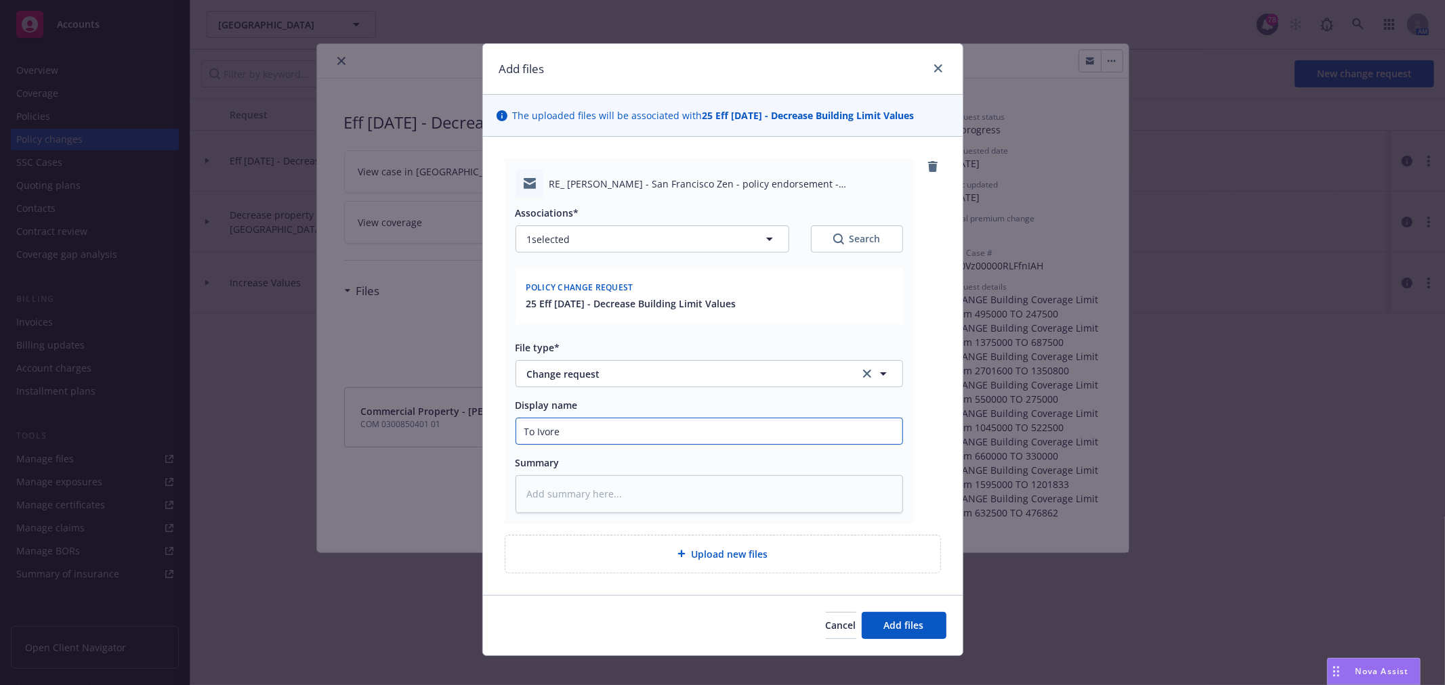
type textarea "x"
type input "To Ivoree"
type textarea "x"
type input "To Ivoree"
type textarea "x"
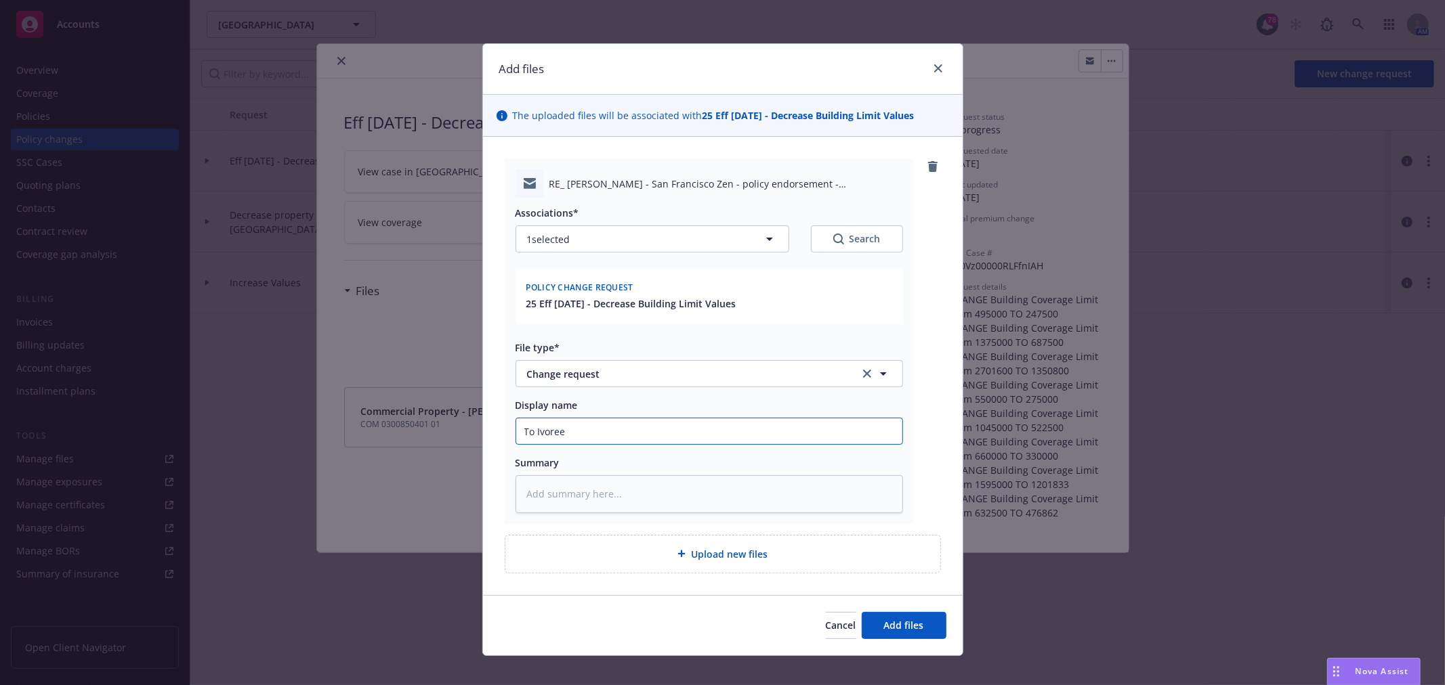
type input "To Ivoree -"
type textarea "x"
type input "To Ivoree -"
type textarea "x"
type input "To Ivoree - C"
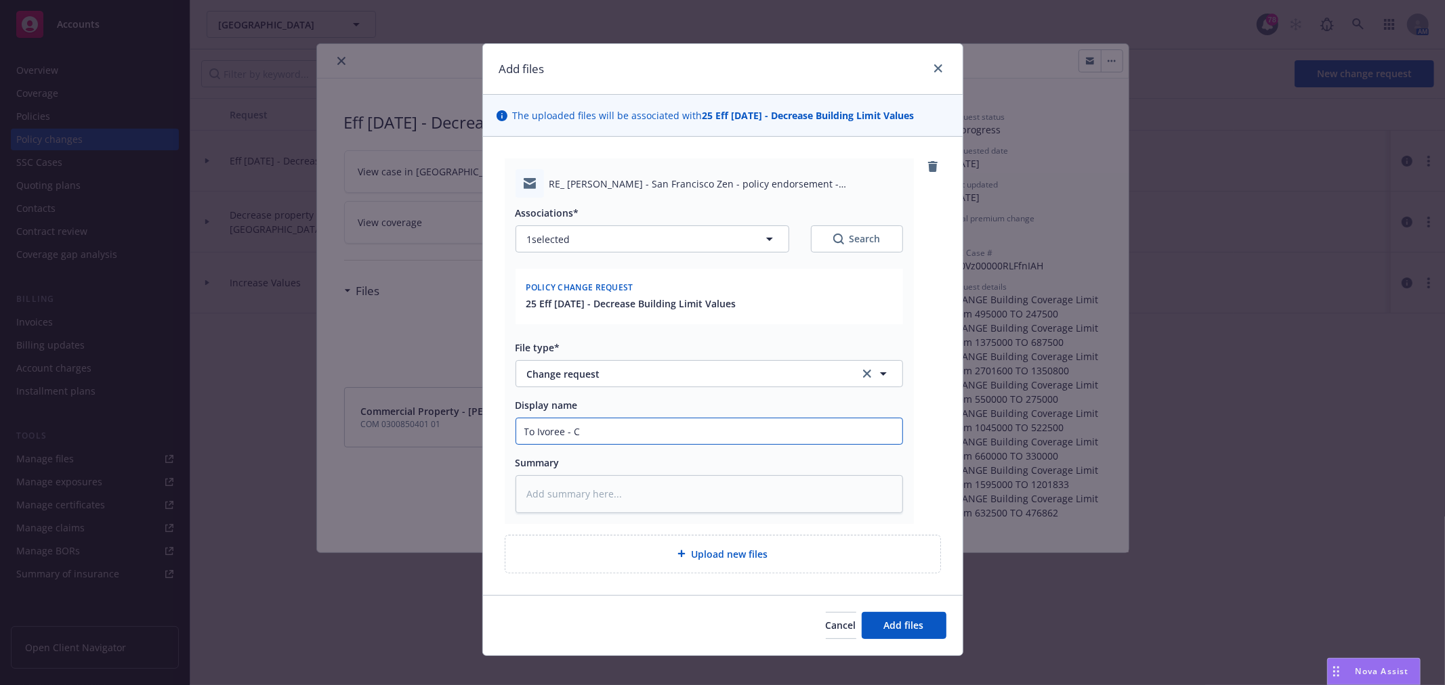
type textarea "x"
type input "To Ivoree - Co"
type textarea "x"
type input "To Ivoree - Con"
type textarea "x"
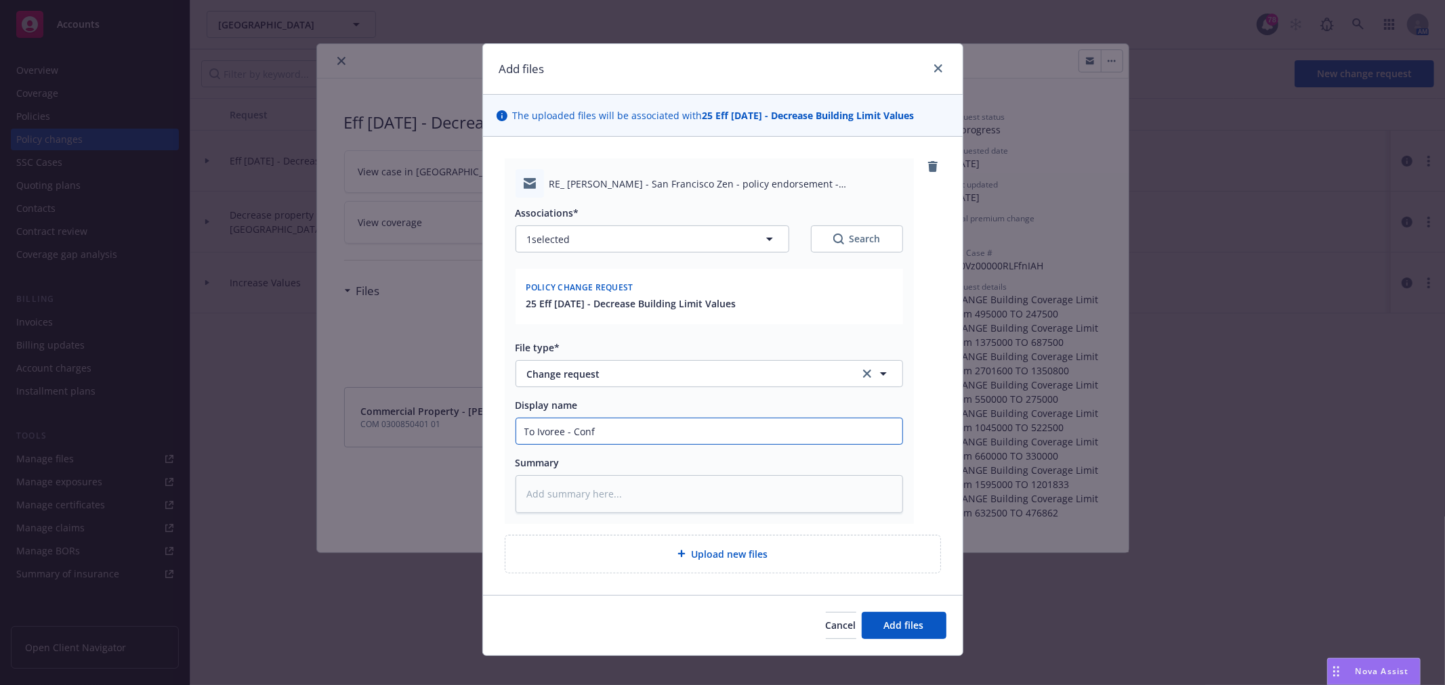
type input "To Ivoree - Confi"
type textarea "x"
type input "To Ivoree - Confir"
type textarea "x"
click at [695, 374] on span "Change request" at bounding box center [684, 374] width 314 height 14
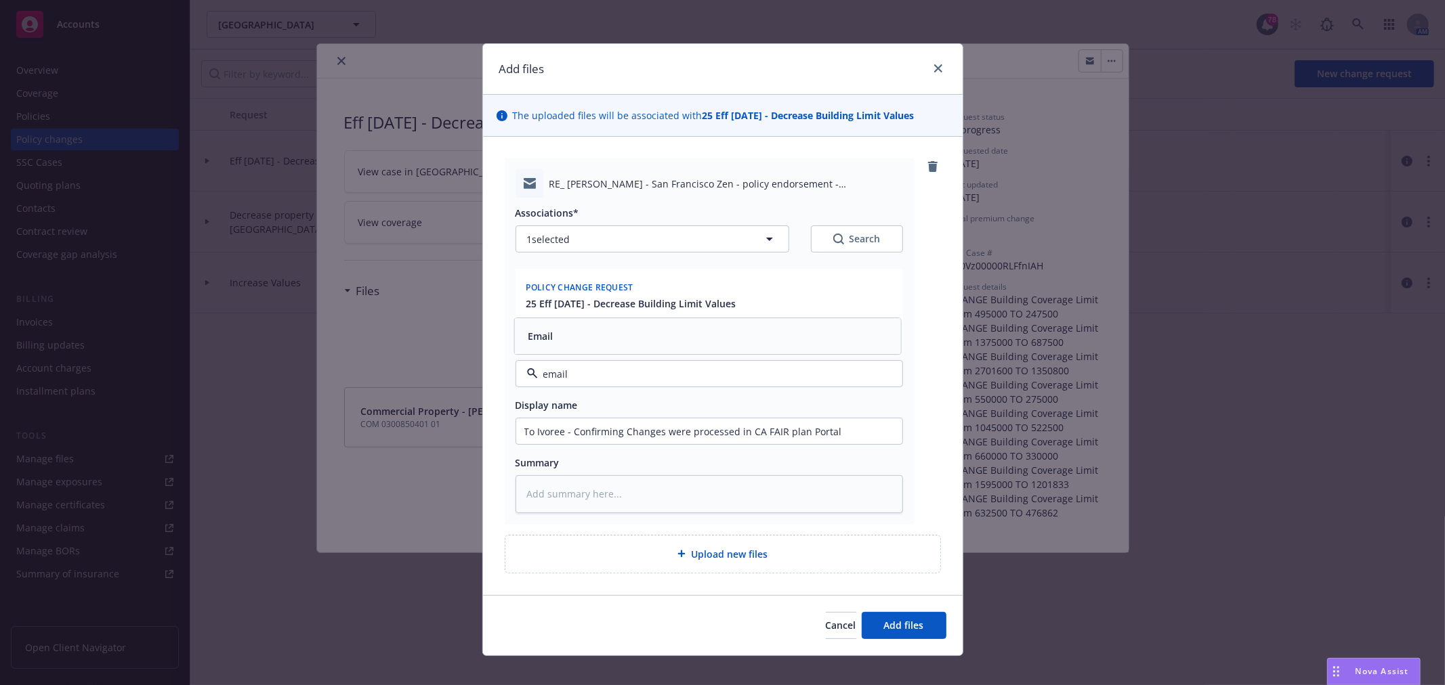
click at [611, 342] on div "Email" at bounding box center [707, 337] width 370 height 20
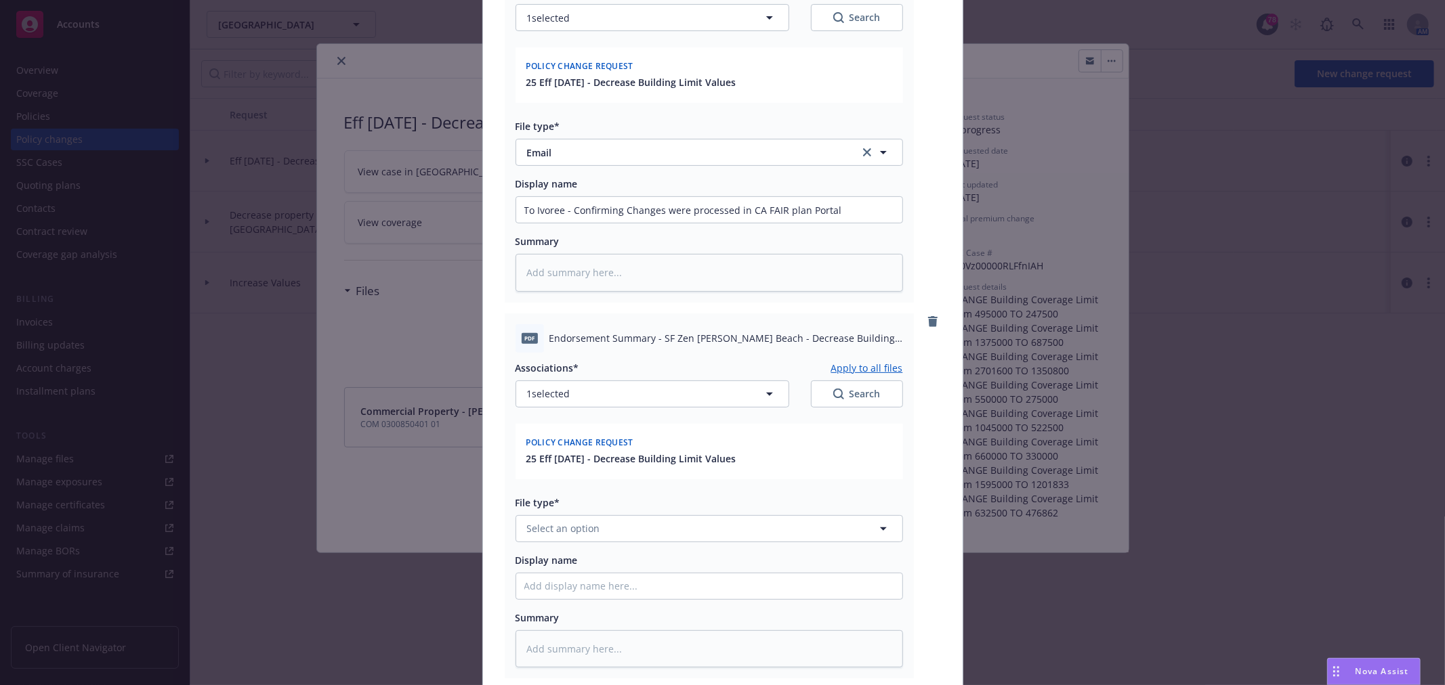
scroll to position [226, 0]
click at [596, 530] on button "Select an option" at bounding box center [708, 524] width 387 height 27
click at [583, 566] on span "Change request" at bounding box center [564, 562] width 73 height 14
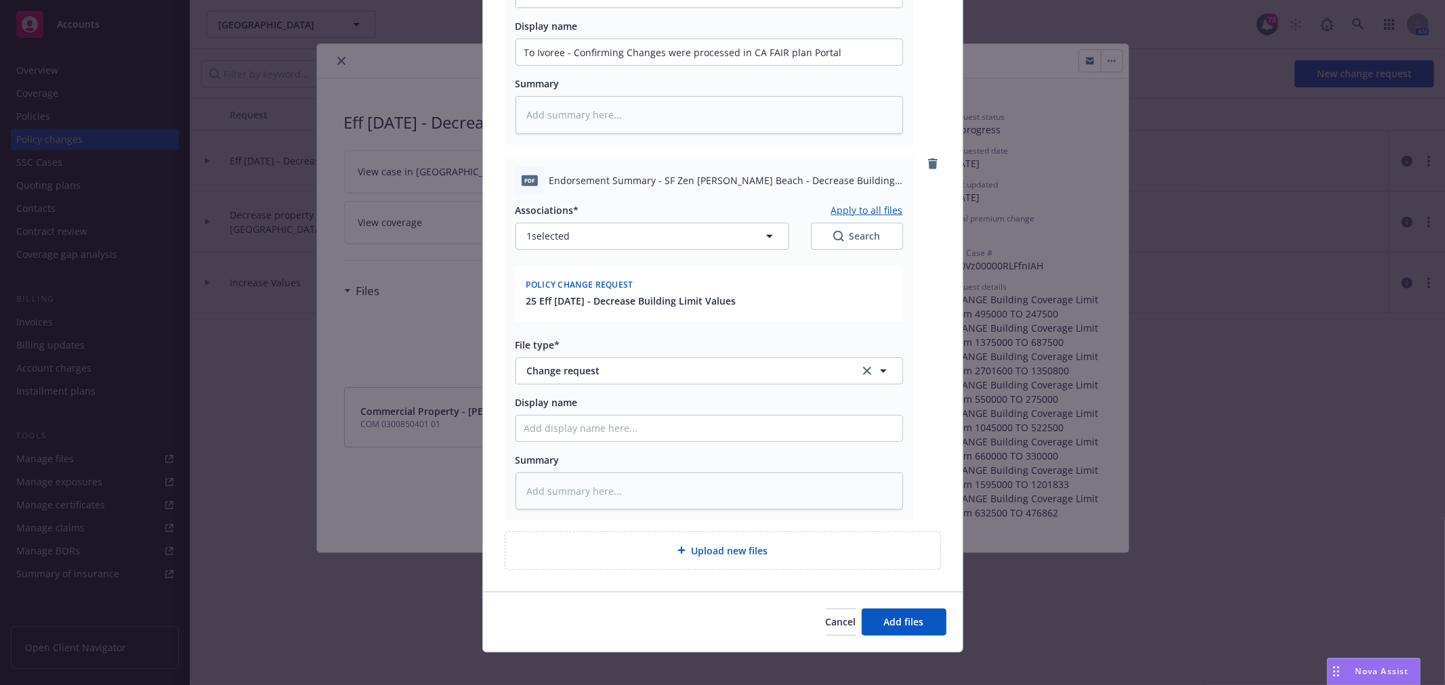
scroll to position [389, 0]
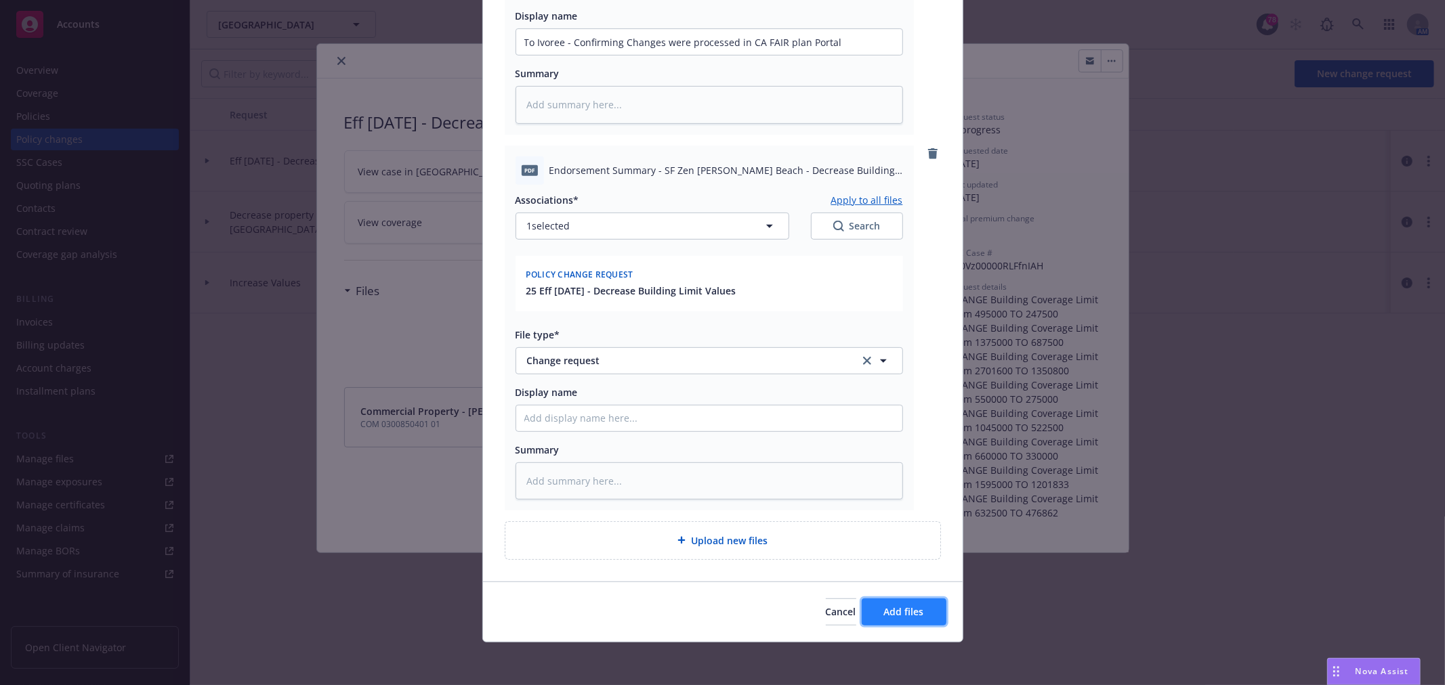
click at [893, 614] on span "Add files" at bounding box center [904, 612] width 40 height 13
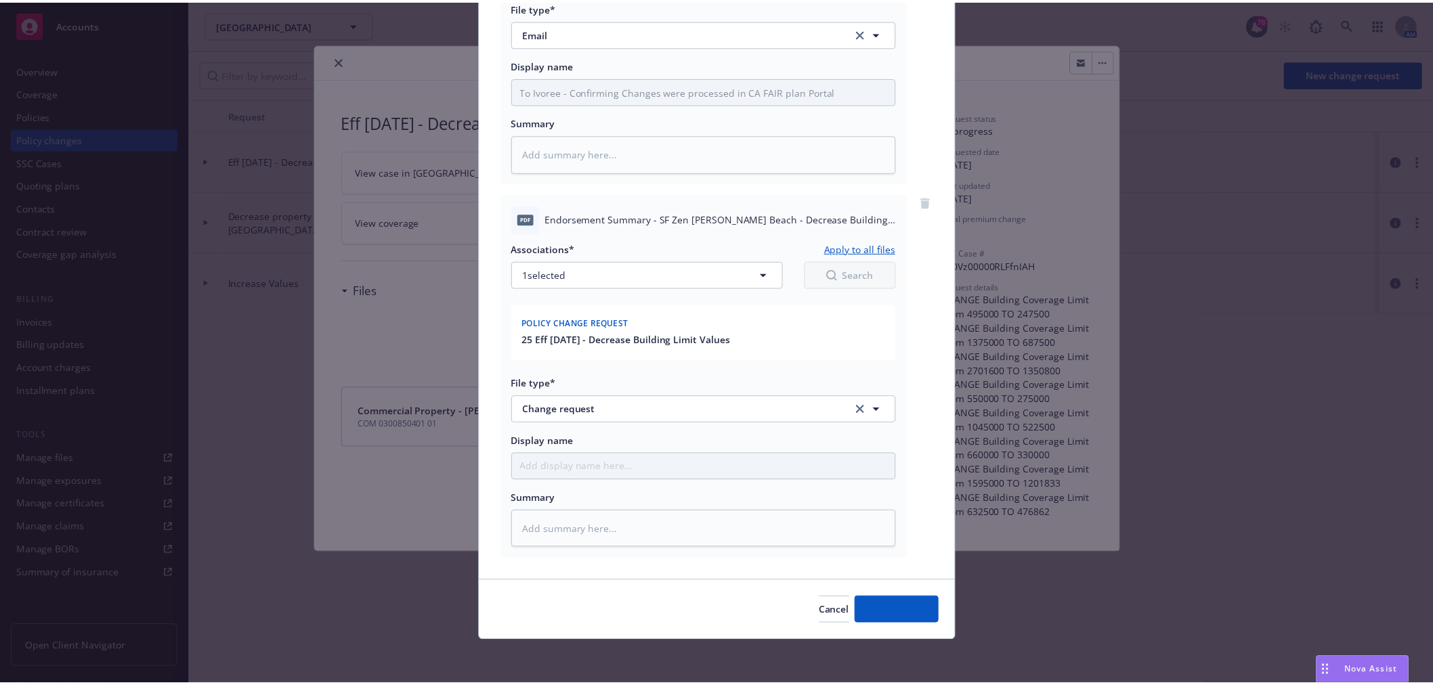
scroll to position [340, 0]
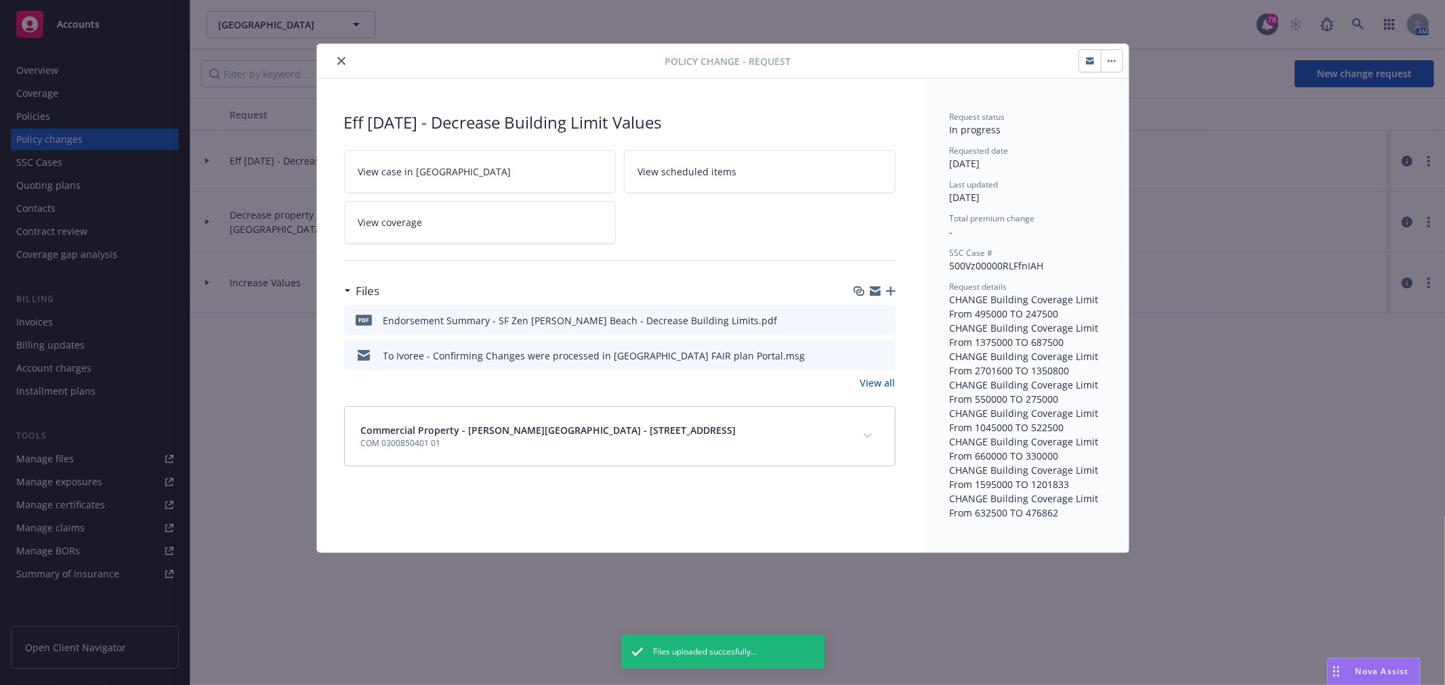
click at [1105, 60] on button "button" at bounding box center [1112, 61] width 22 height 22
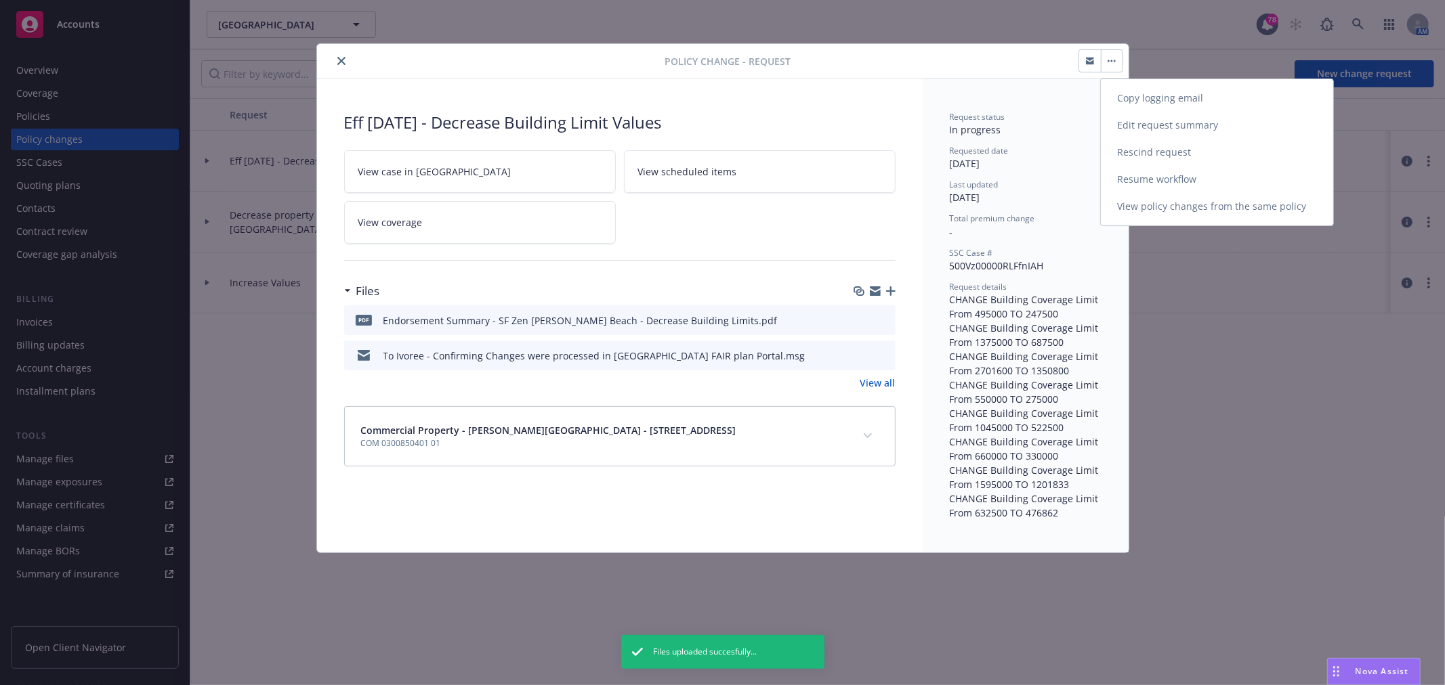
click at [1206, 177] on link "Resume workflow" at bounding box center [1217, 179] width 232 height 27
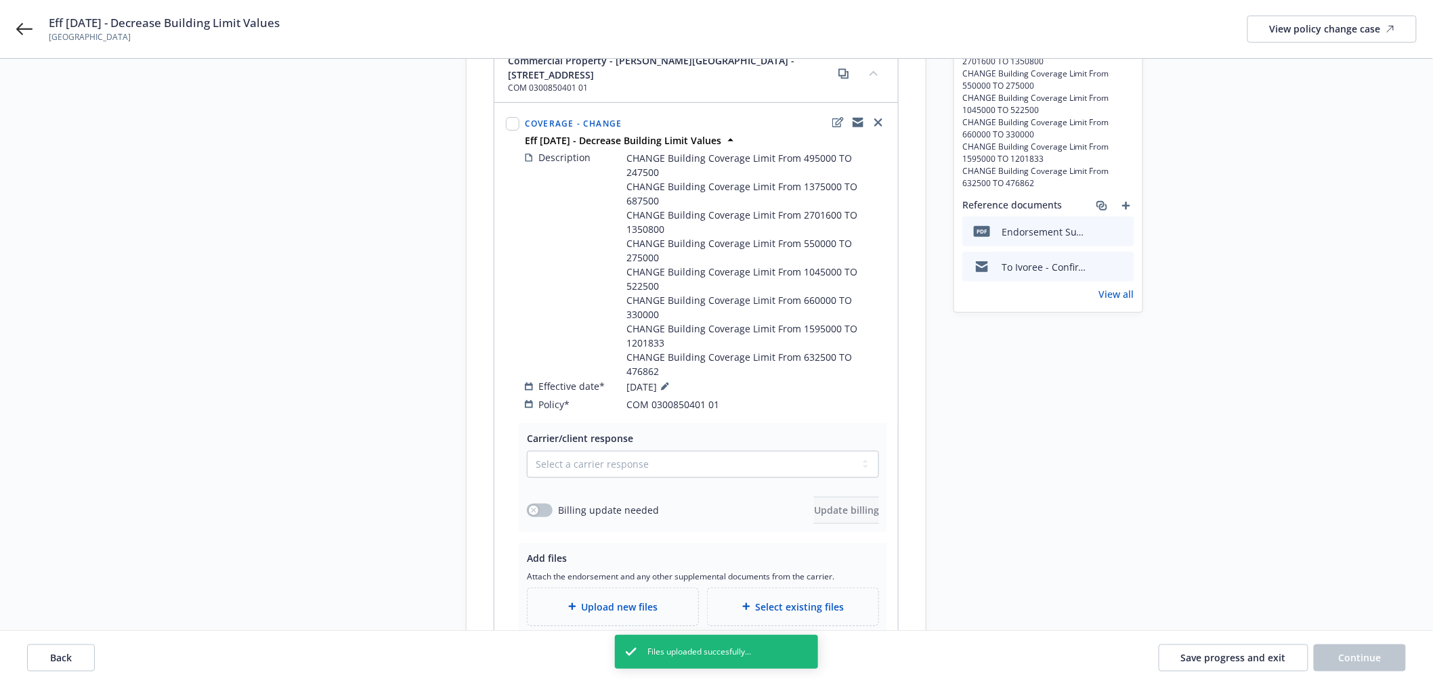
scroll to position [150, 0]
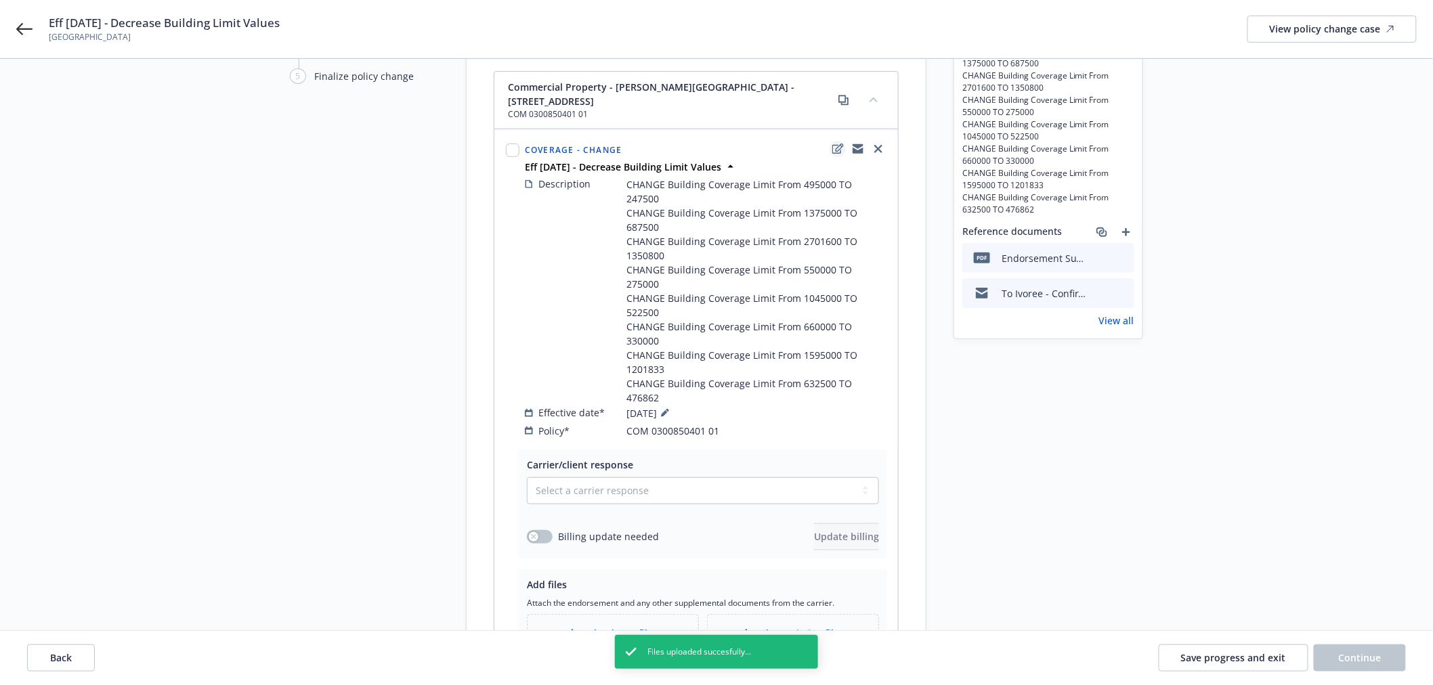
click at [837, 144] on icon "edit" at bounding box center [838, 149] width 12 height 11
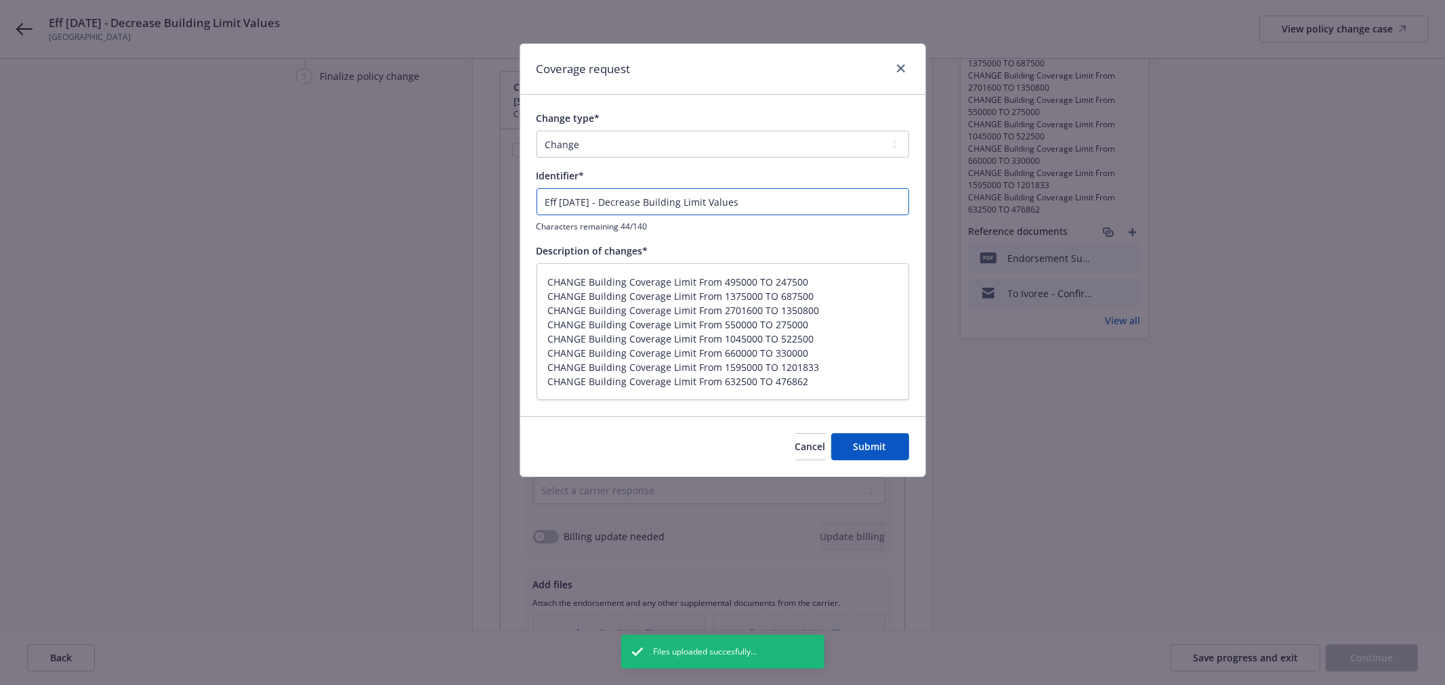
click at [771, 201] on input "Eff [DATE] - Decrease Building Limit Values" at bounding box center [722, 201] width 373 height 27
click at [748, 200] on input "Eff [DATE] - Decrease Building Limit Values & Coinsurance to 90%" at bounding box center [722, 201] width 373 height 27
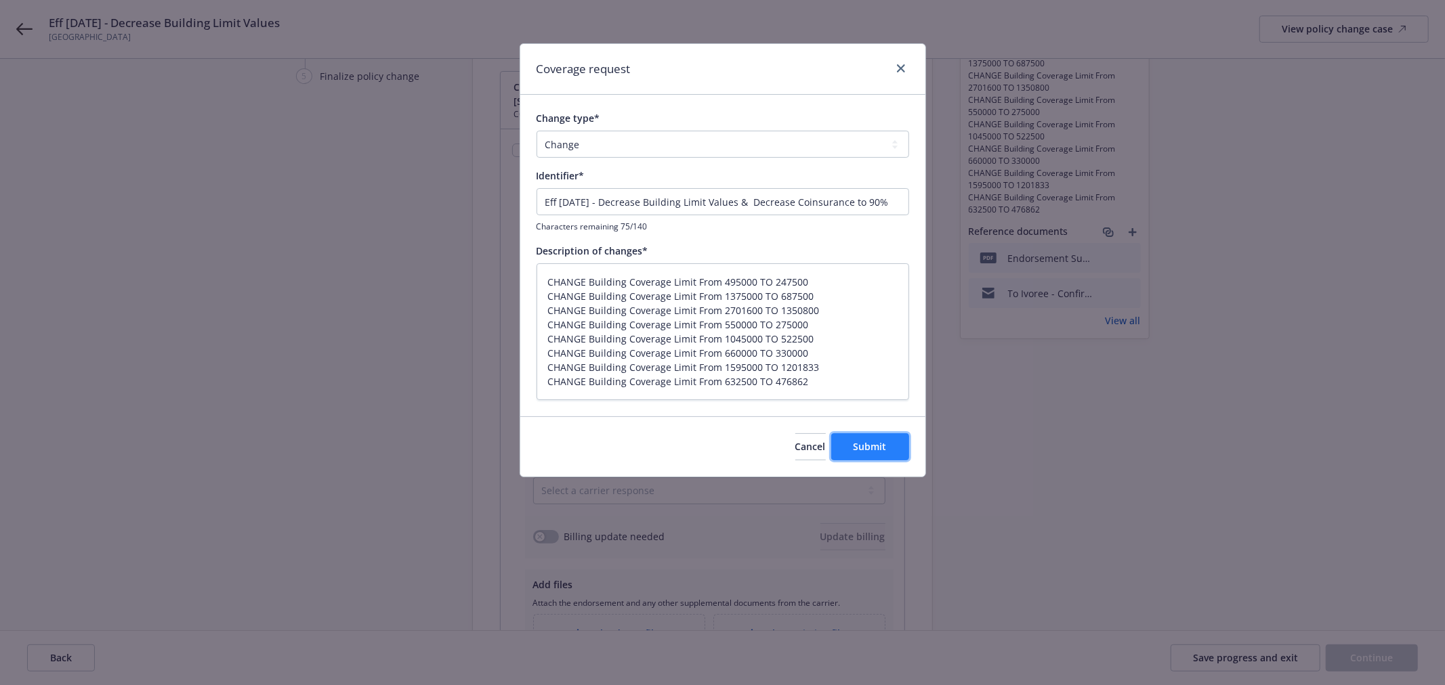
click at [874, 452] on span "Submit" at bounding box center [869, 446] width 33 height 13
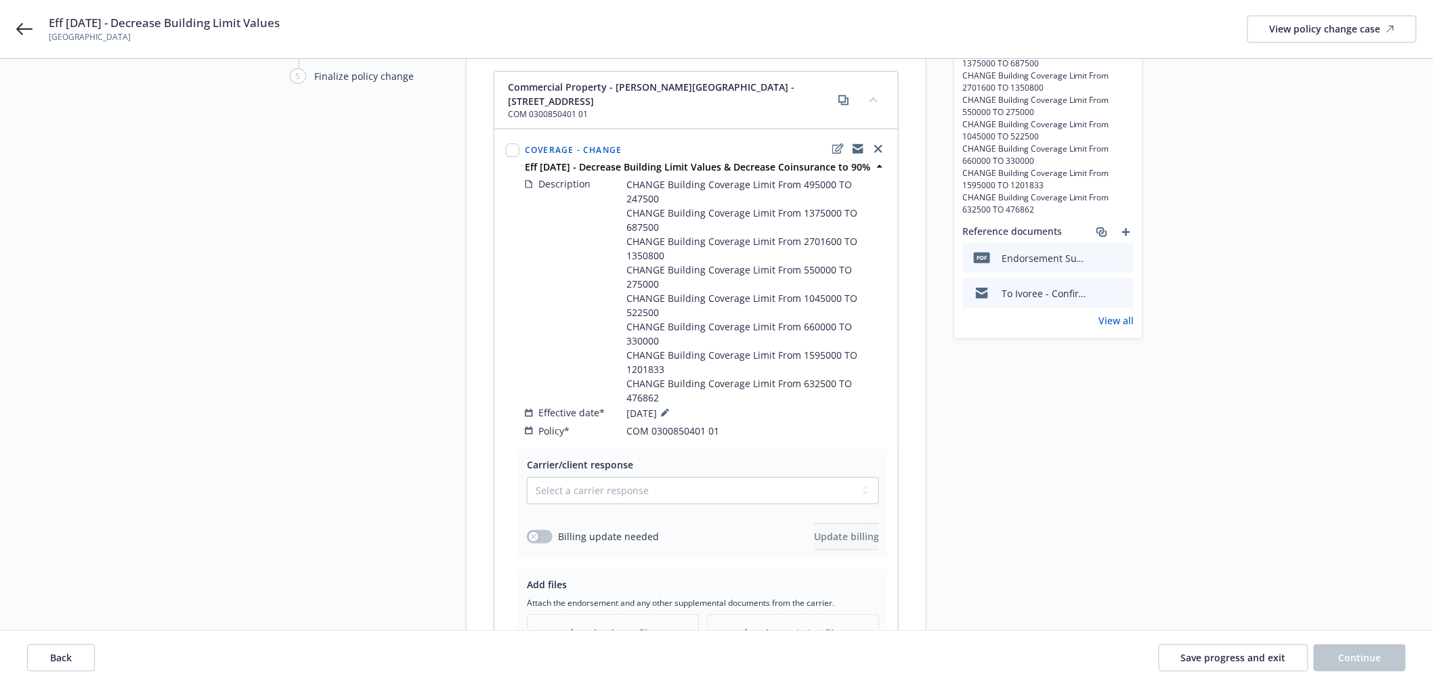
scroll to position [75, 0]
